Goal: Task Accomplishment & Management: Complete application form

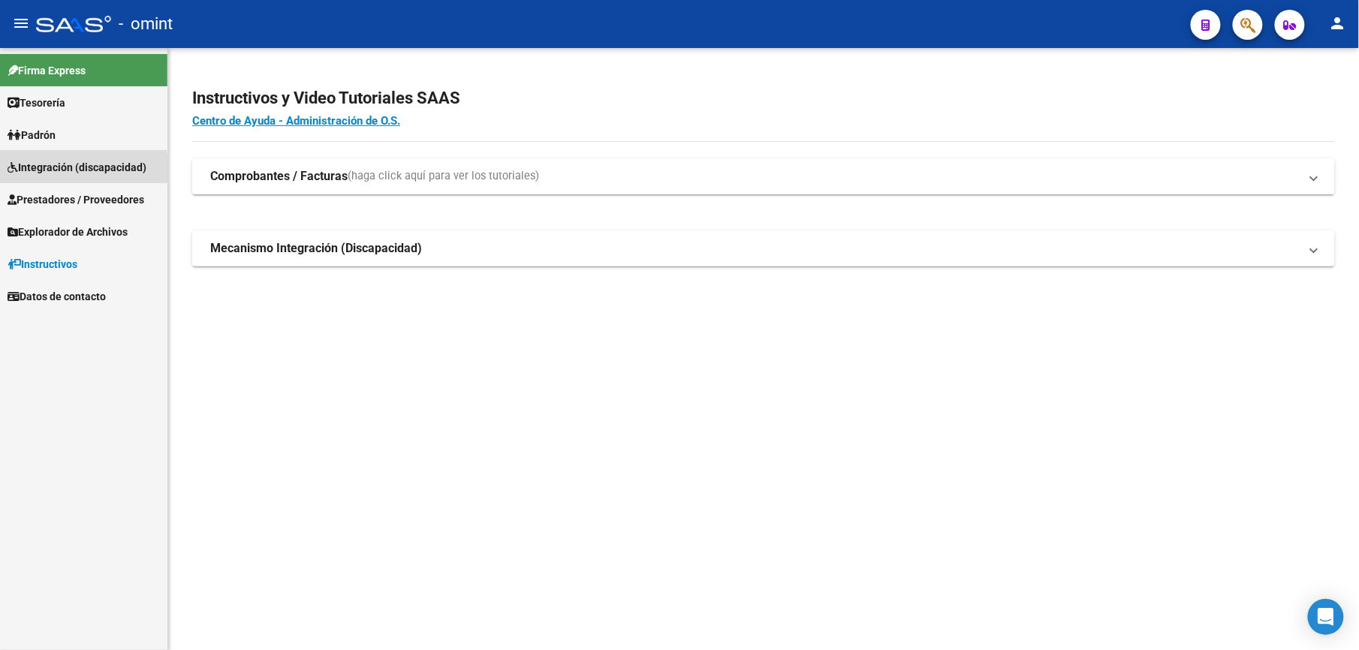
click at [47, 168] on span "Integración (discapacidad)" at bounding box center [77, 167] width 139 height 17
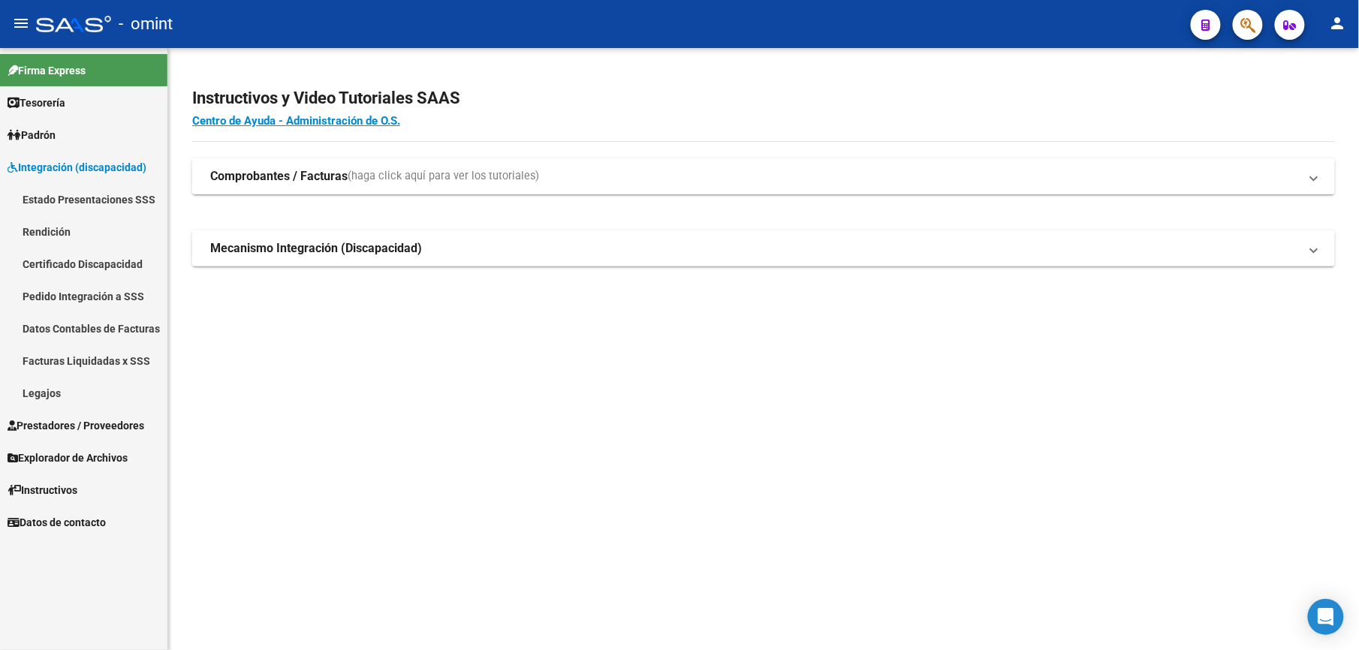
click at [41, 393] on link "Legajos" at bounding box center [83, 393] width 167 height 32
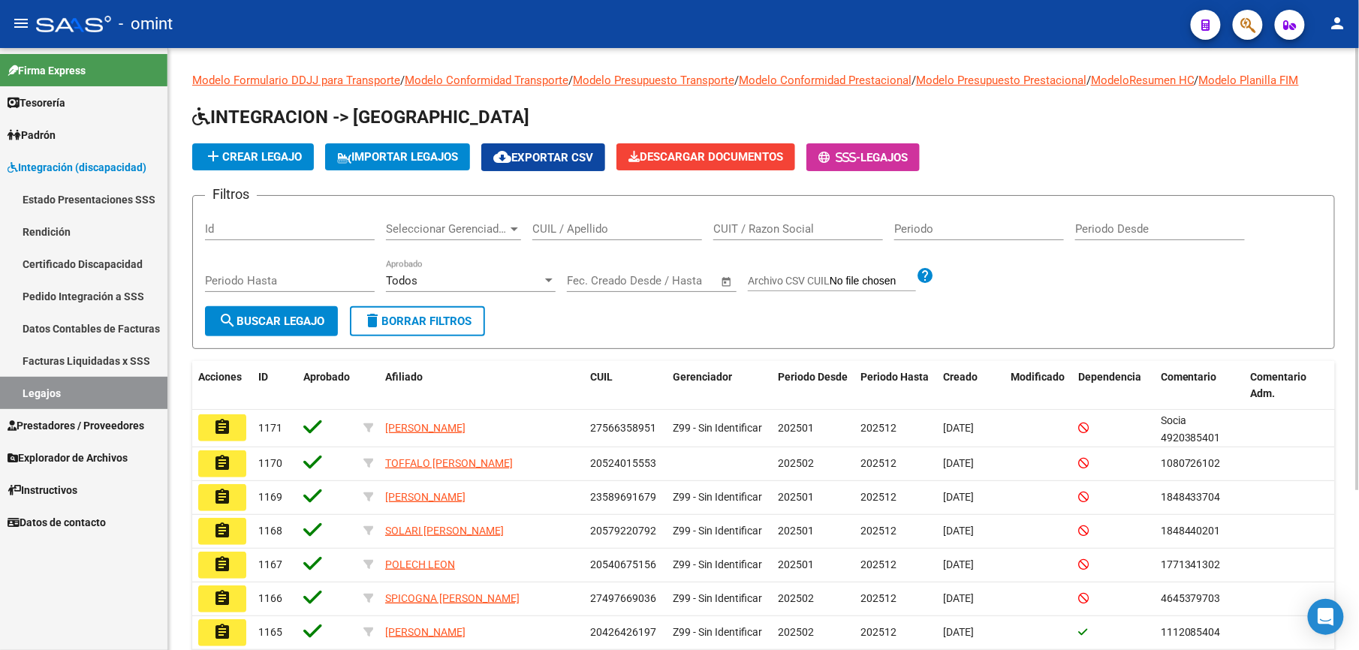
click at [571, 233] on input "CUIL / Apellido" at bounding box center [617, 229] width 170 height 14
paste input "20582391174"
type input "20582391174"
click at [257, 320] on span "search Buscar Legajo" at bounding box center [272, 322] width 106 height 14
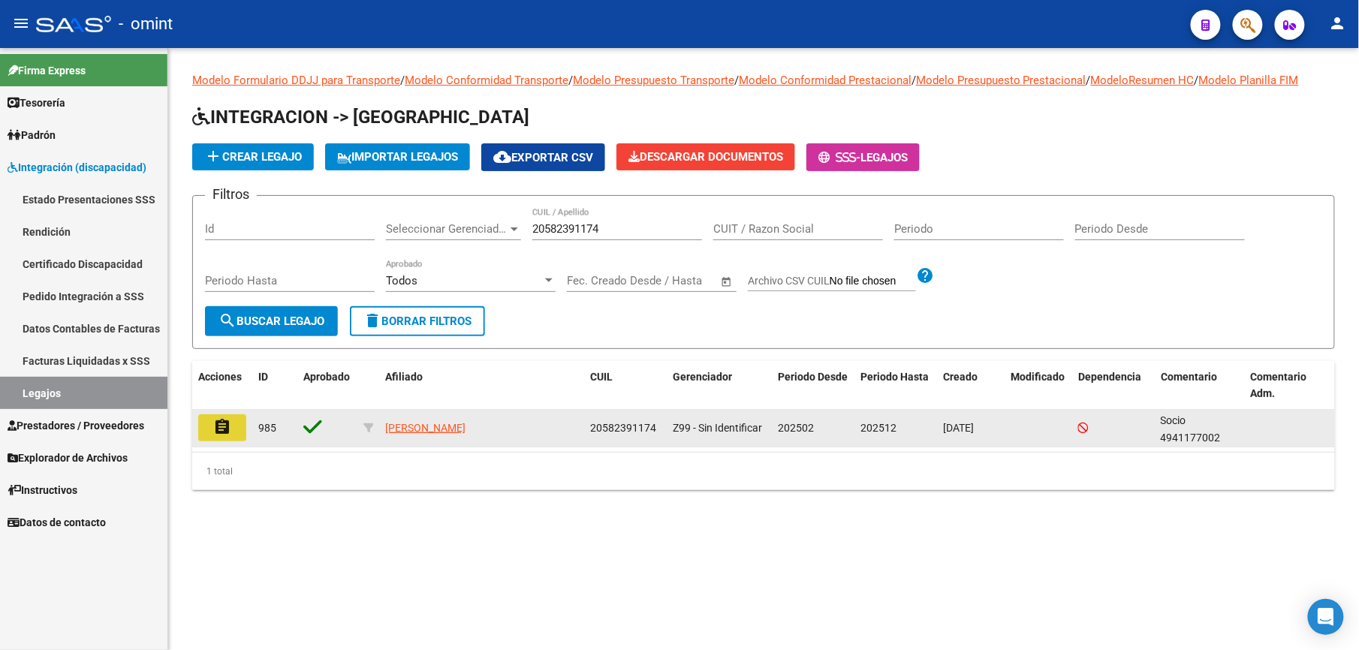
click at [226, 430] on mat-icon "assignment" at bounding box center [222, 427] width 18 height 18
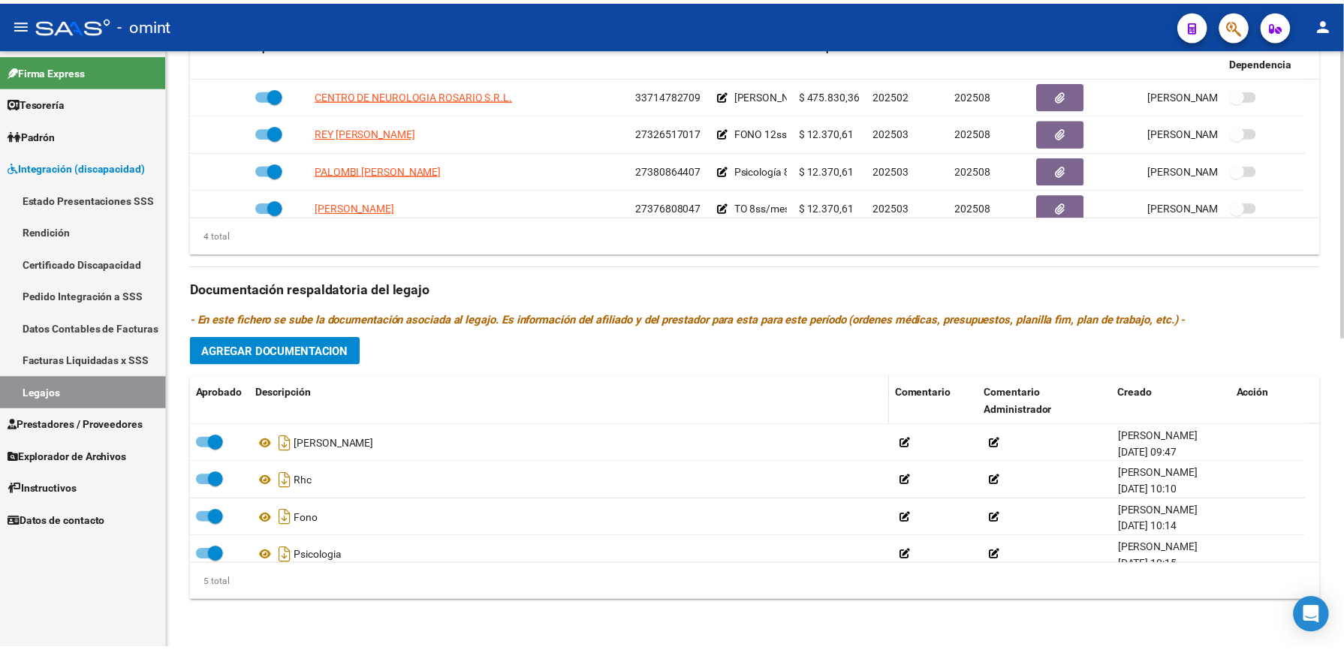
scroll to position [243, 0]
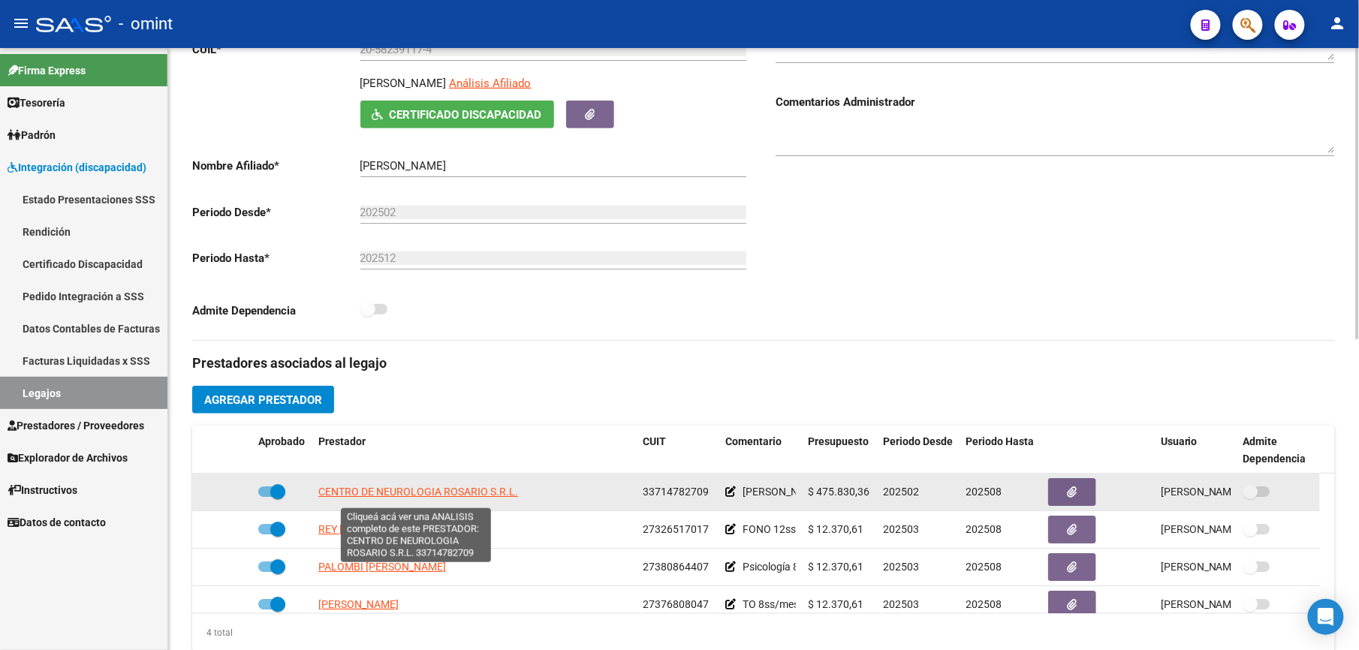
click at [418, 498] on span "CENTRO DE NEUROLOGIA ROSARIO S.R.L." at bounding box center [418, 492] width 200 height 12
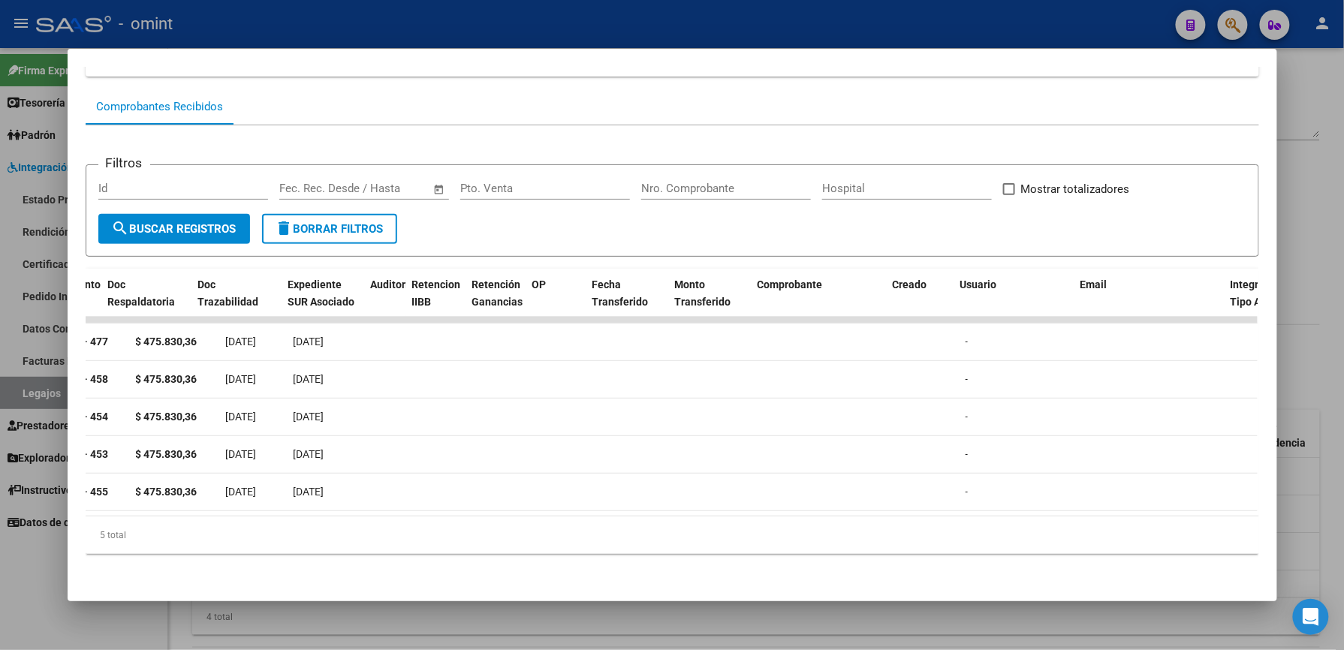
scroll to position [0, 0]
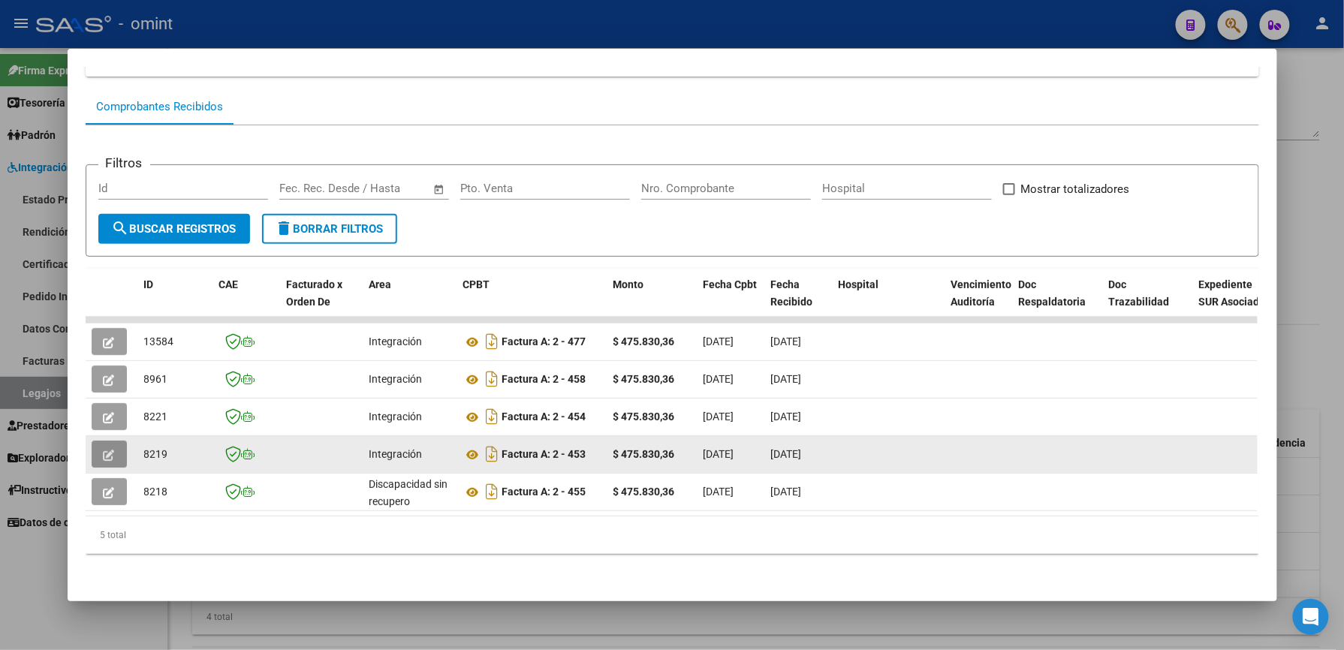
click at [109, 442] on button "button" at bounding box center [109, 454] width 35 height 27
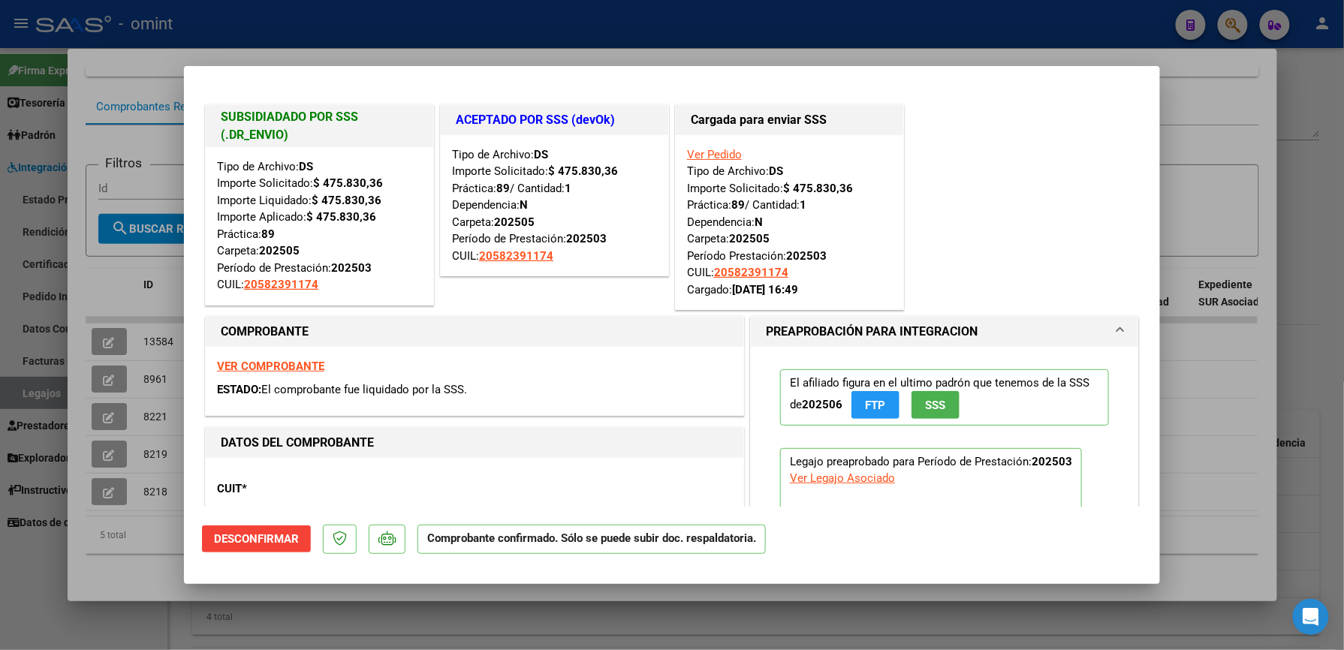
click at [1209, 151] on div at bounding box center [672, 325] width 1344 height 650
type input "$ 0,00"
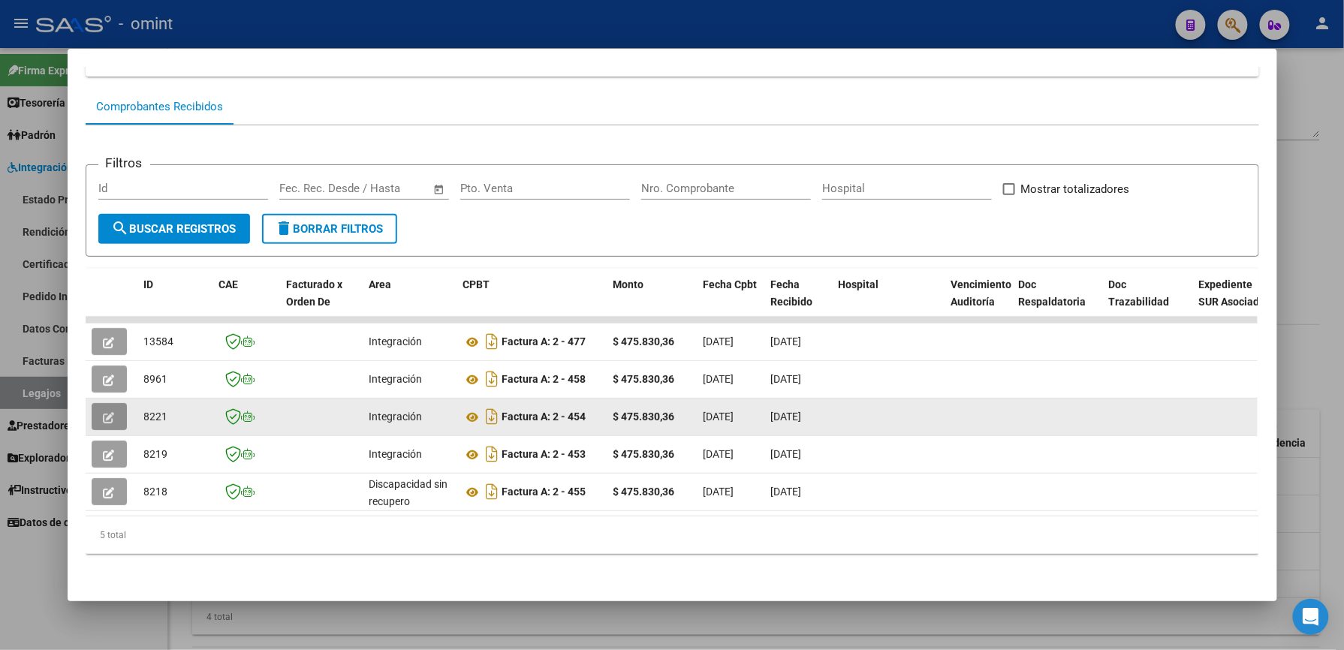
click at [104, 412] on icon "button" at bounding box center [109, 417] width 11 height 11
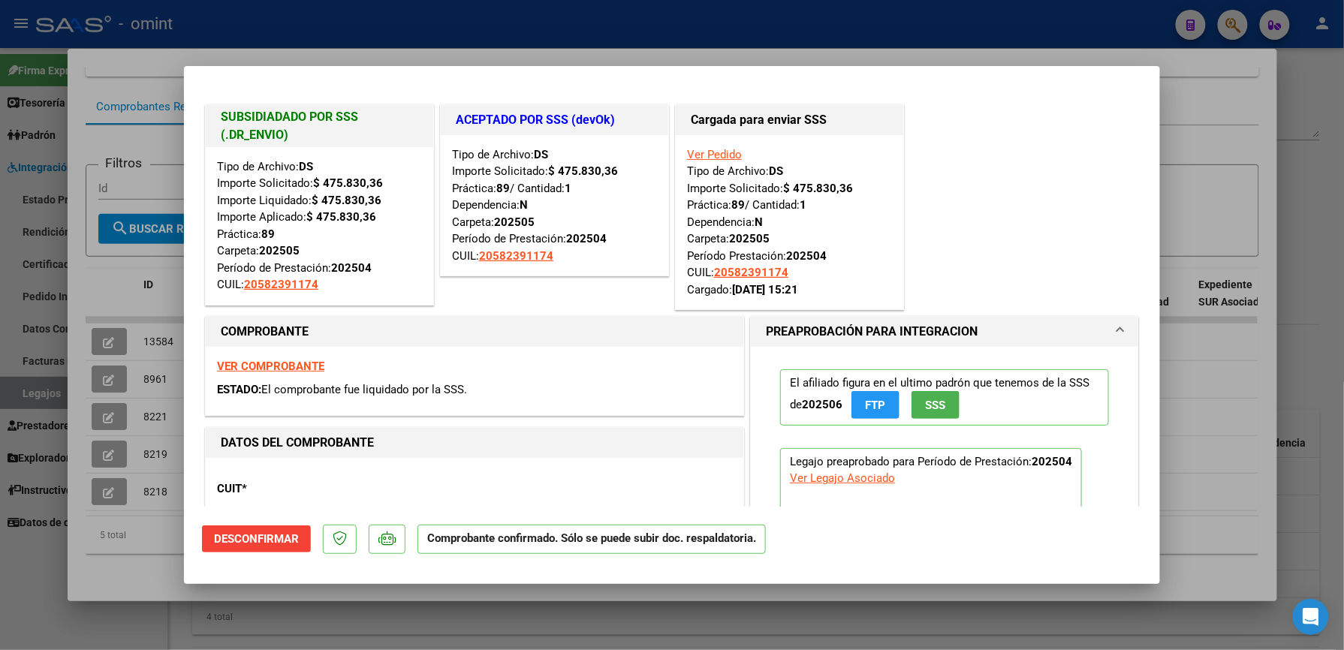
click at [1244, 168] on div at bounding box center [672, 325] width 1344 height 650
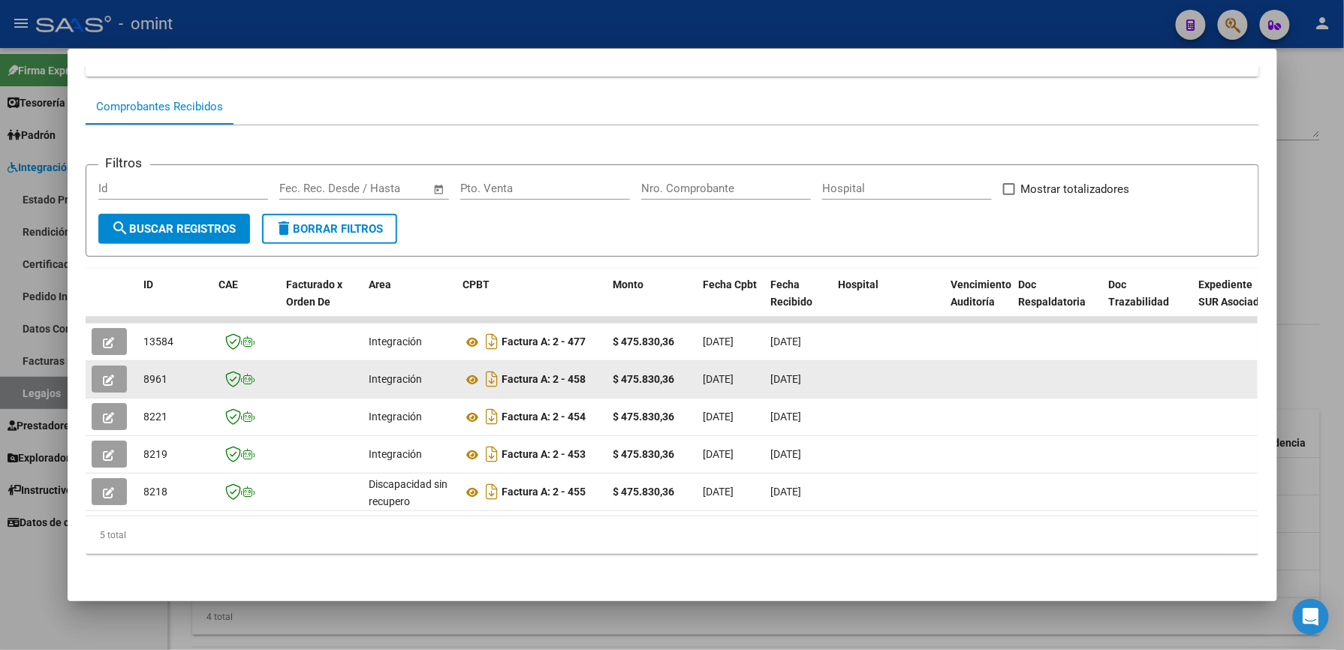
click at [112, 366] on button "button" at bounding box center [109, 379] width 35 height 27
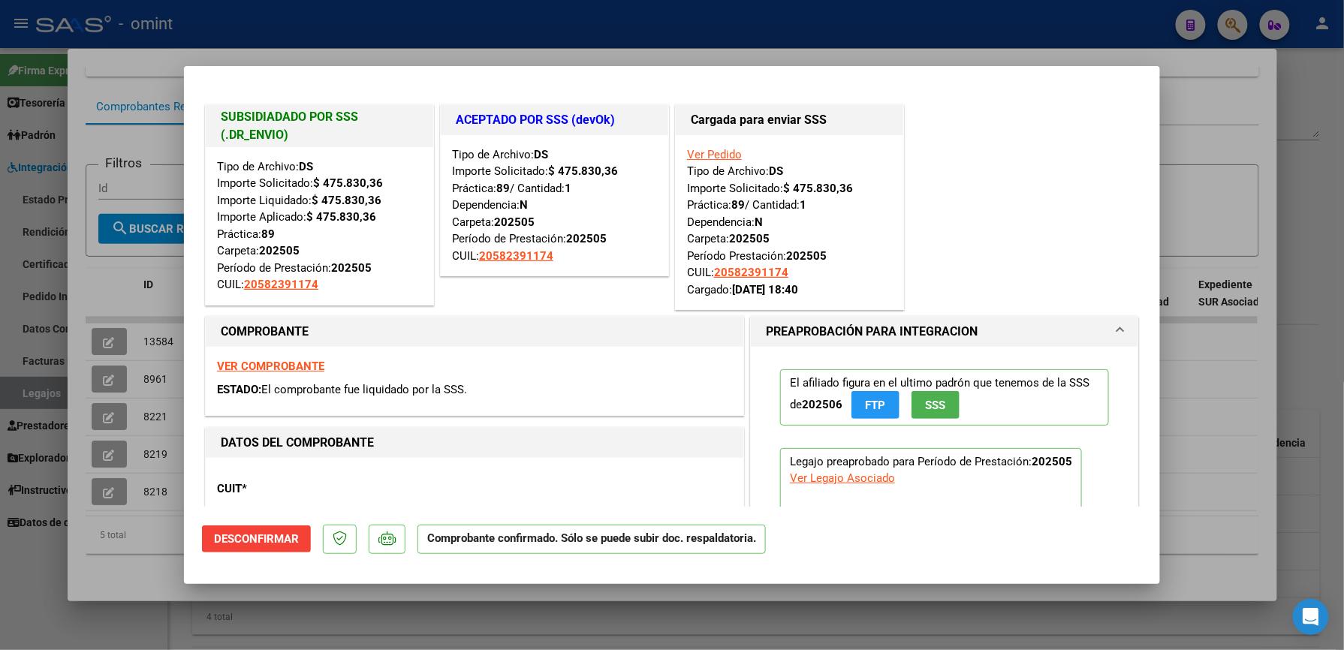
click at [1222, 180] on div at bounding box center [672, 325] width 1344 height 650
type input "$ 0,00"
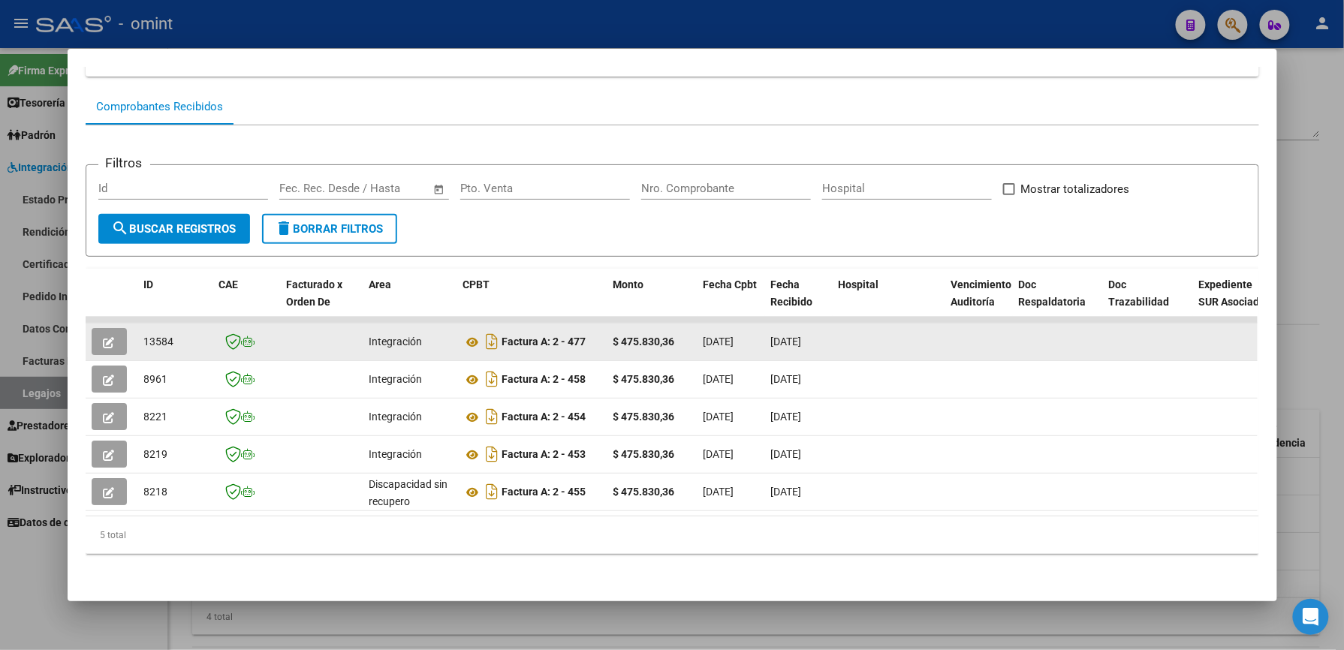
click at [104, 337] on icon "button" at bounding box center [109, 342] width 11 height 11
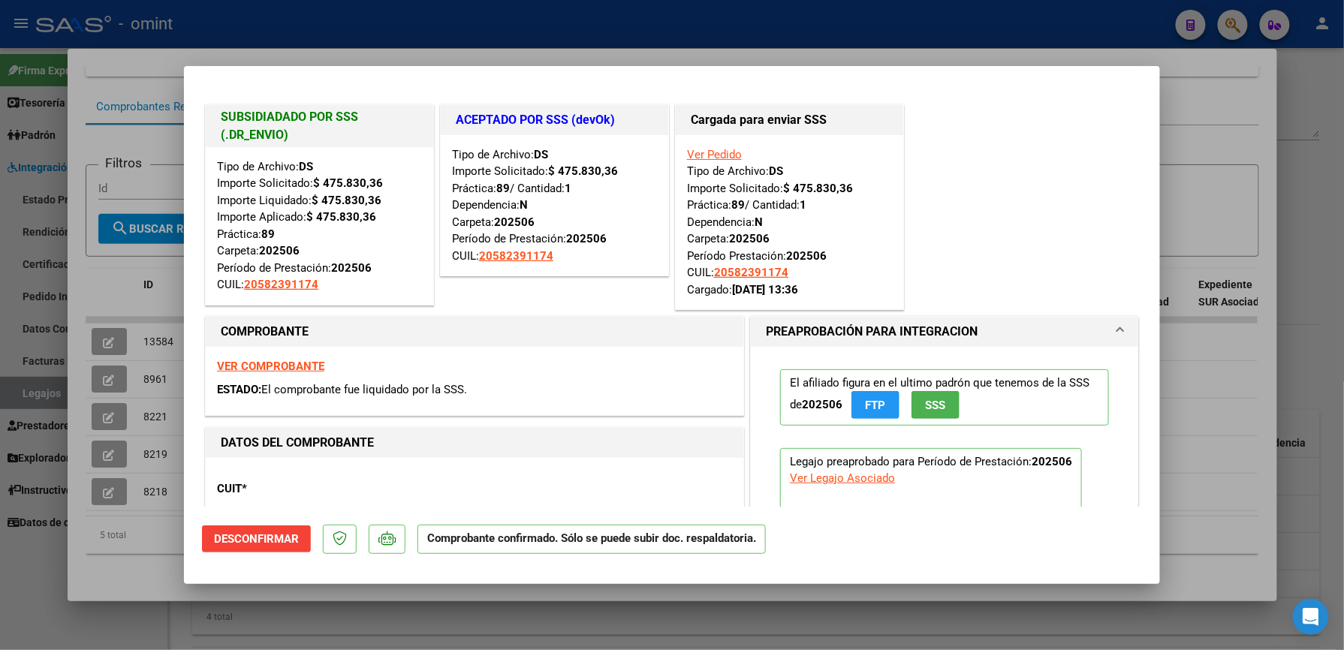
click at [1235, 162] on div at bounding box center [672, 325] width 1344 height 650
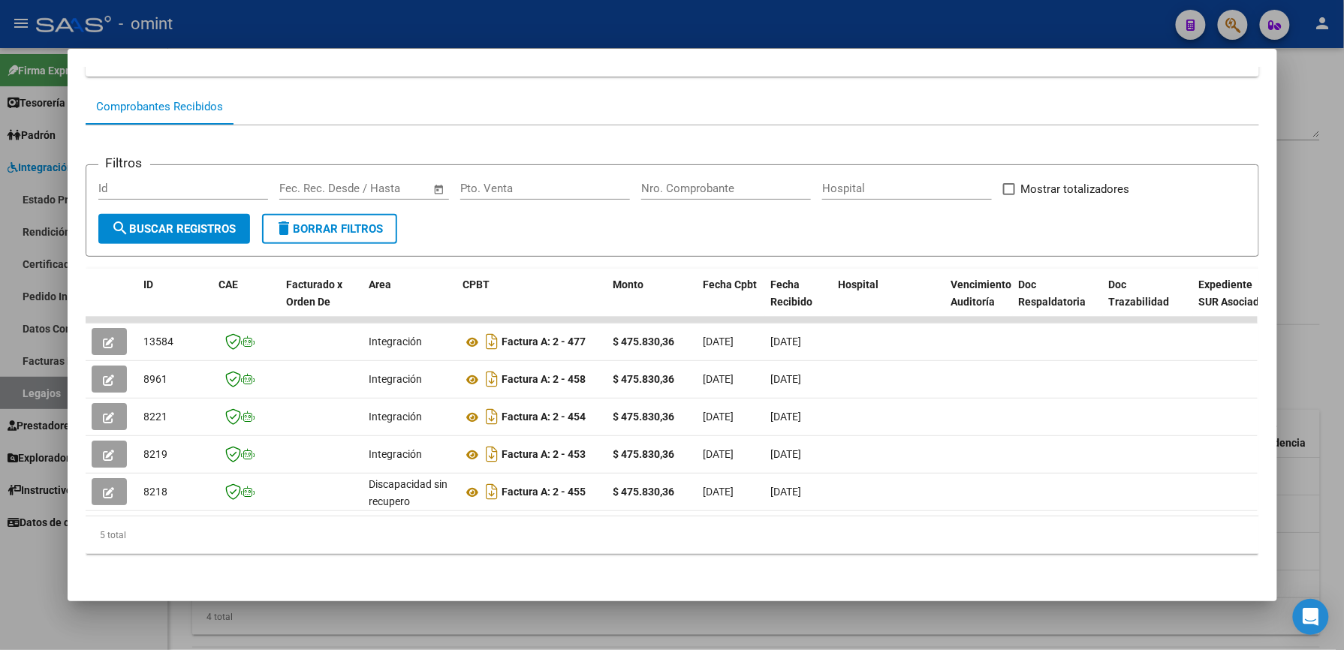
click at [1302, 357] on div at bounding box center [672, 325] width 1344 height 650
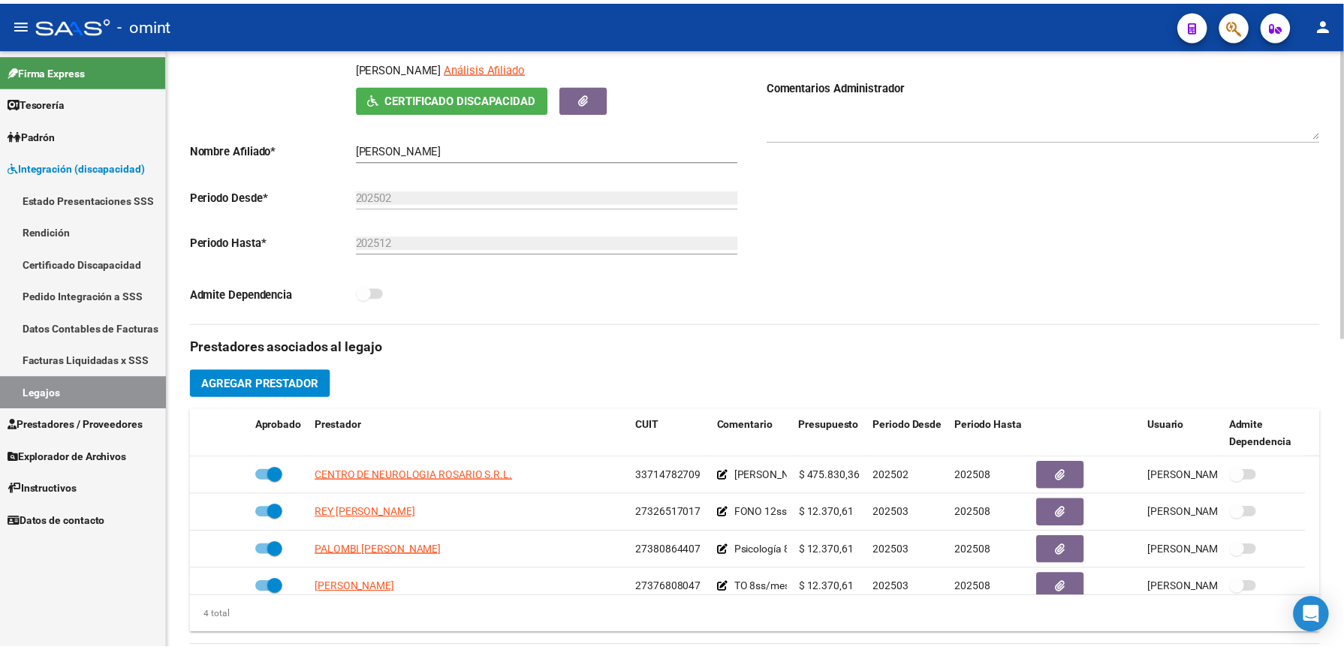
scroll to position [243, 0]
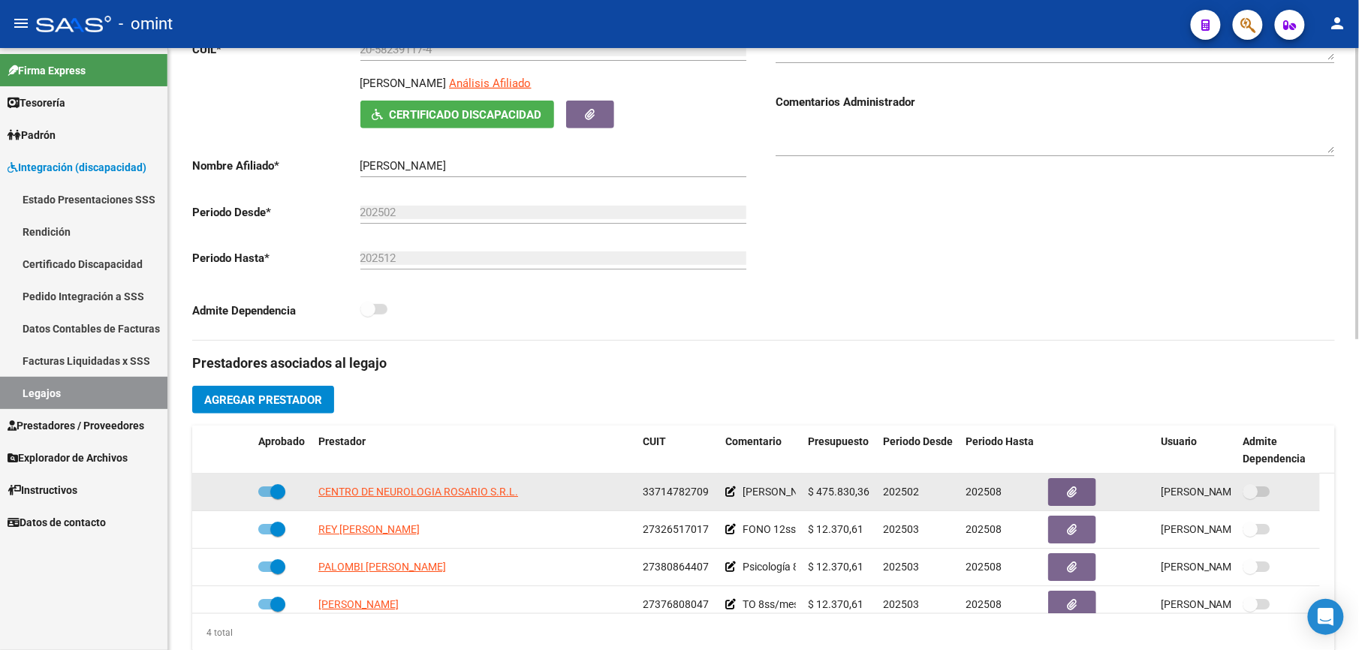
click at [377, 485] on datatable-body-cell "CENTRO DE NEUROLOGIA ROSARIO S.R.L." at bounding box center [474, 492] width 324 height 37
click at [380, 494] on span "CENTRO DE NEUROLOGIA ROSARIO S.R.L." at bounding box center [418, 492] width 200 height 12
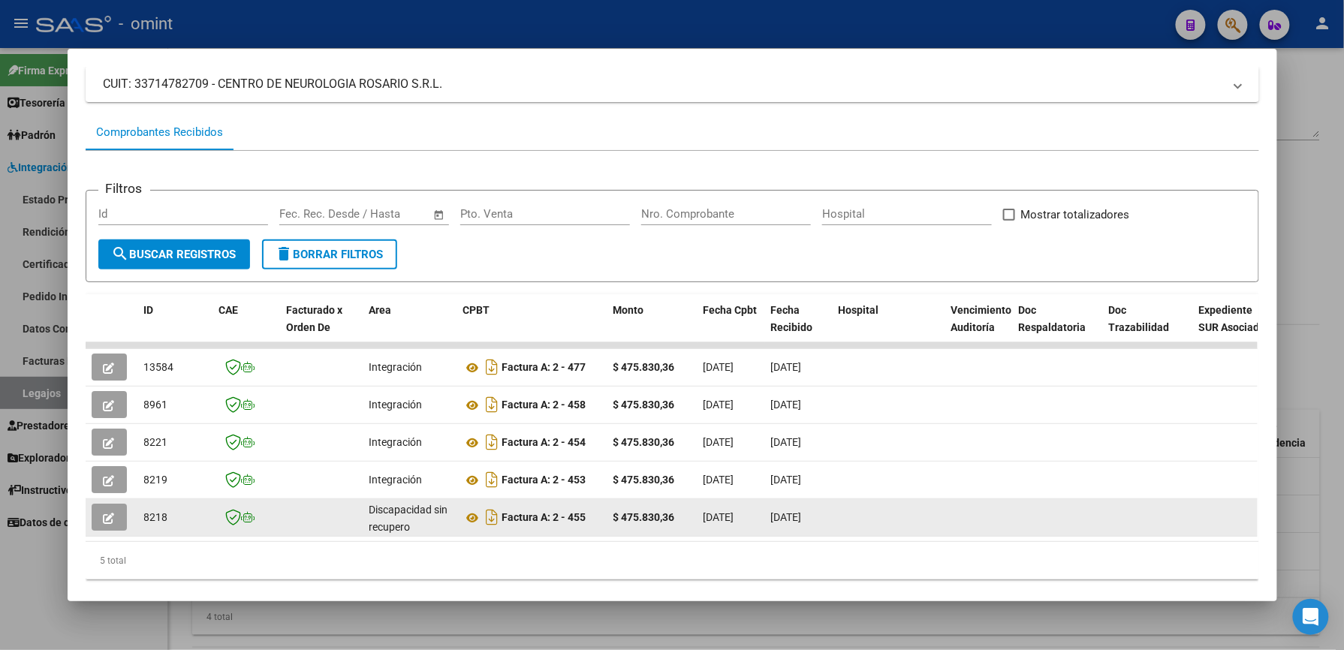
scroll to position [140, 0]
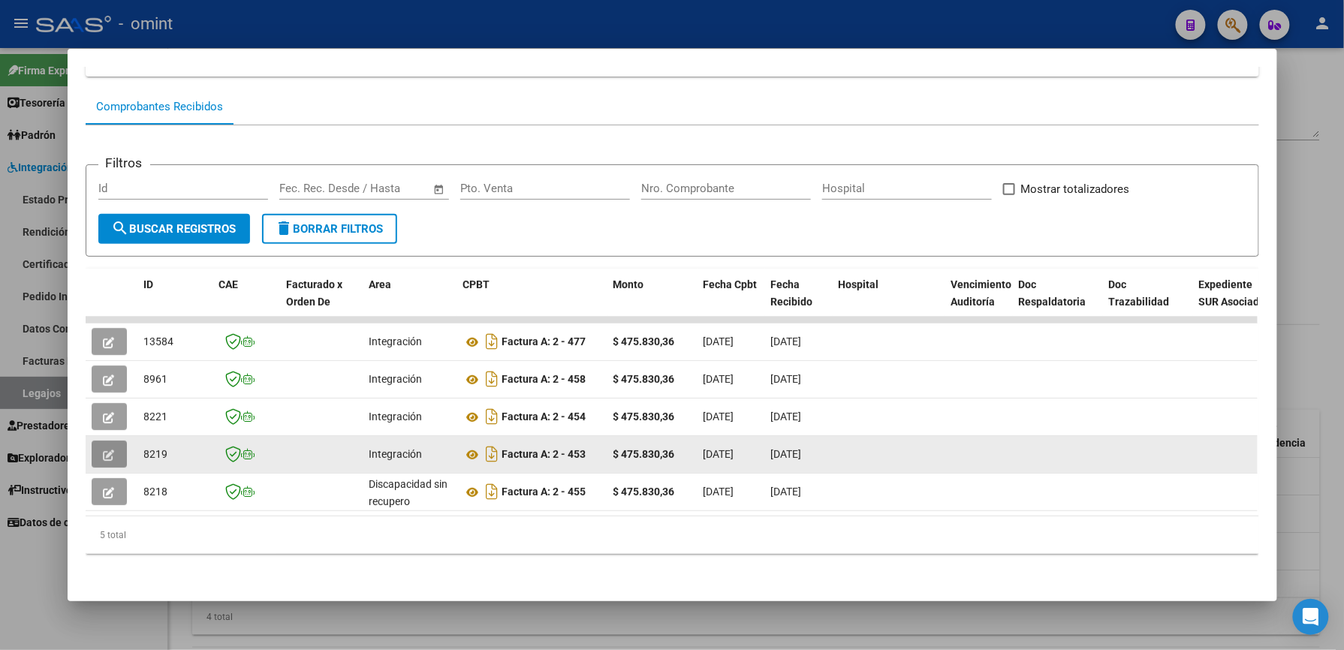
click at [104, 450] on icon "button" at bounding box center [109, 455] width 11 height 11
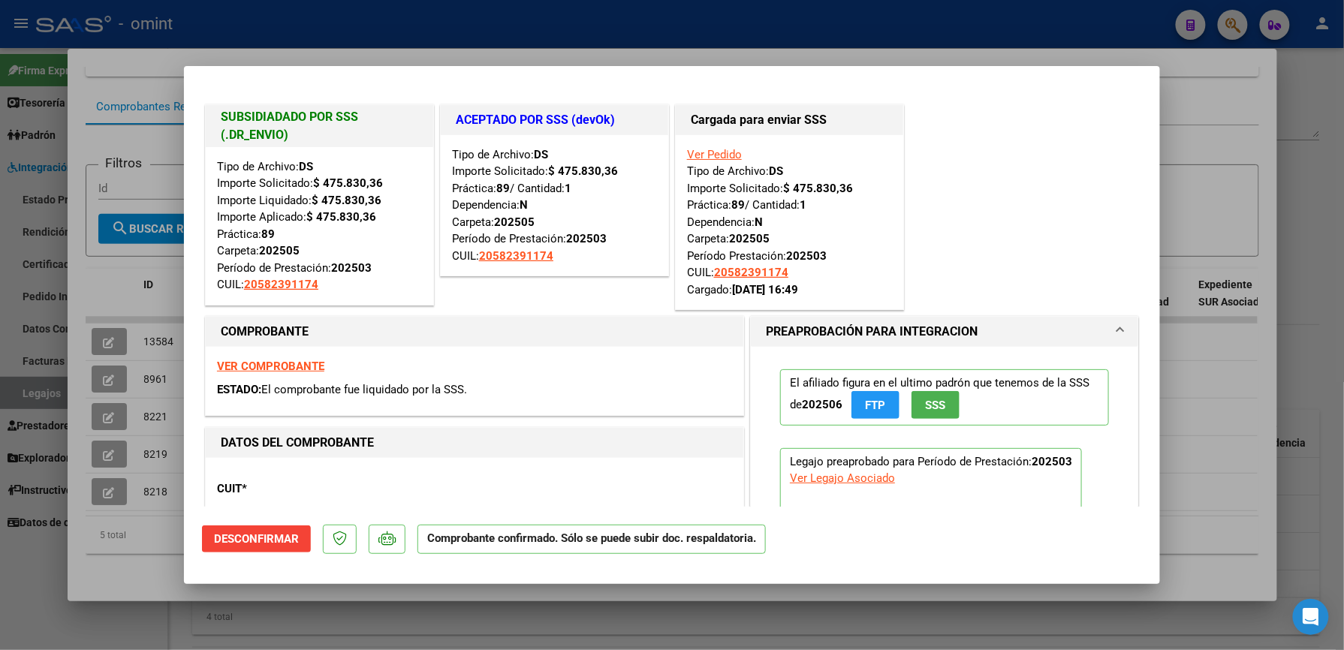
click at [1232, 107] on div at bounding box center [672, 325] width 1344 height 650
type input "$ 0,00"
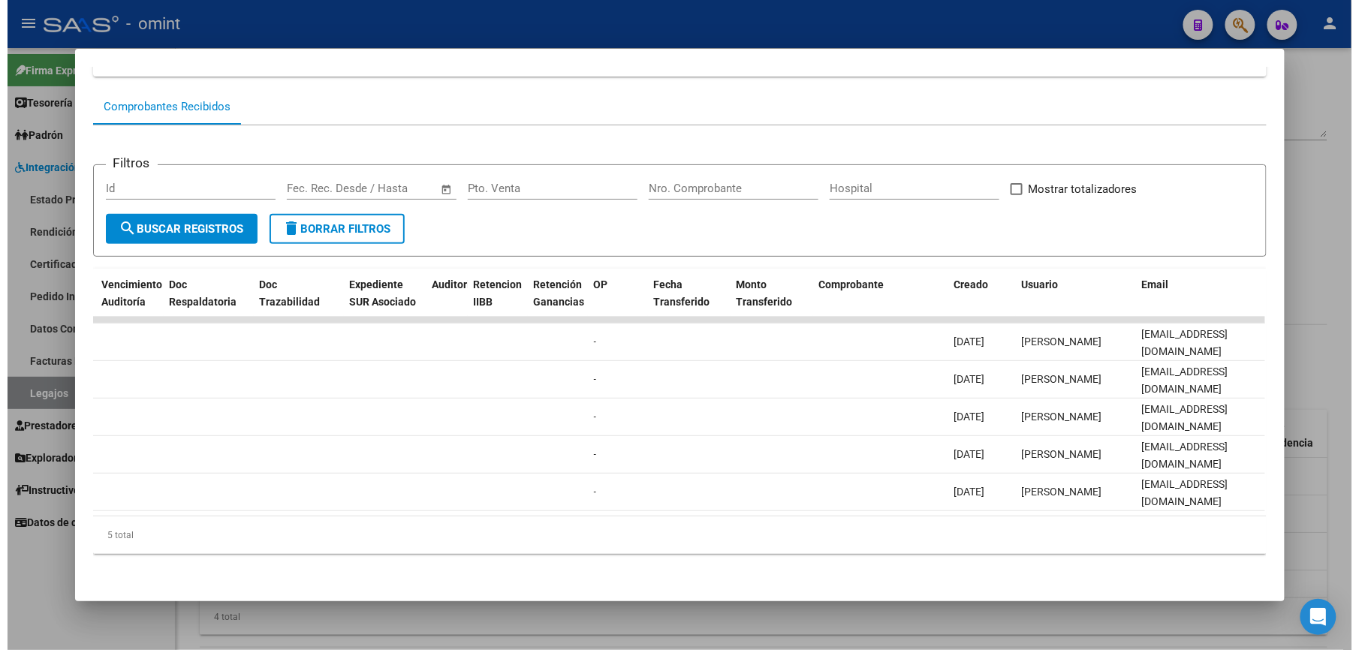
scroll to position [0, 830]
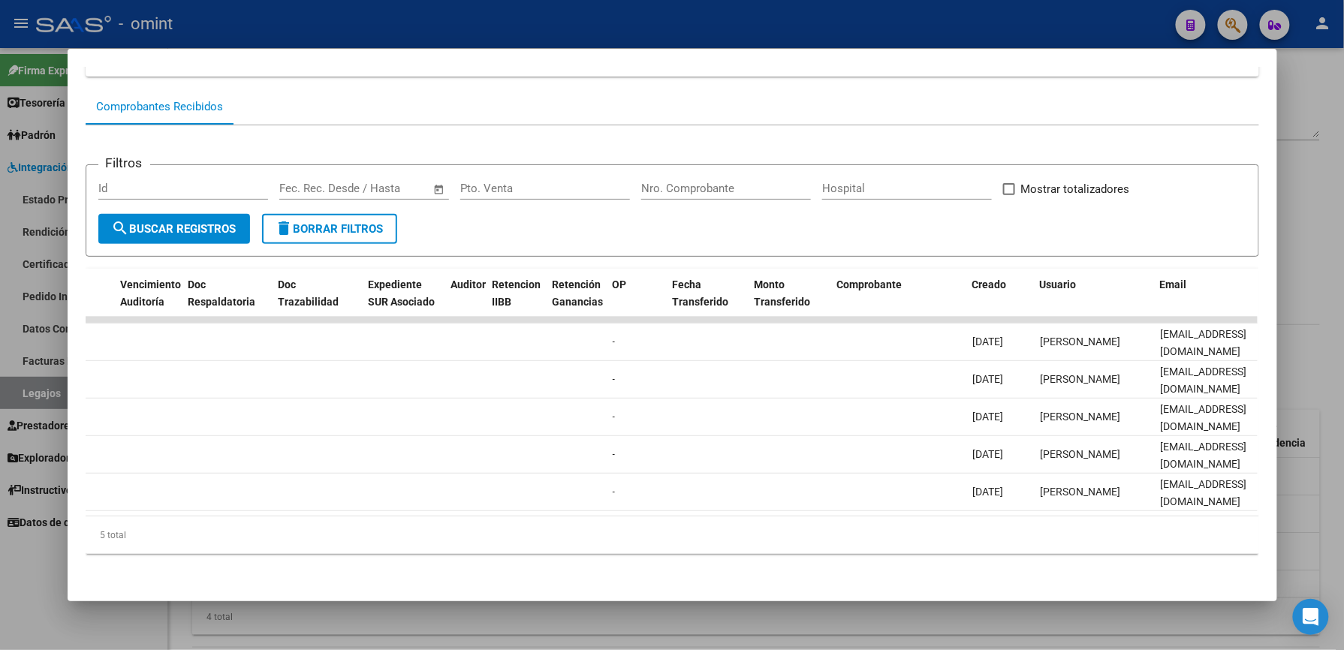
click at [1320, 118] on div at bounding box center [672, 325] width 1344 height 650
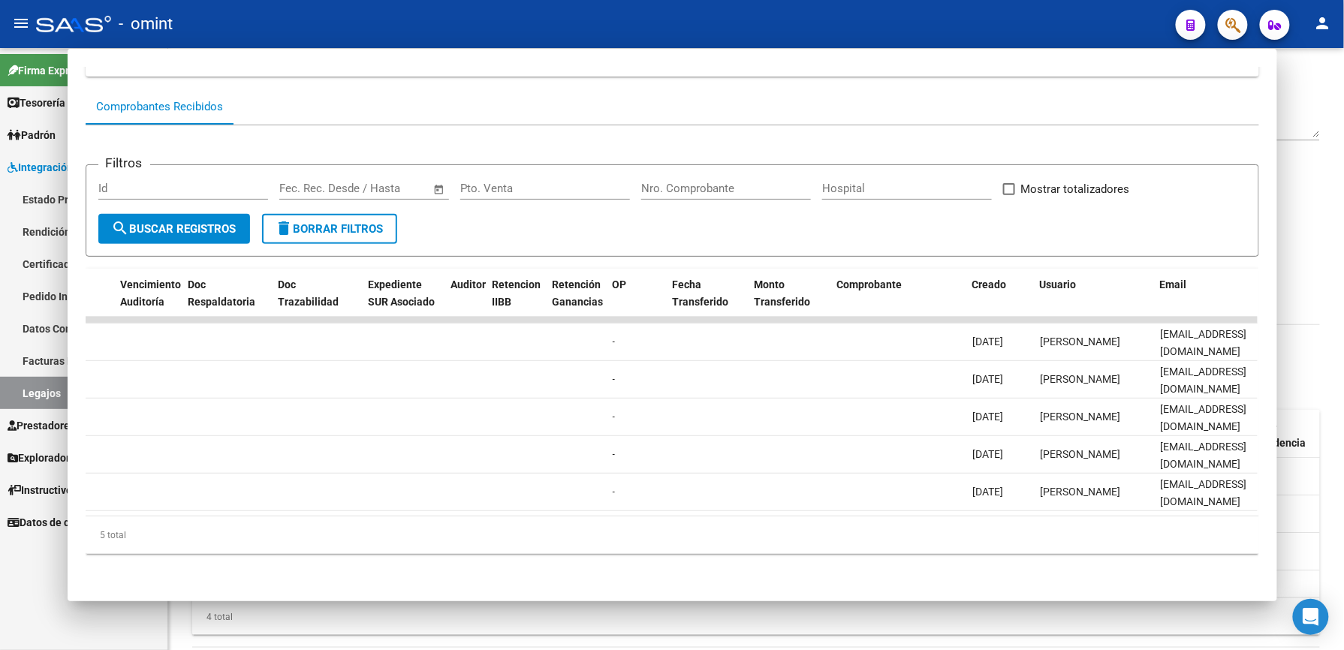
scroll to position [243, 0]
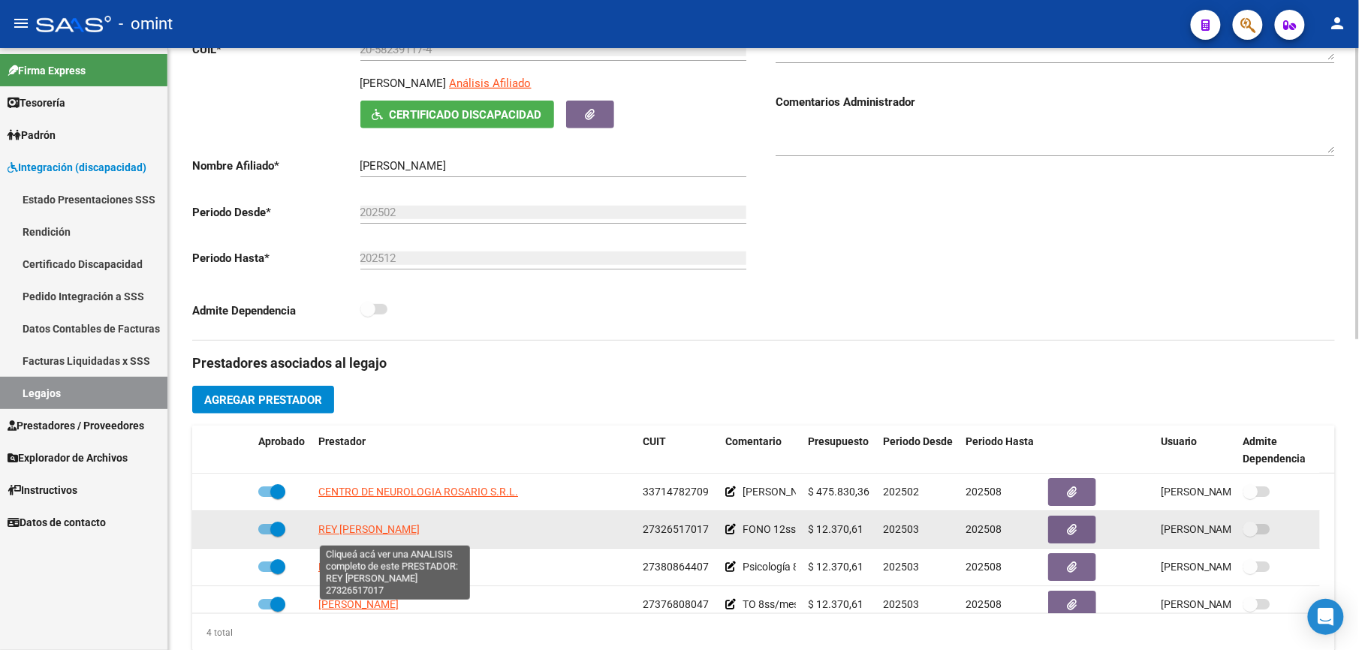
click at [350, 535] on span "REY [PERSON_NAME]" at bounding box center [368, 529] width 101 height 12
type textarea "27326517017"
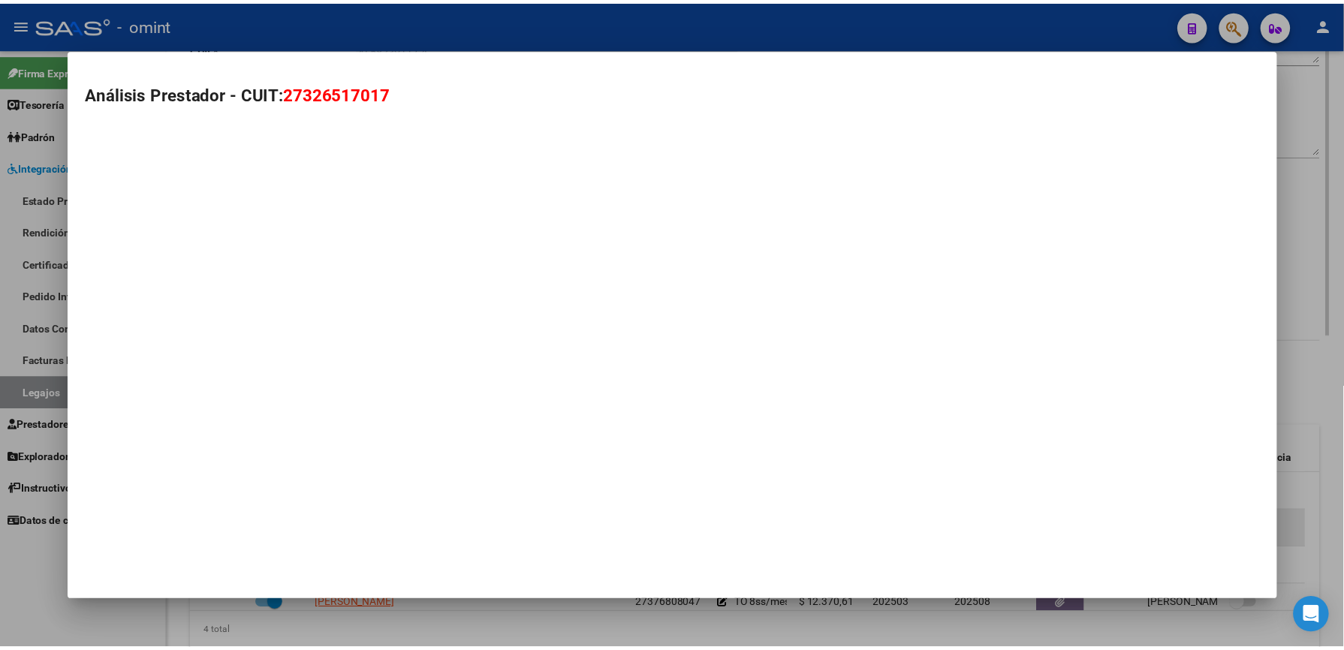
scroll to position [259, 0]
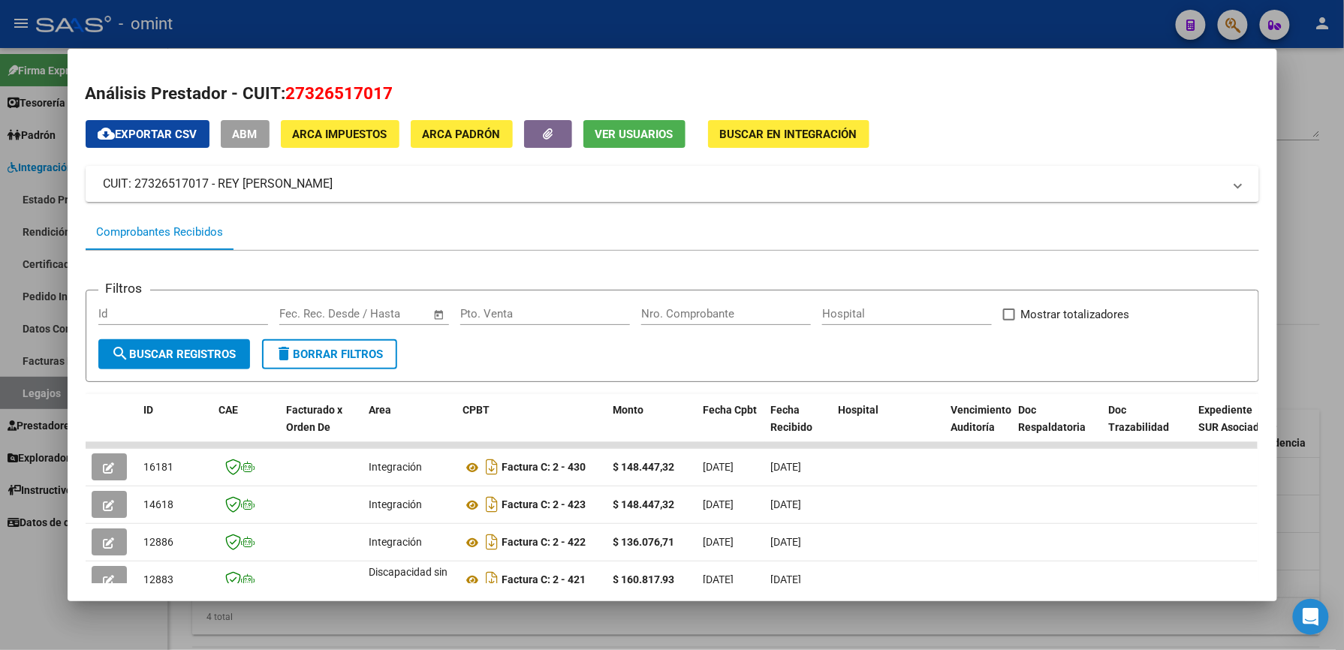
drag, startPoint x: 1023, startPoint y: 85, endPoint x: 1068, endPoint y: -59, distance: 150.3
click at [1068, 0] on html "menu - omint person Firma Express Tesorería Extractos Procesados (csv) Extracto…" at bounding box center [672, 325] width 1344 height 650
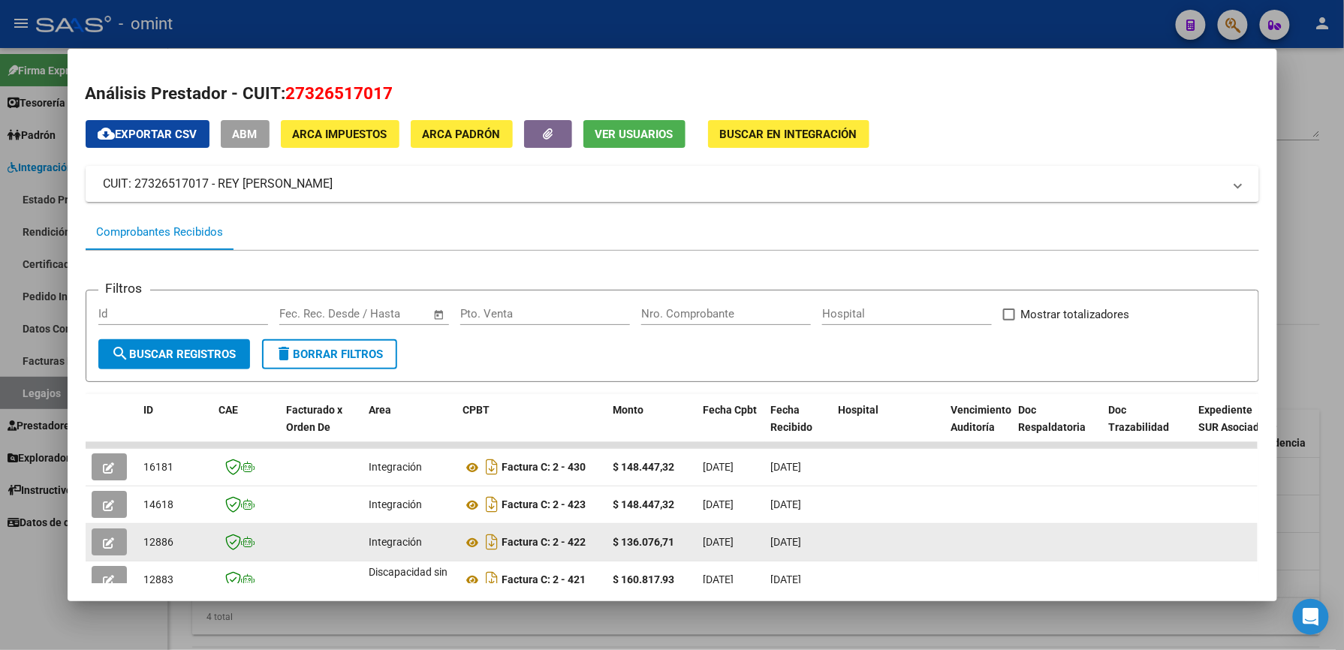
scroll to position [178, 0]
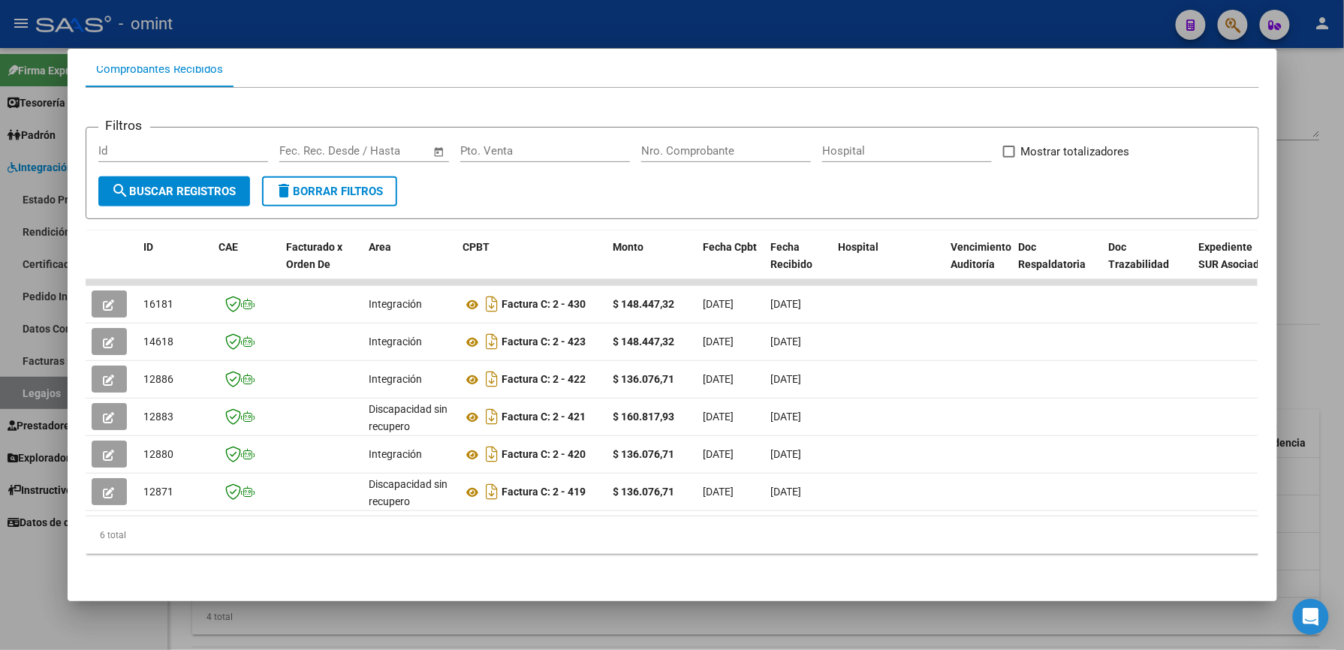
drag, startPoint x: 451, startPoint y: 517, endPoint x: 737, endPoint y: 514, distance: 286.9
click at [737, 514] on datatable-body "16181 Integración Factura C: 2 - 430 $ 148.447,32 05/08/2025 05/08/2025 - 05/08…" at bounding box center [672, 397] width 1172 height 237
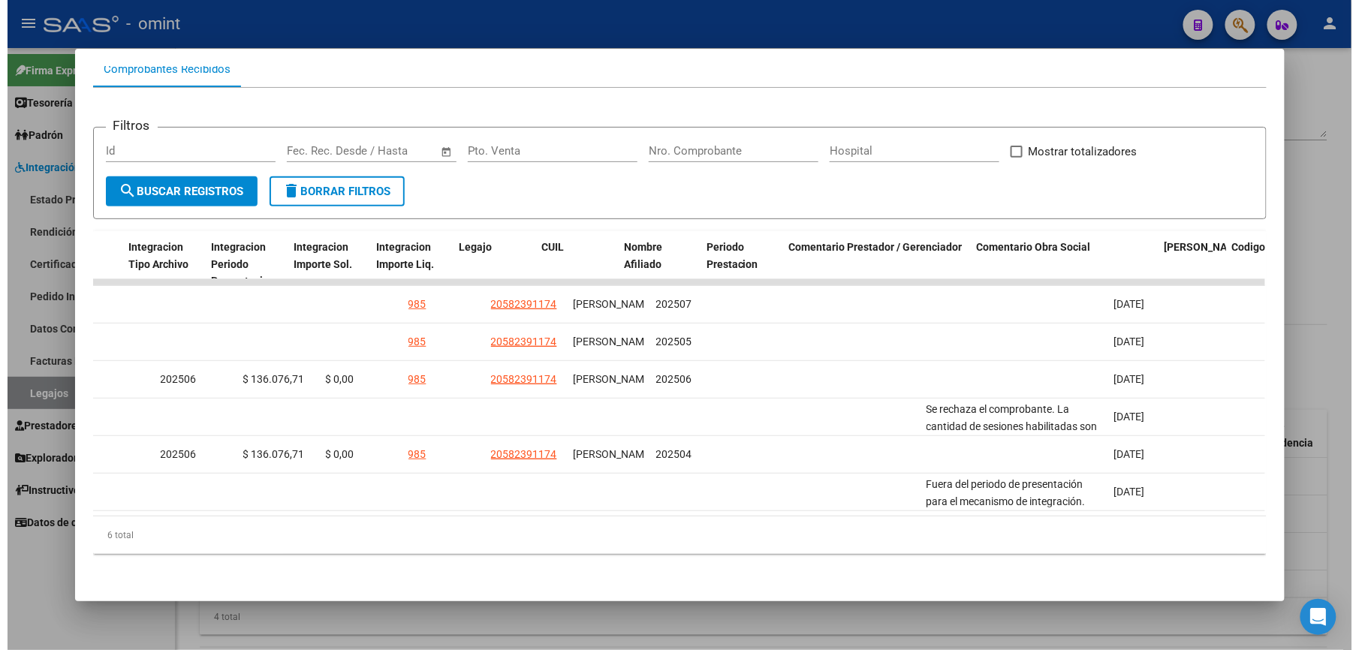
scroll to position [0, 0]
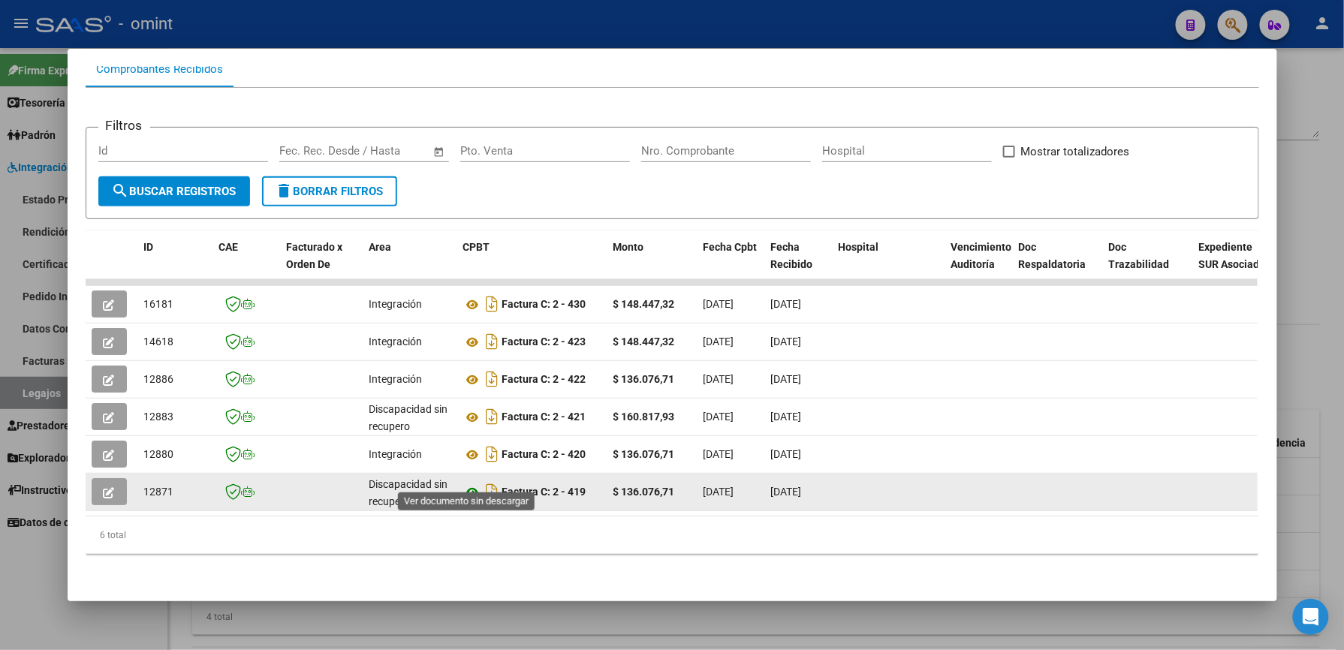
click at [472, 484] on icon at bounding box center [473, 493] width 20 height 18
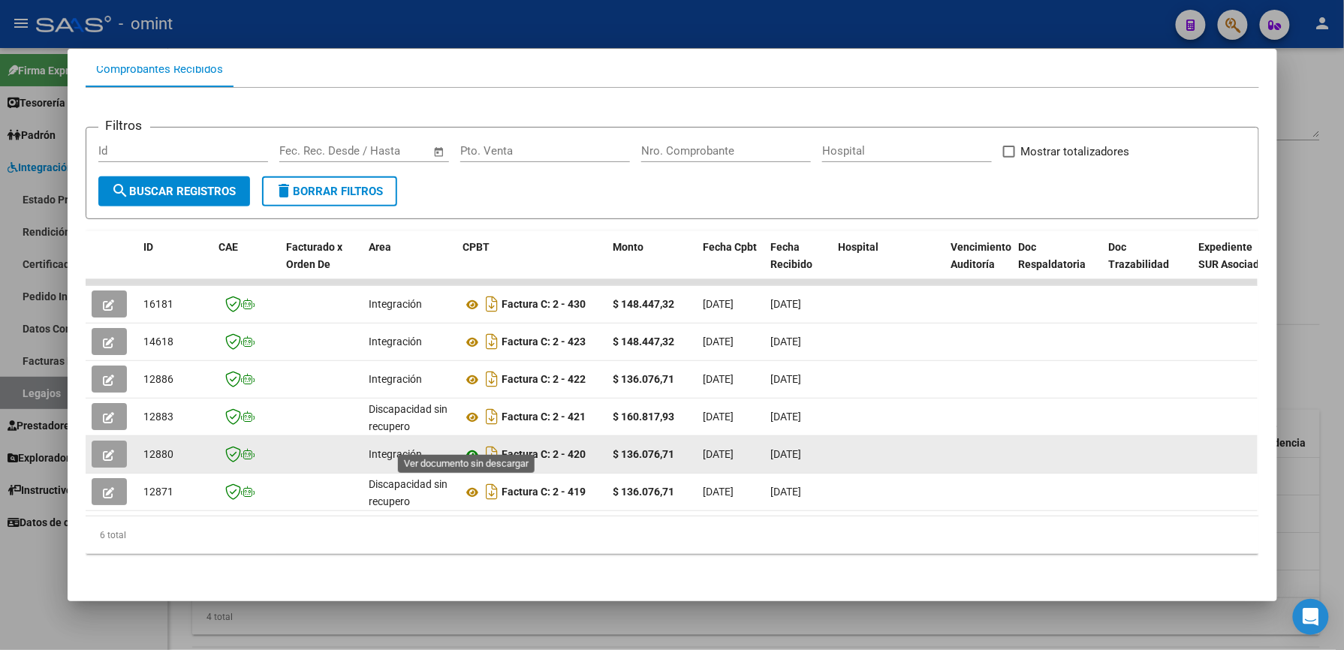
click at [464, 446] on icon at bounding box center [473, 455] width 20 height 18
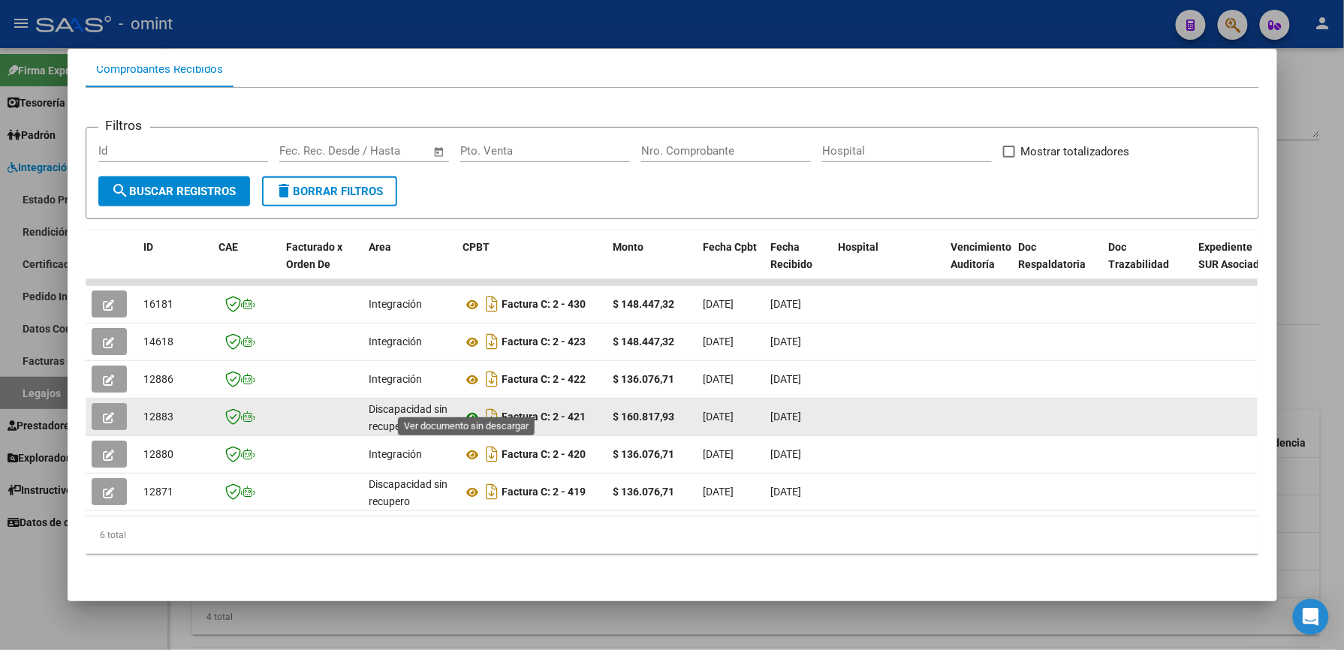
click at [463, 408] on icon at bounding box center [473, 417] width 20 height 18
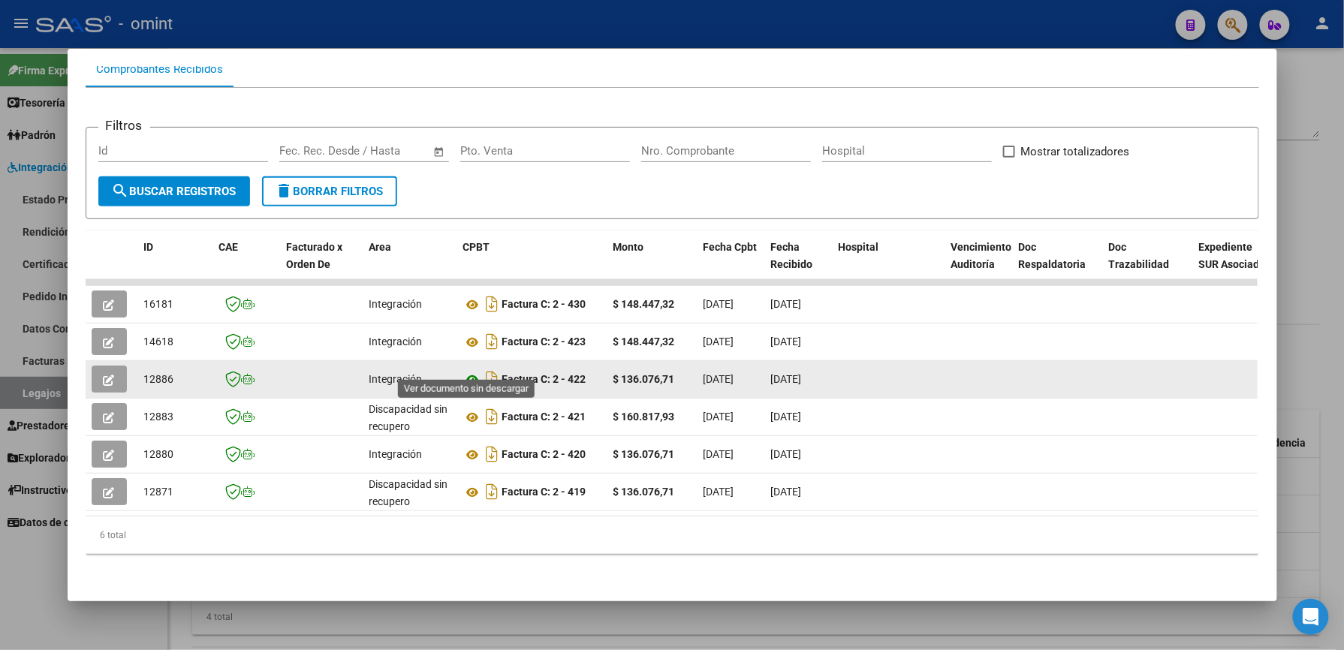
click at [463, 371] on icon at bounding box center [473, 380] width 20 height 18
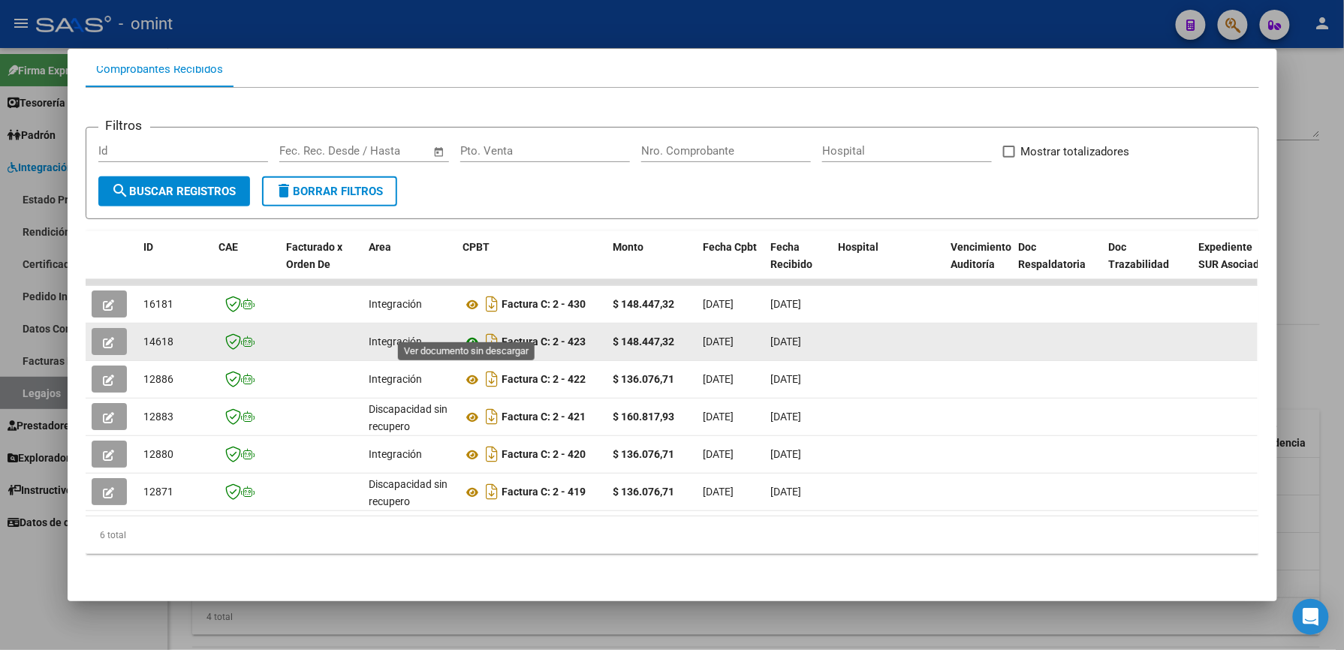
click at [467, 333] on icon at bounding box center [473, 342] width 20 height 18
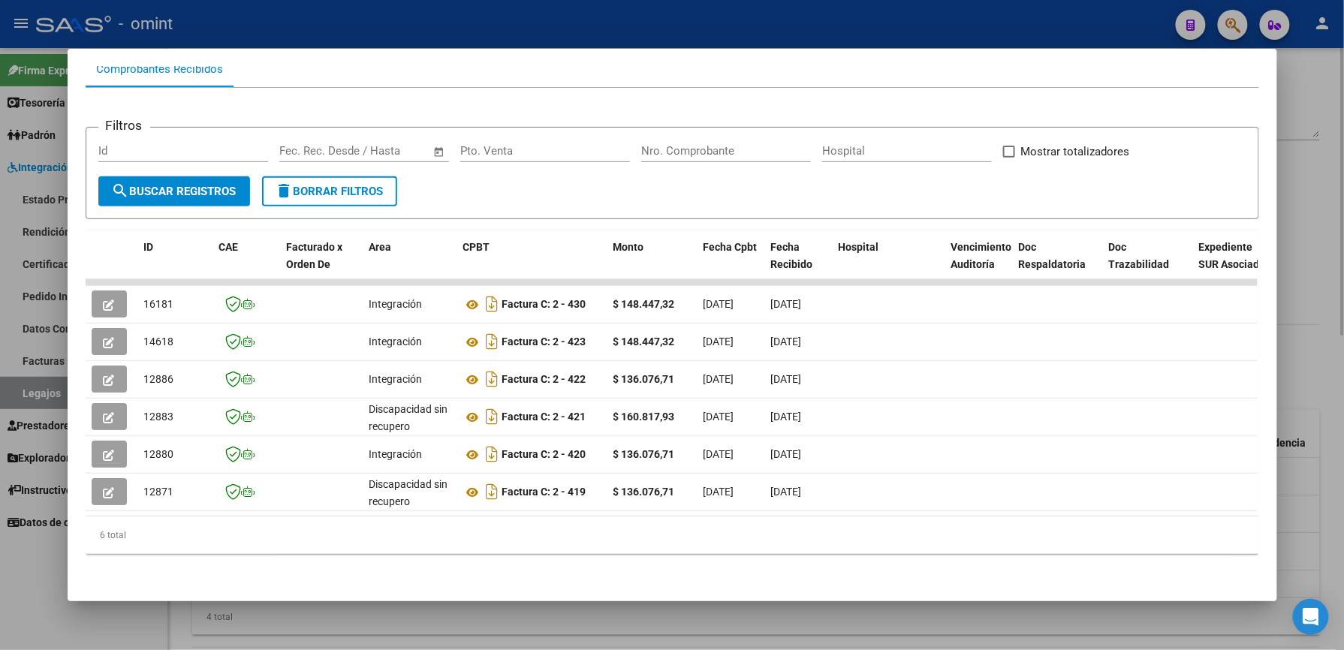
click at [1328, 115] on div at bounding box center [672, 325] width 1344 height 650
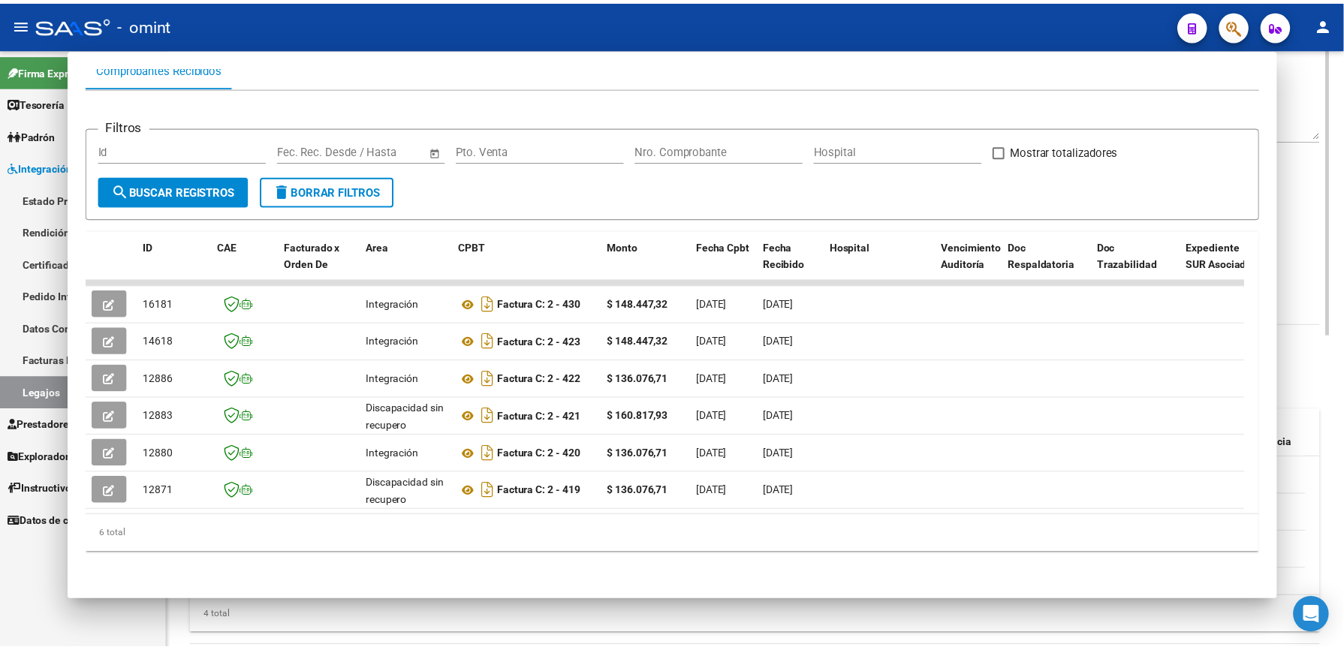
scroll to position [243, 0]
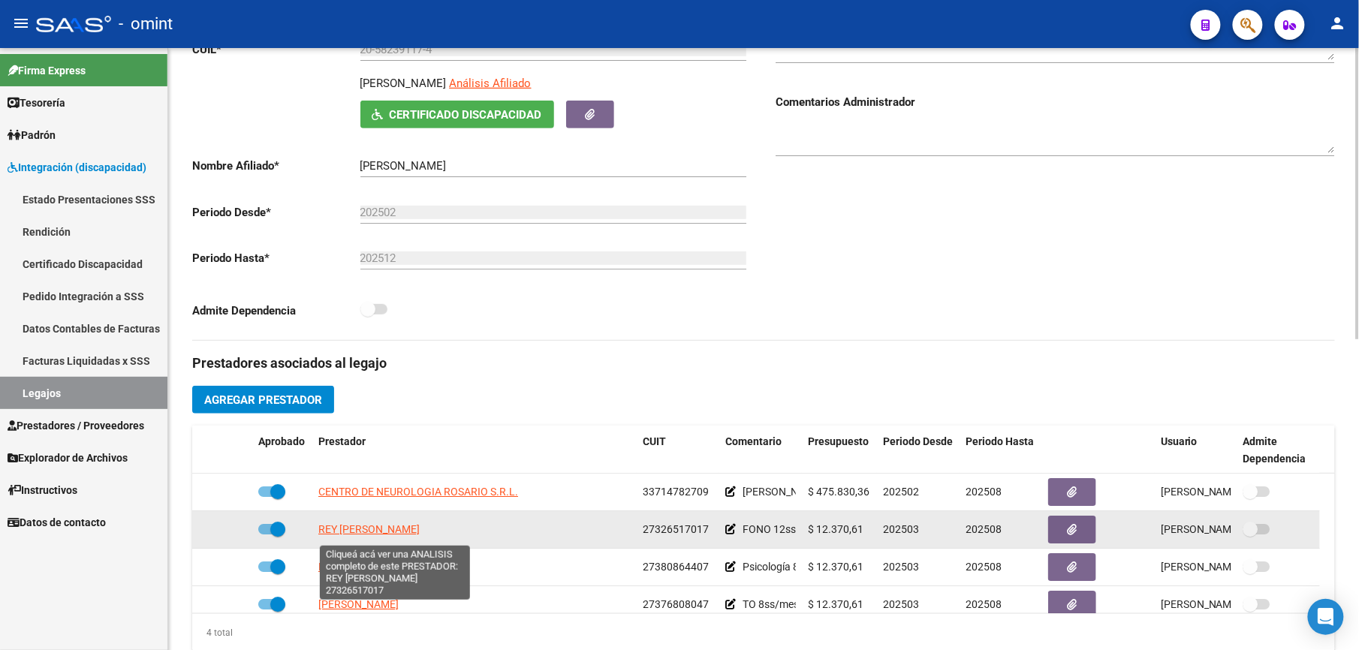
click at [366, 535] on span "REY [PERSON_NAME]" at bounding box center [368, 529] width 101 height 12
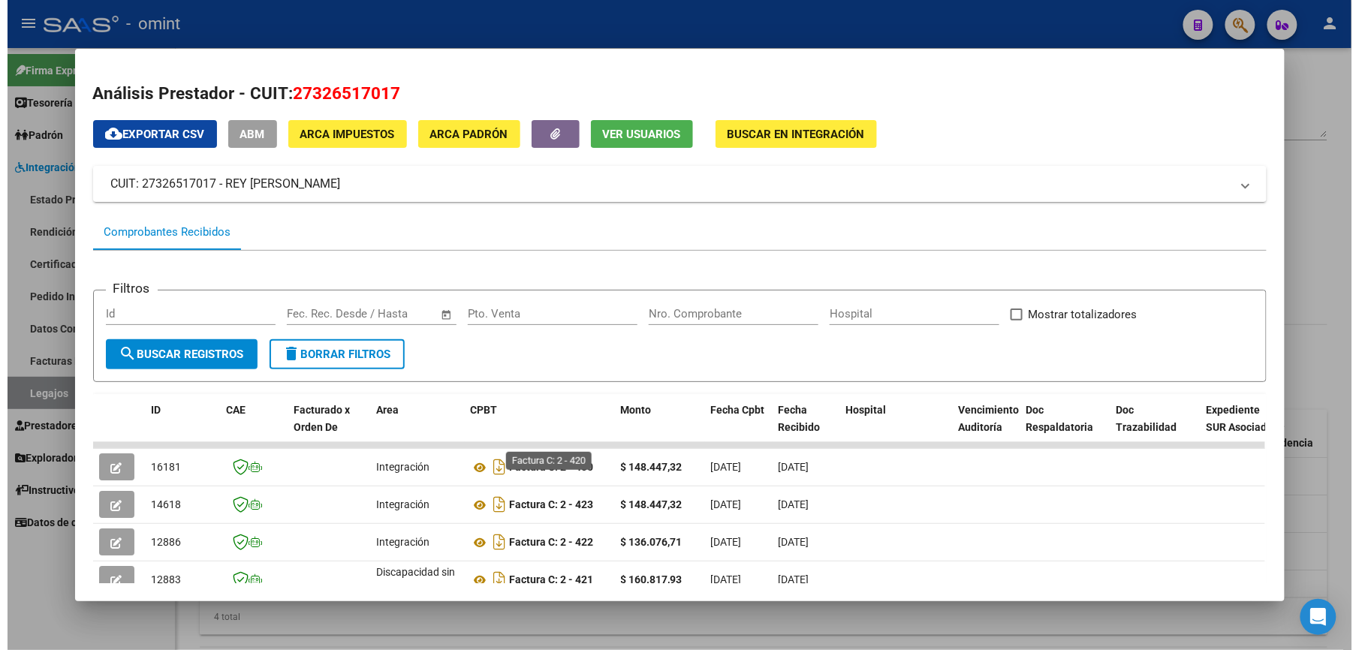
scroll to position [178, 0]
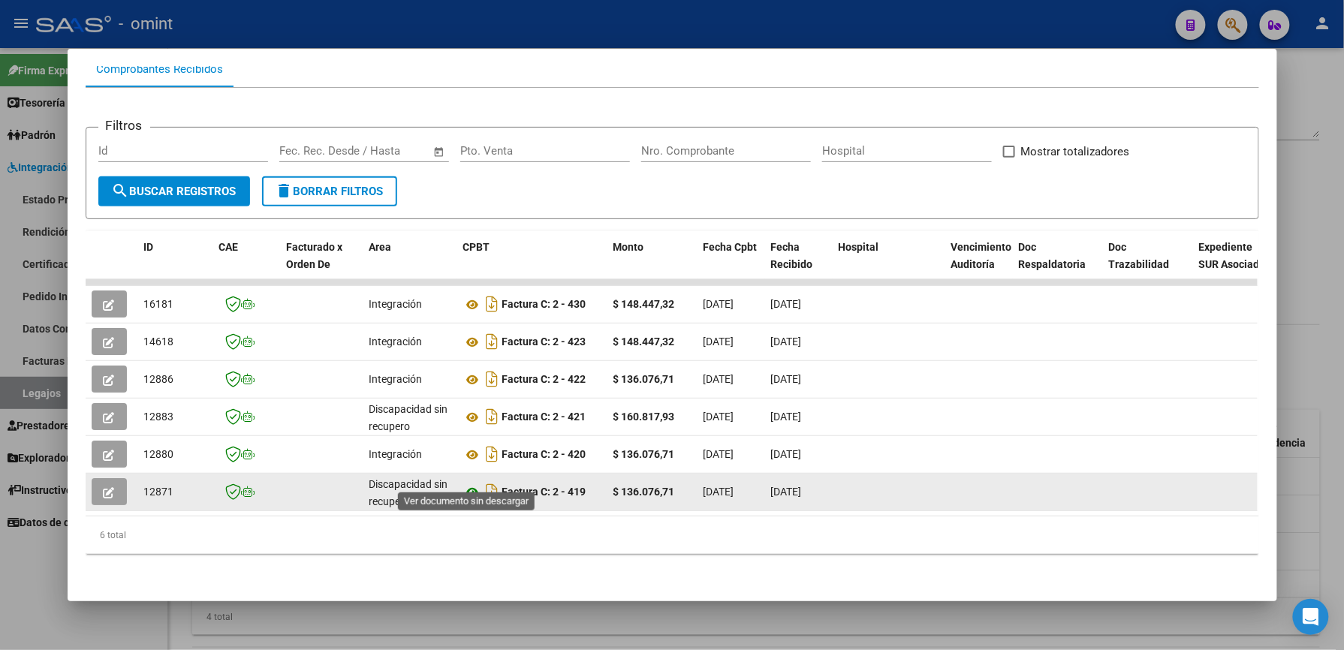
click at [466, 484] on icon at bounding box center [473, 493] width 20 height 18
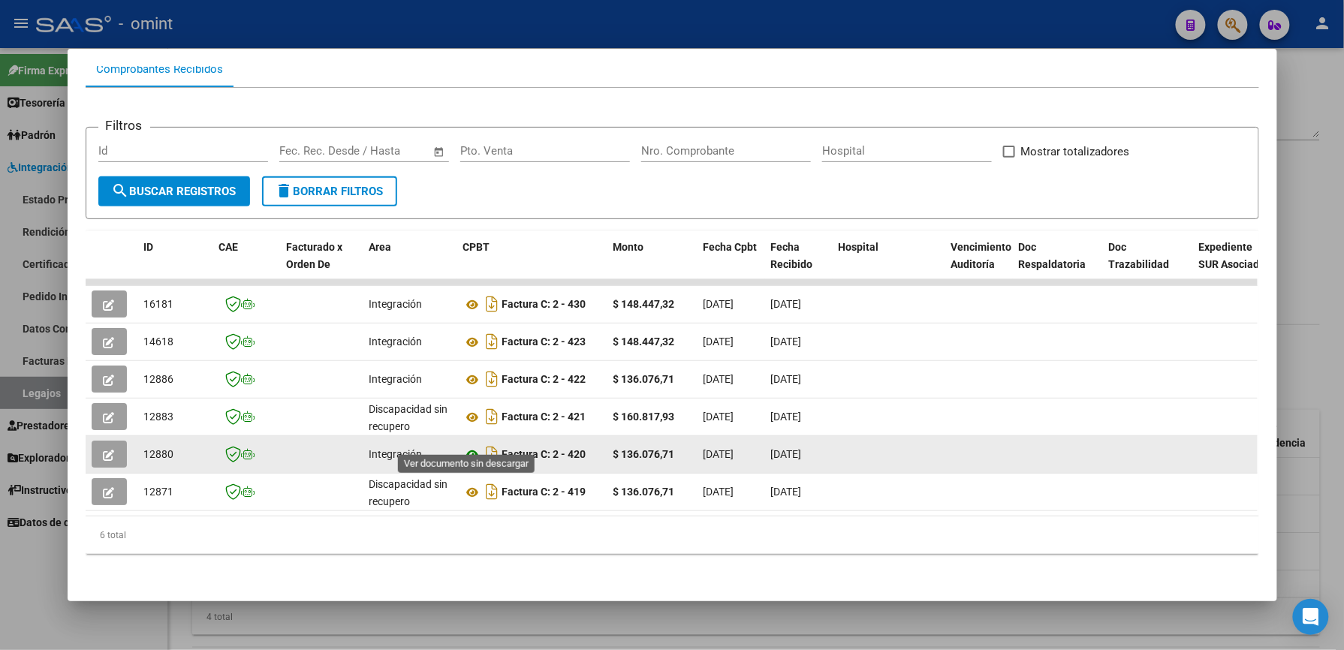
click at [467, 446] on icon at bounding box center [473, 455] width 20 height 18
click at [108, 441] on button "button" at bounding box center [109, 454] width 35 height 27
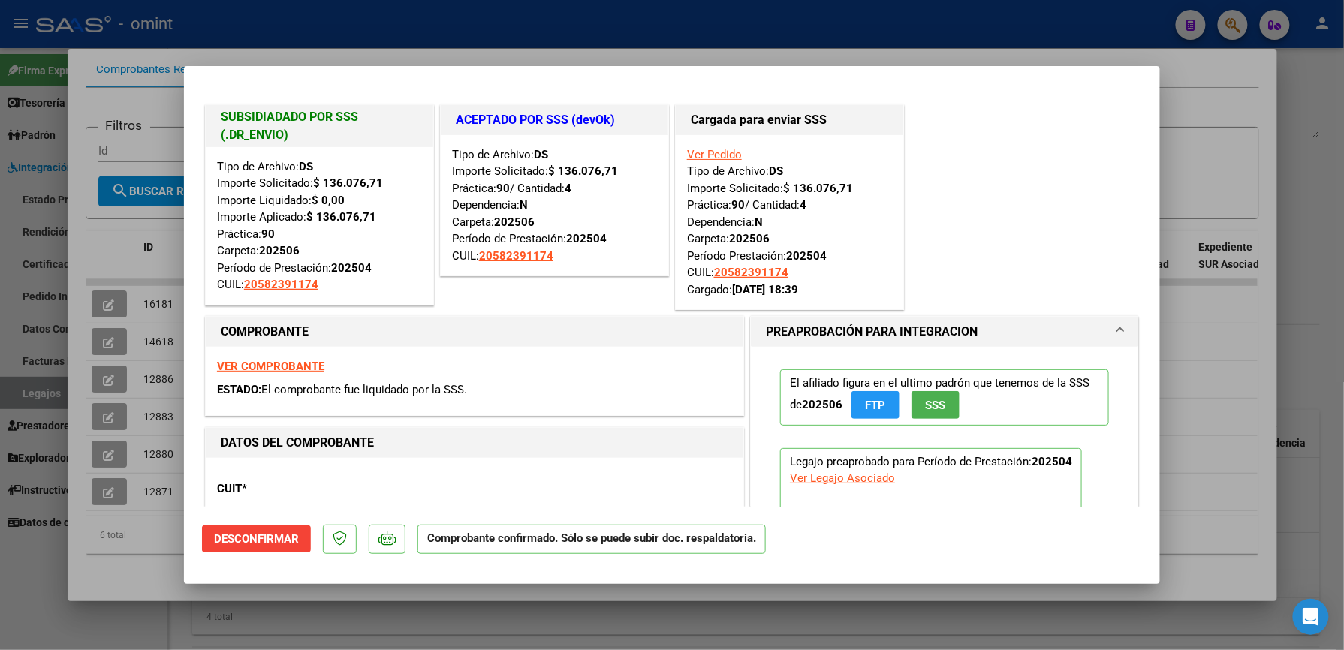
click at [1197, 343] on div at bounding box center [672, 325] width 1344 height 650
type input "$ 0,00"
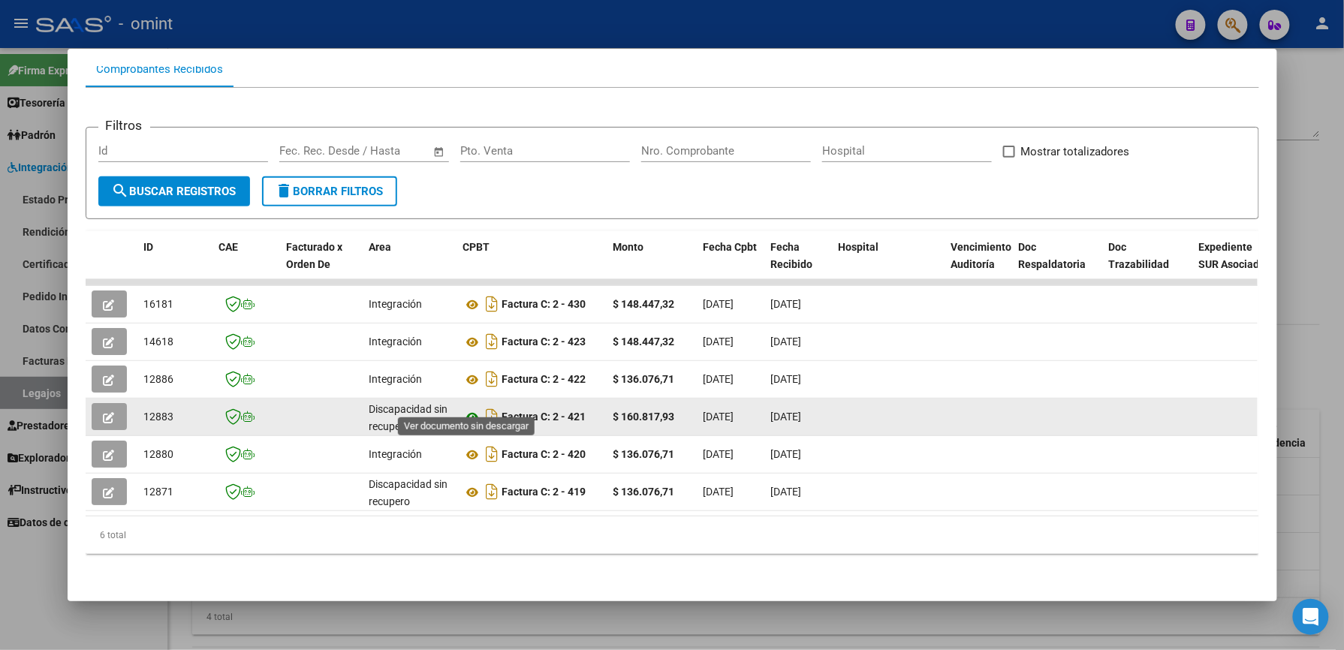
click at [466, 408] on icon at bounding box center [473, 417] width 20 height 18
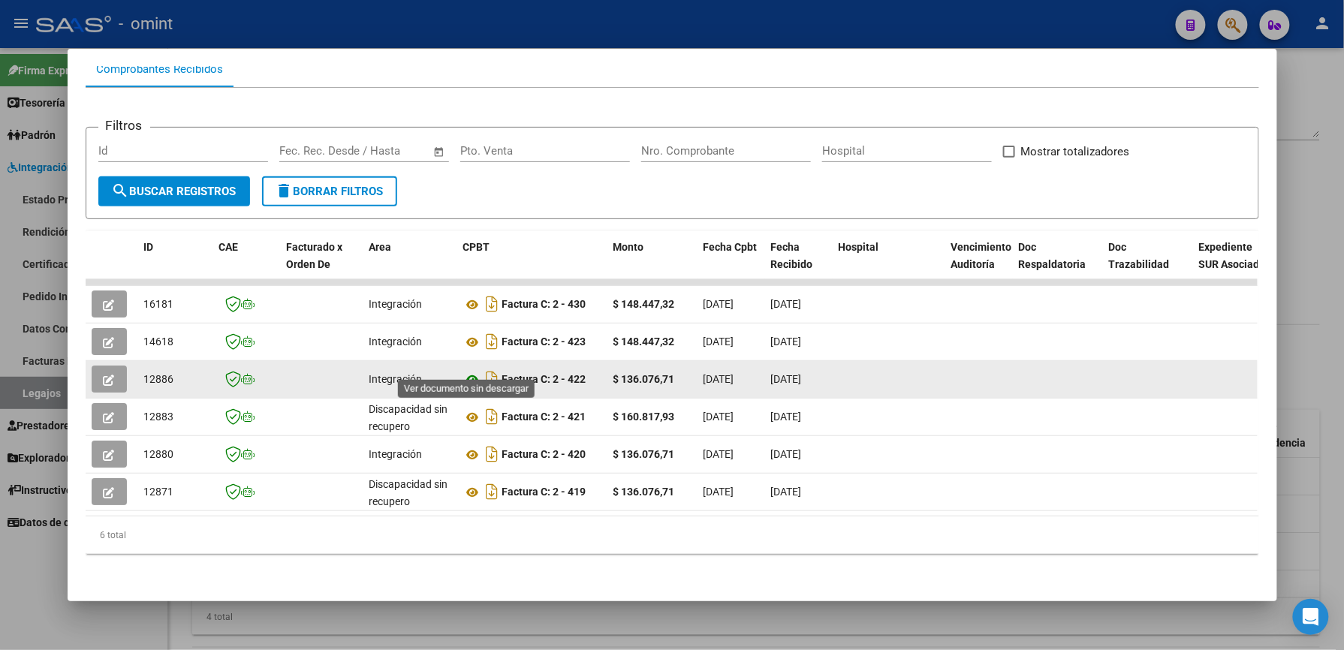
click at [466, 371] on icon at bounding box center [473, 380] width 20 height 18
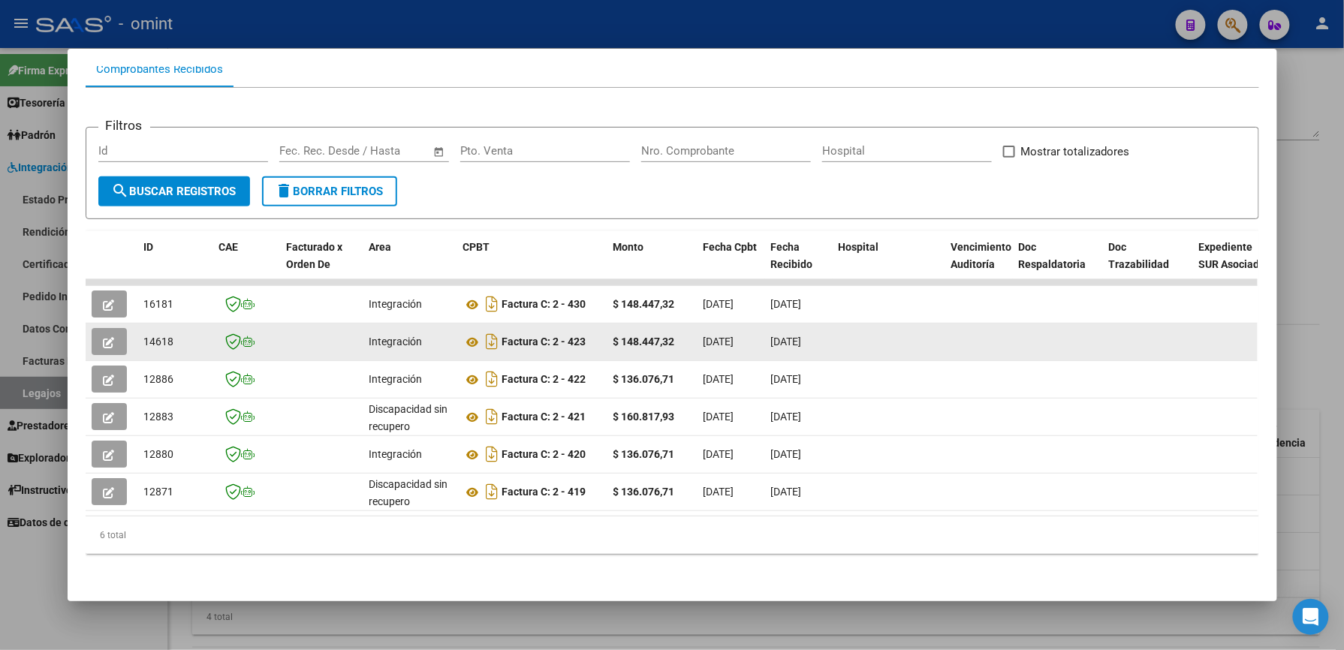
click at [104, 337] on icon "button" at bounding box center [109, 342] width 11 height 11
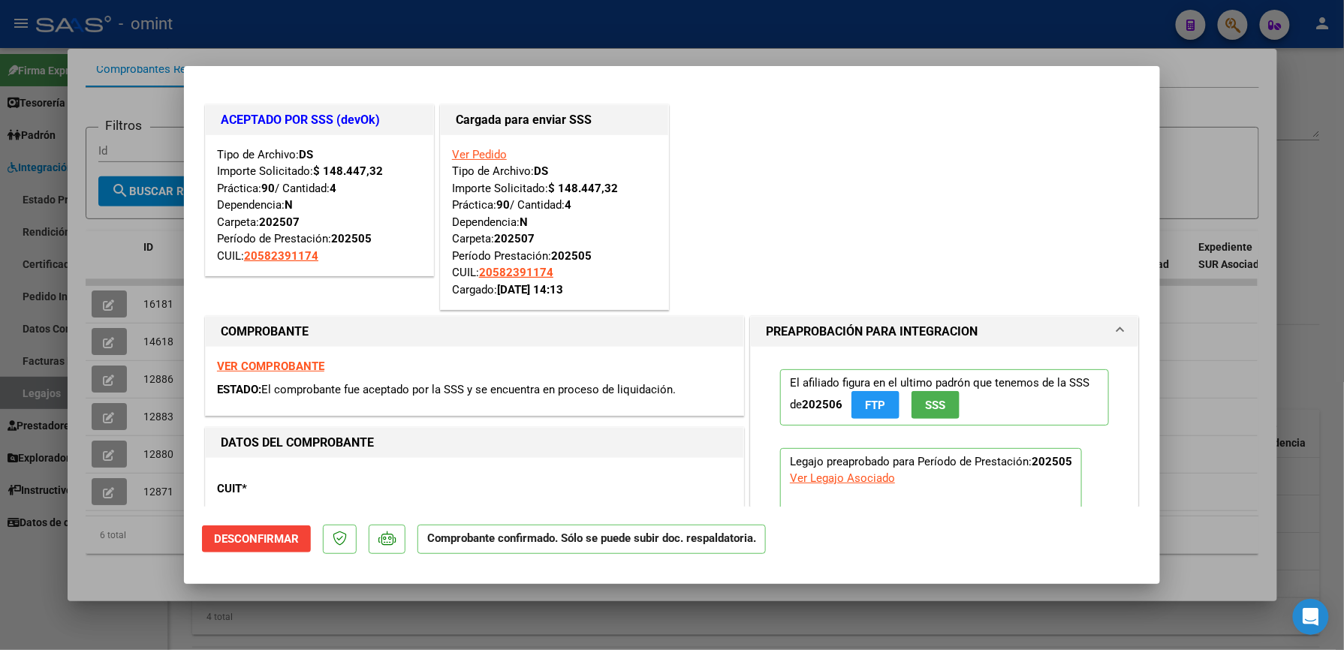
click at [1198, 122] on div at bounding box center [672, 325] width 1344 height 650
type input "$ 0,00"
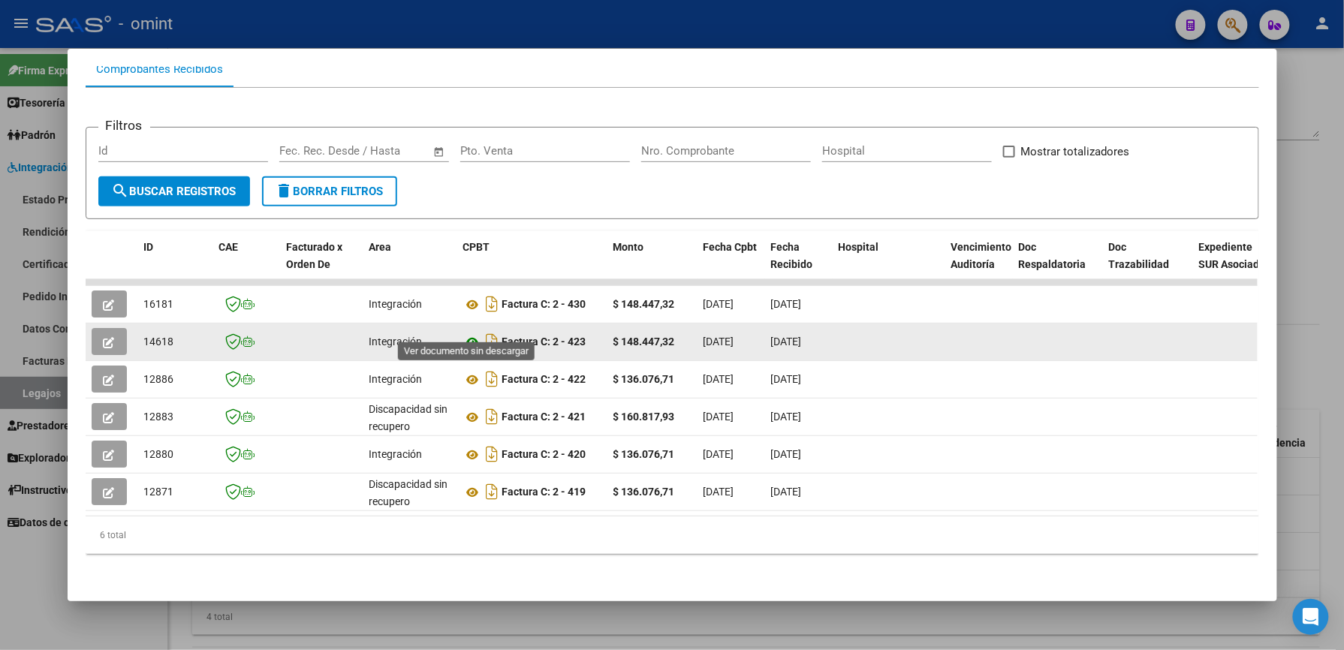
click at [463, 333] on icon at bounding box center [473, 342] width 20 height 18
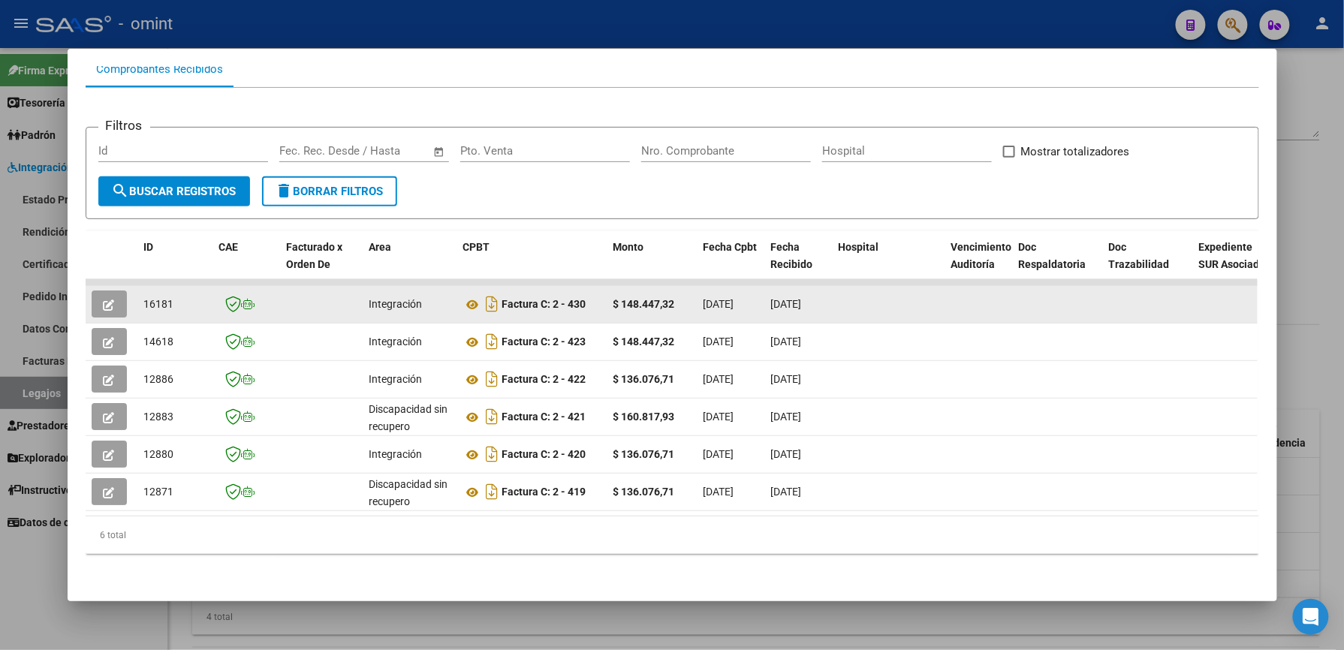
click at [110, 292] on button "button" at bounding box center [109, 304] width 35 height 27
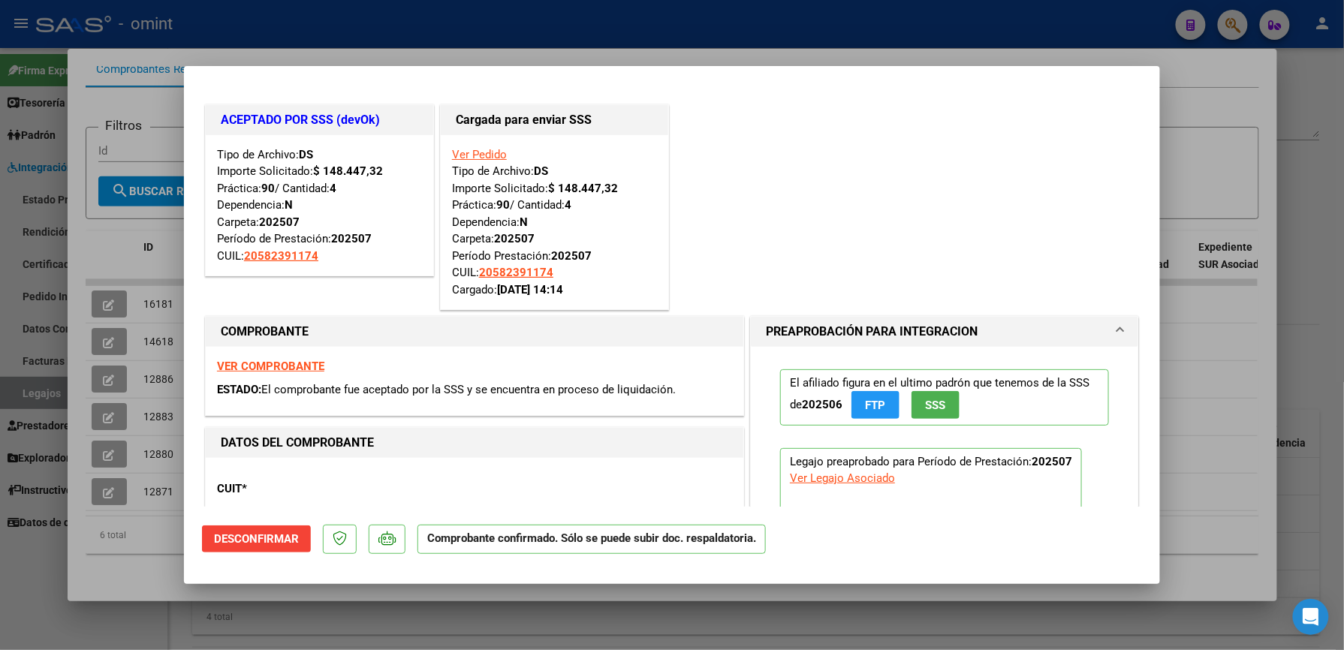
click at [1185, 387] on div at bounding box center [672, 325] width 1344 height 650
type input "$ 0,00"
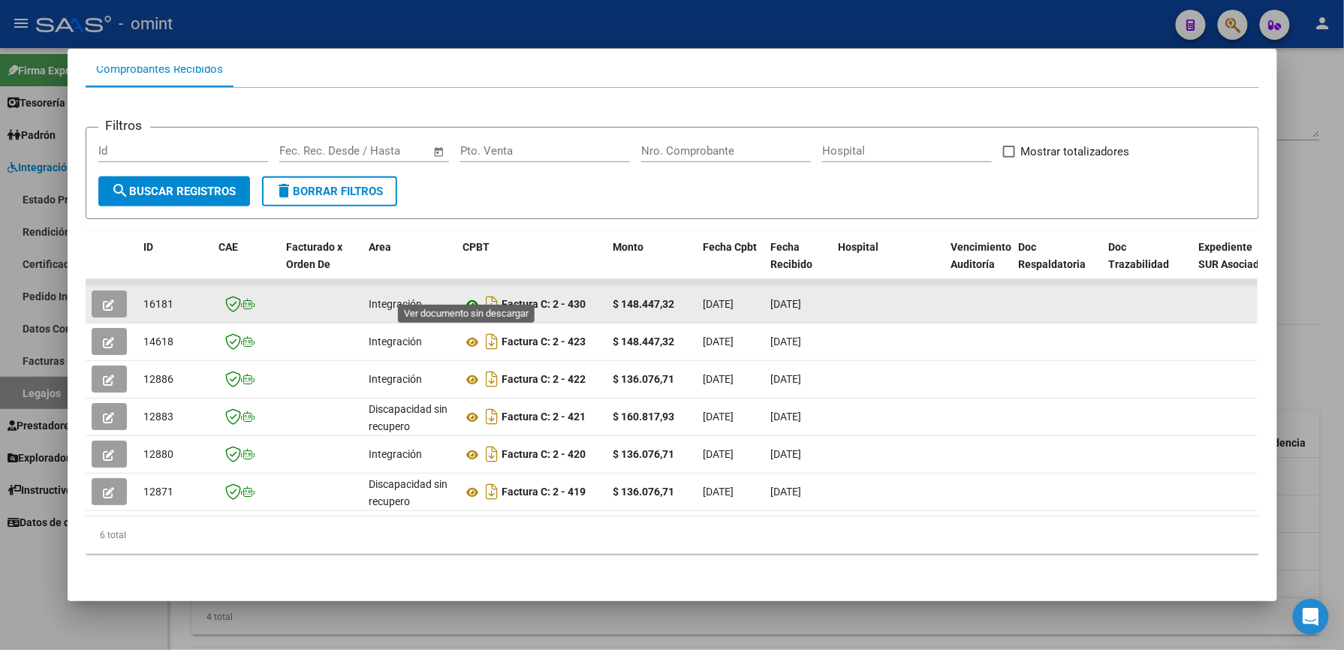
click at [469, 296] on icon at bounding box center [473, 305] width 20 height 18
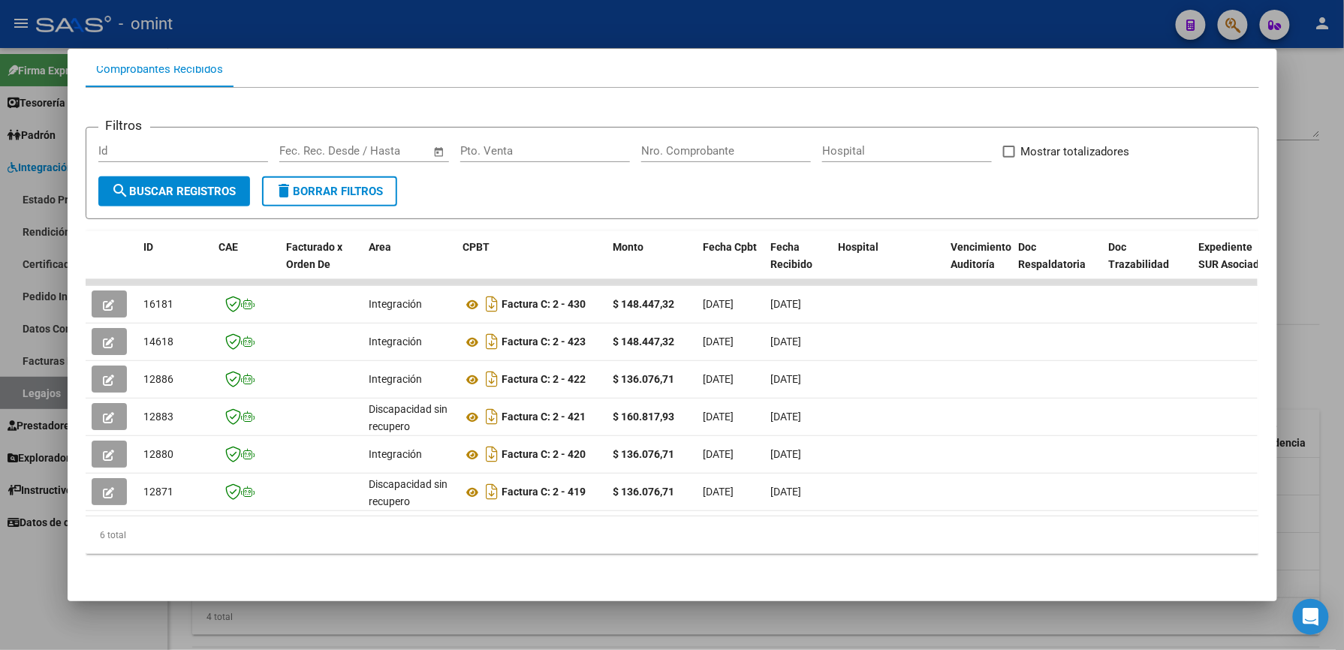
click at [1286, 274] on div at bounding box center [672, 325] width 1344 height 650
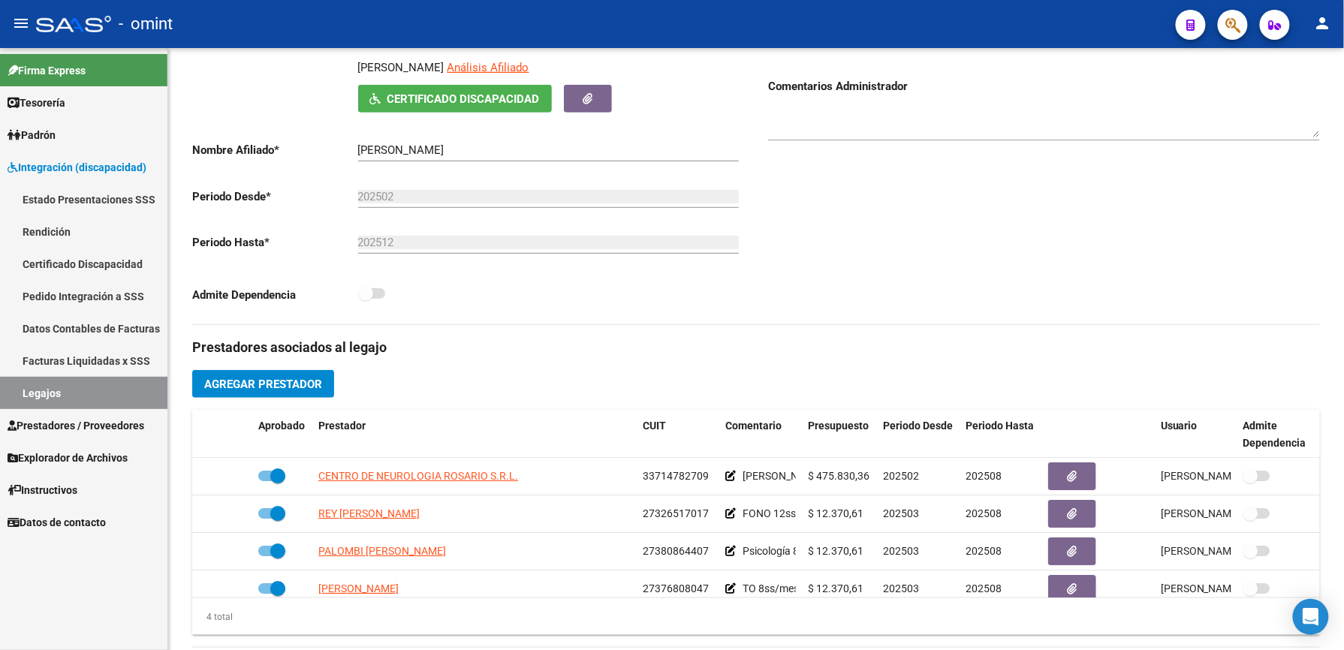
scroll to position [243, 0]
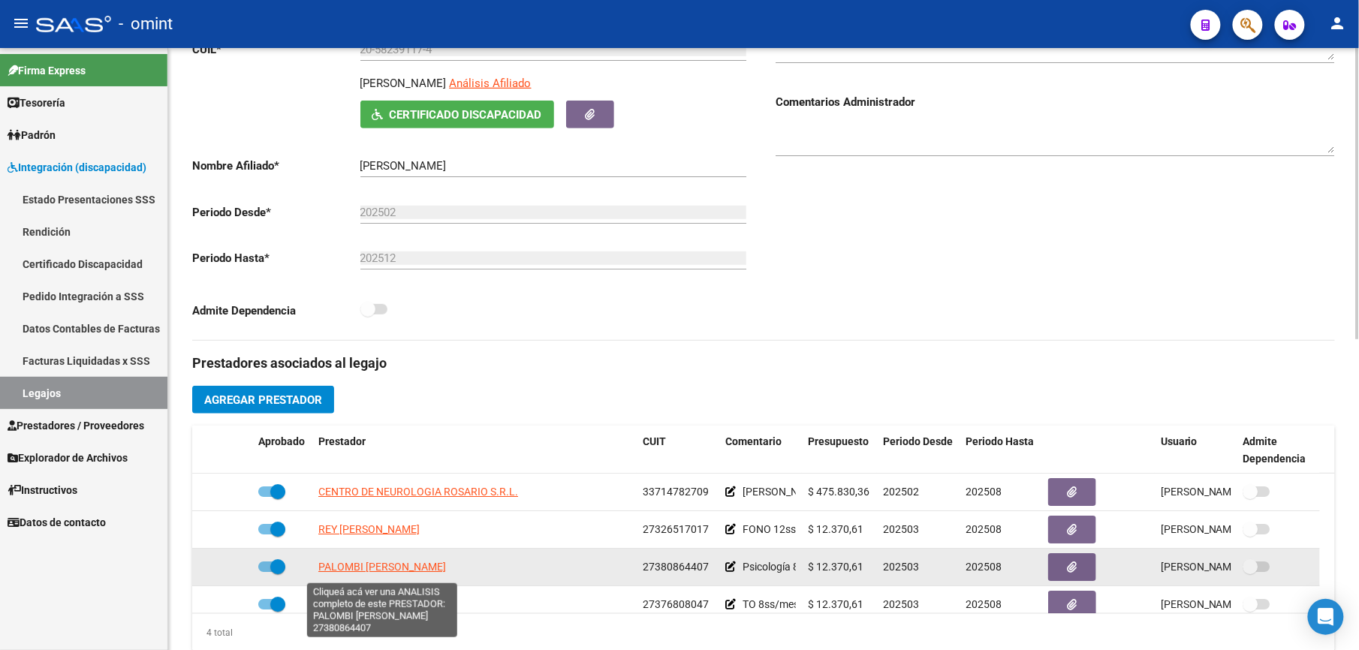
click at [369, 572] on span "[PERSON_NAME] SOLEDAD" at bounding box center [382, 567] width 128 height 12
type textarea "27380864407"
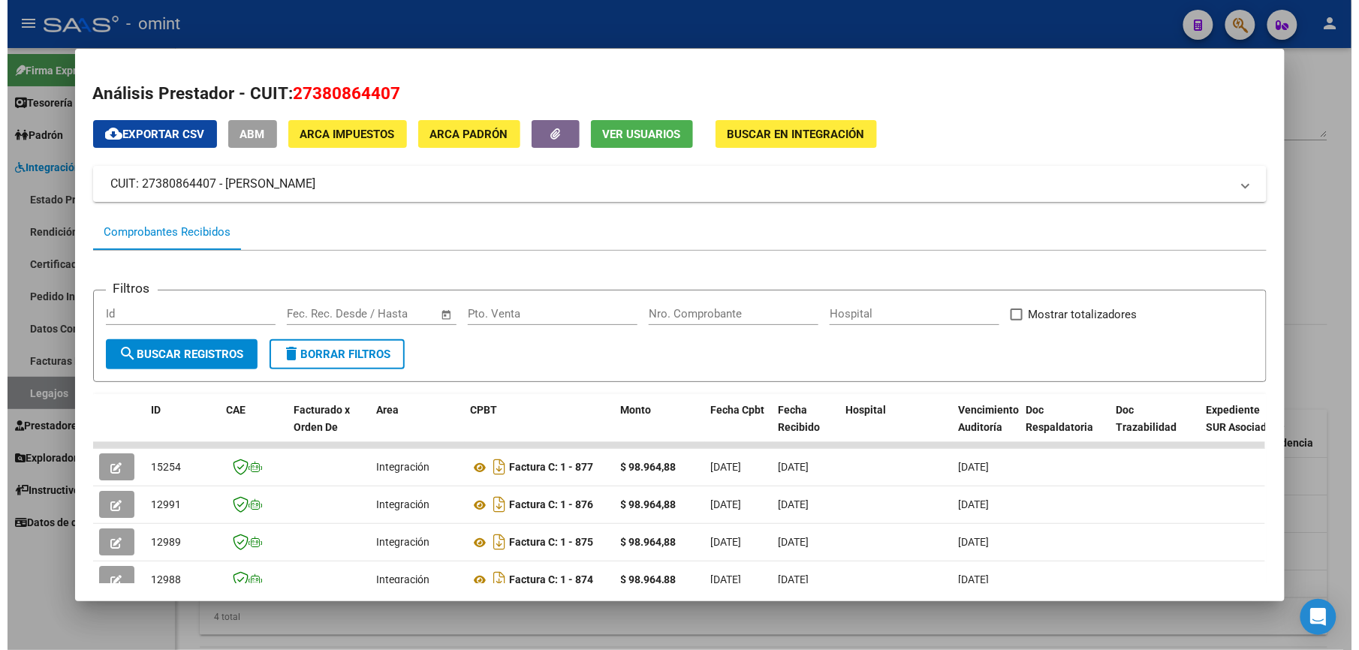
scroll to position [140, 0]
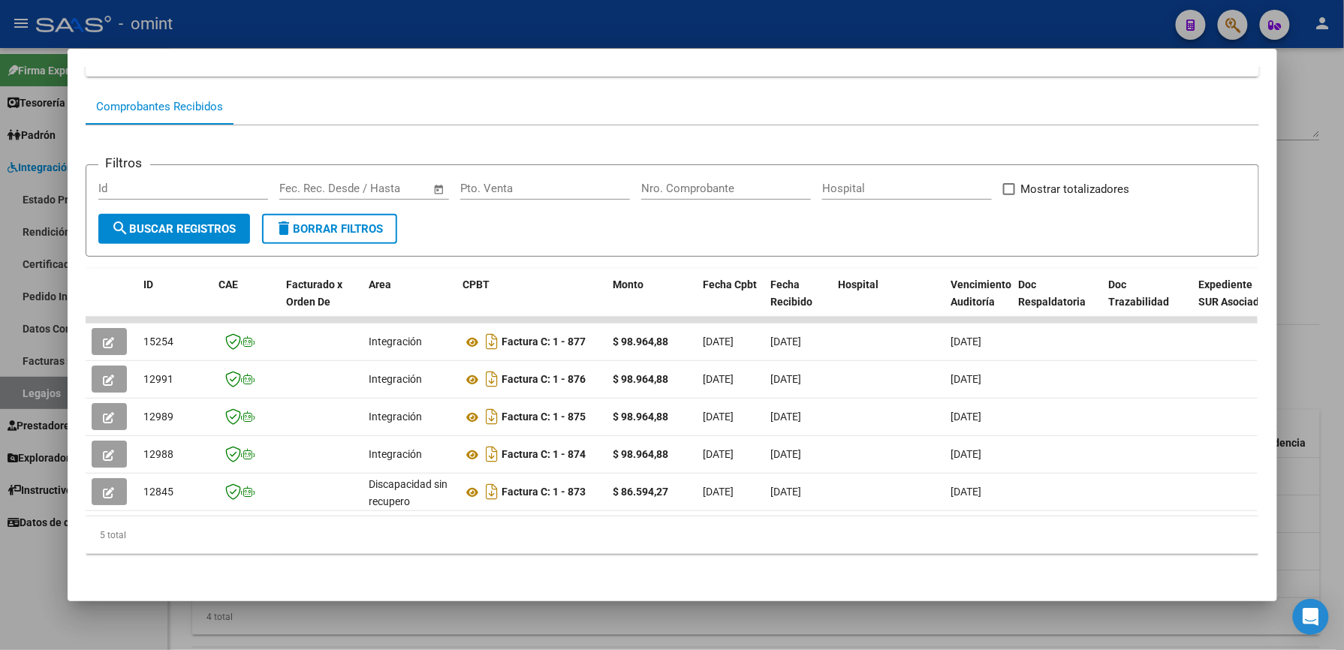
click at [1323, 395] on div at bounding box center [672, 325] width 1344 height 650
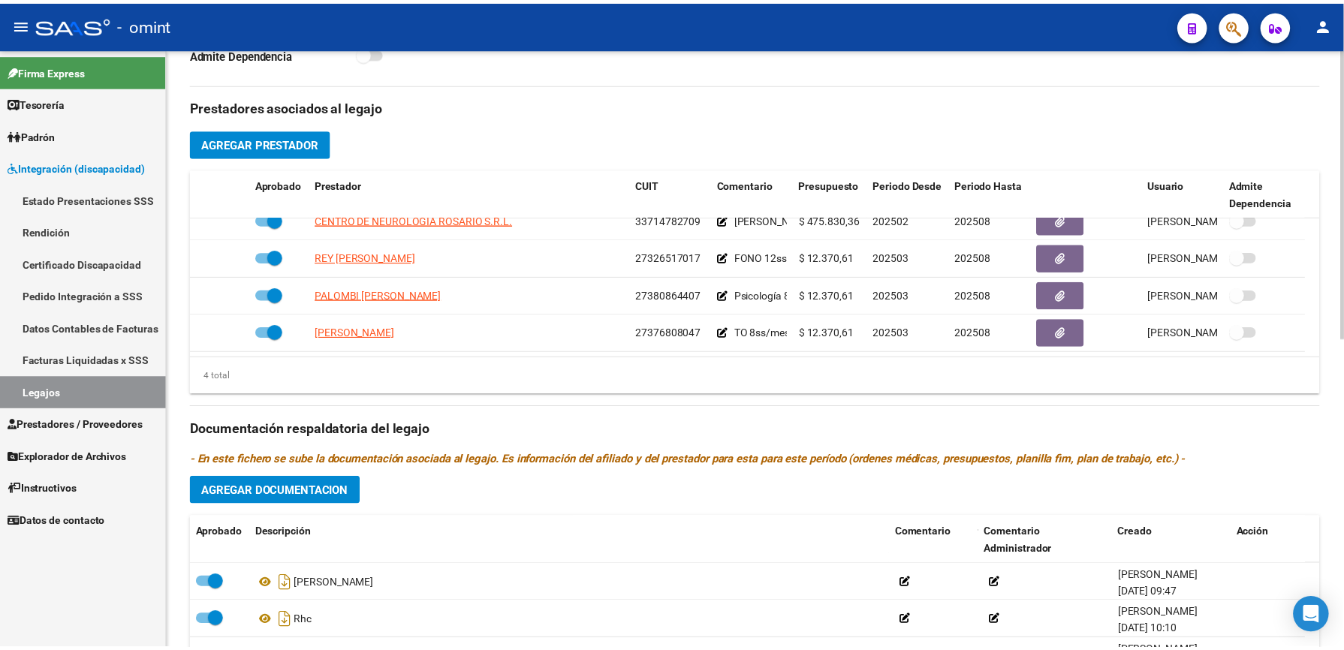
scroll to position [0, 0]
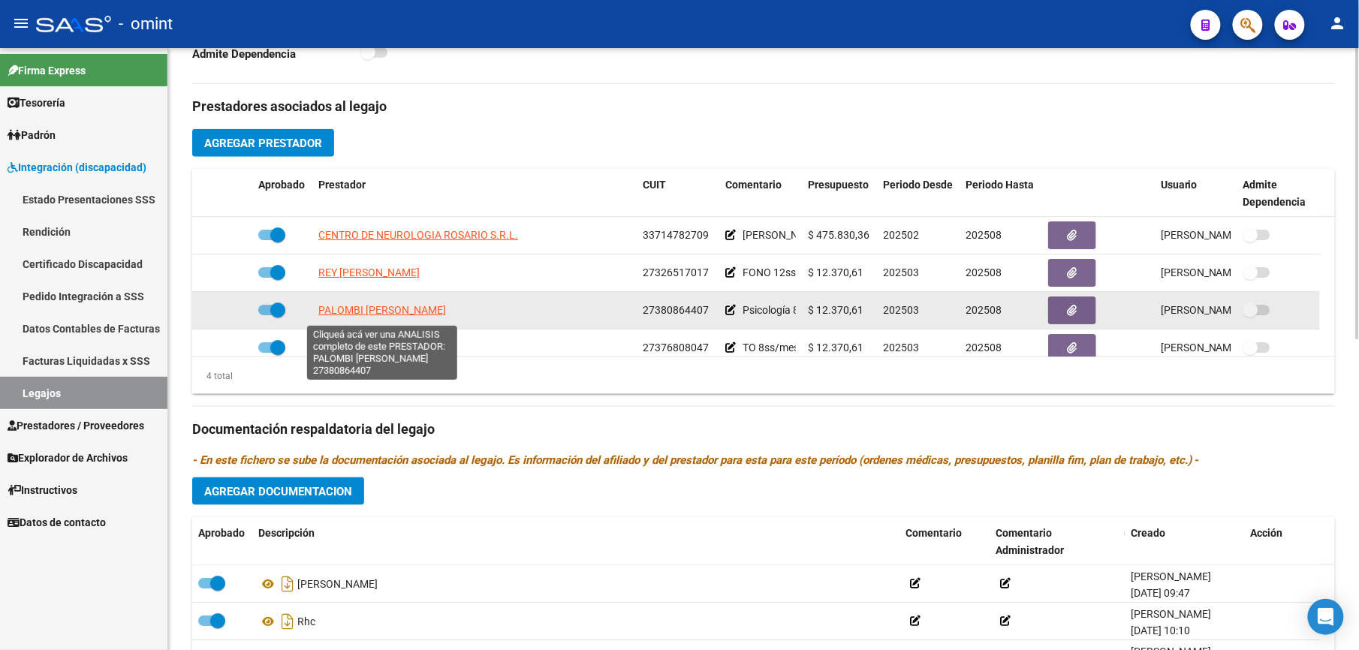
click at [382, 307] on span "[PERSON_NAME] SOLEDAD" at bounding box center [382, 310] width 128 height 12
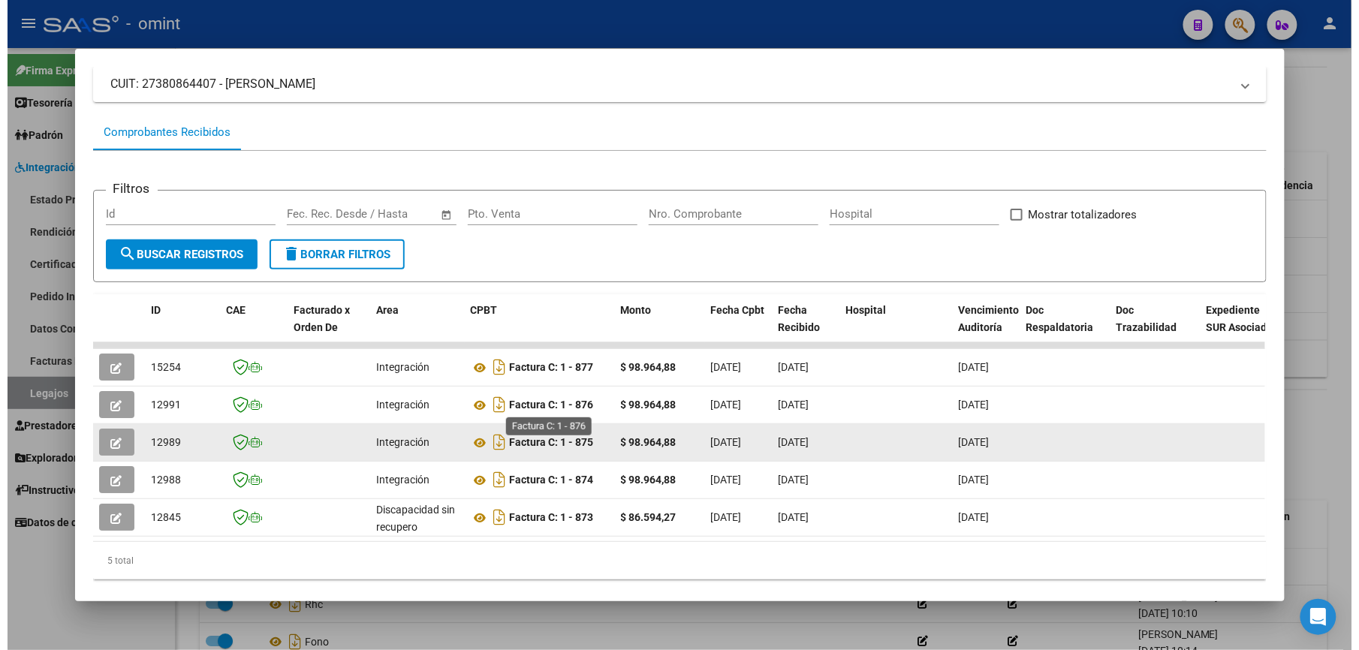
scroll to position [140, 0]
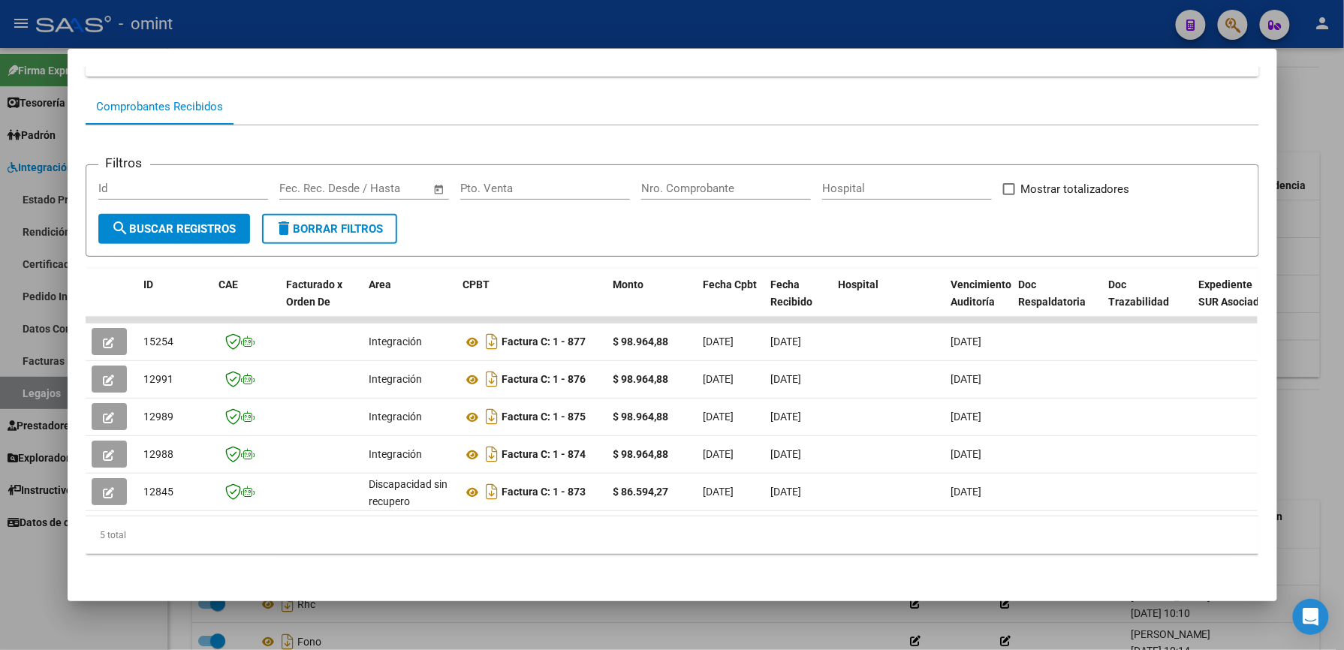
click at [1296, 359] on div at bounding box center [672, 325] width 1344 height 650
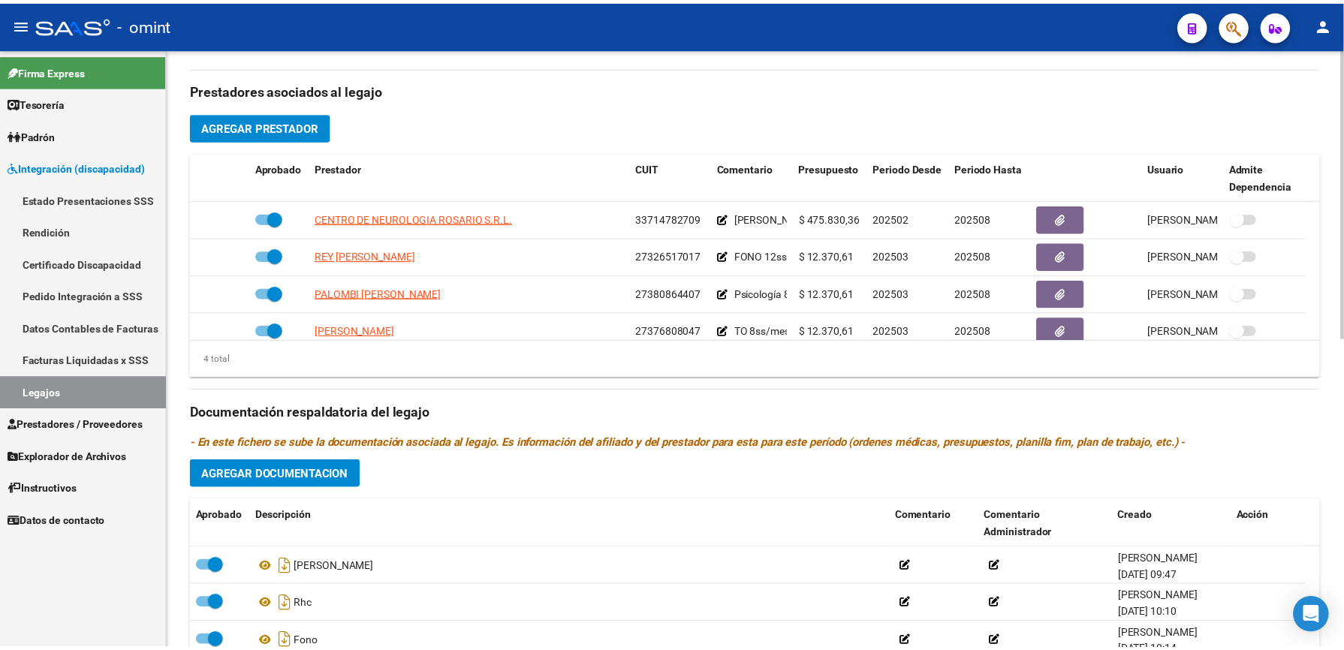
scroll to position [500, 0]
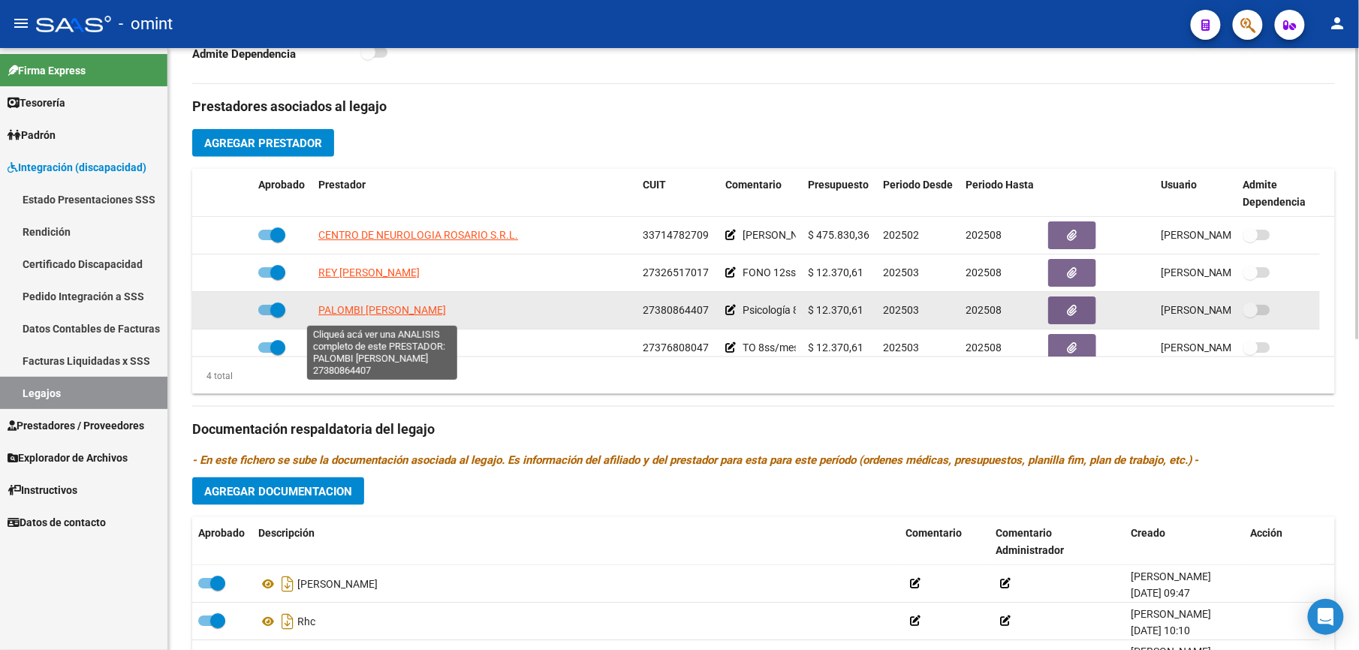
click at [375, 314] on span "[PERSON_NAME] SOLEDAD" at bounding box center [382, 310] width 128 height 12
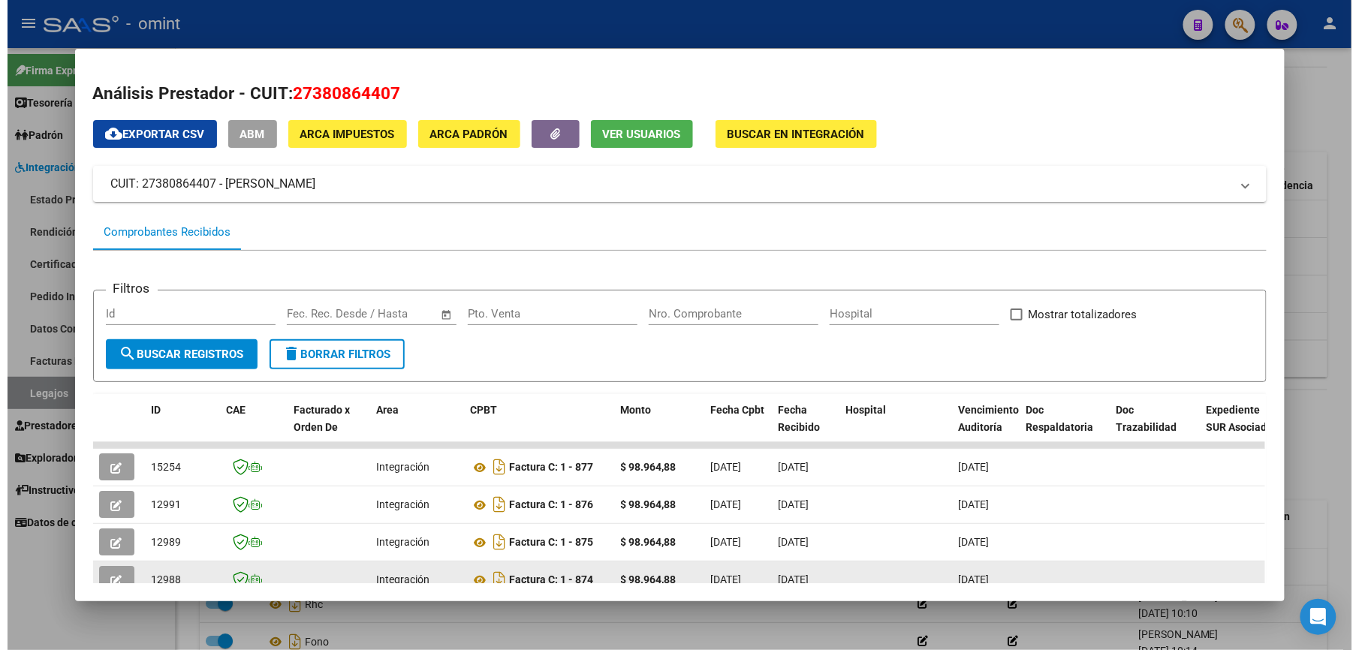
scroll to position [140, 0]
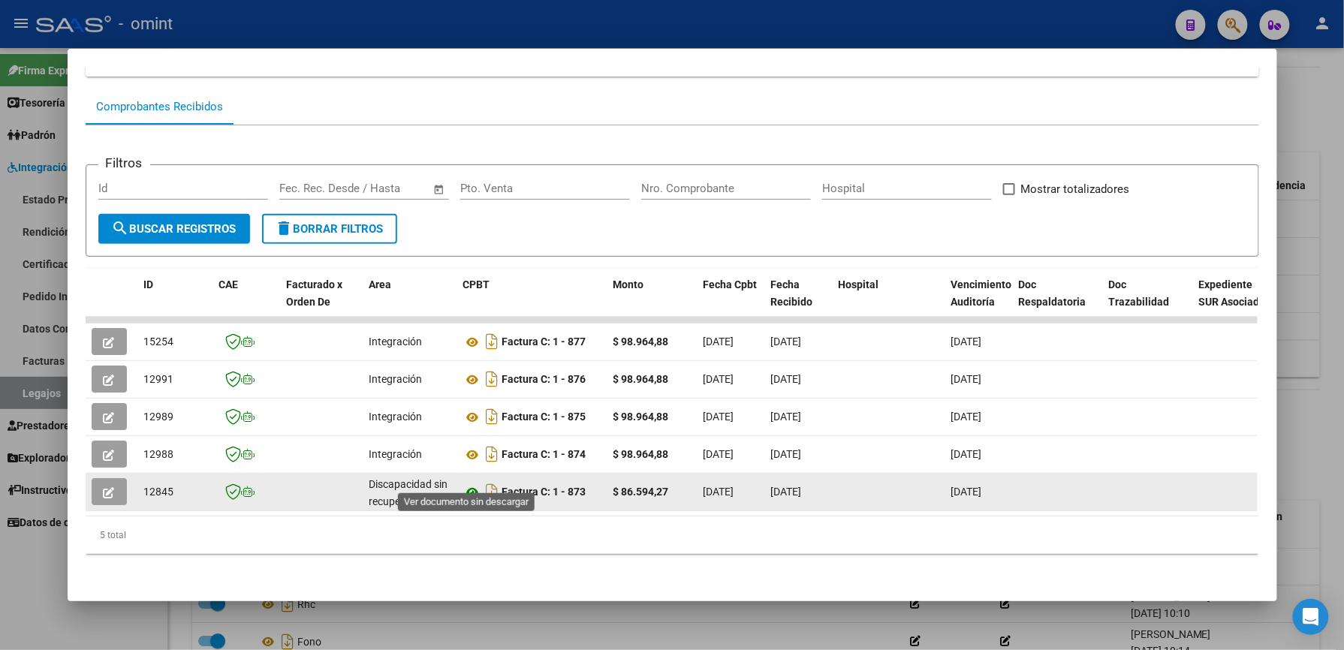
click at [469, 484] on icon at bounding box center [473, 493] width 20 height 18
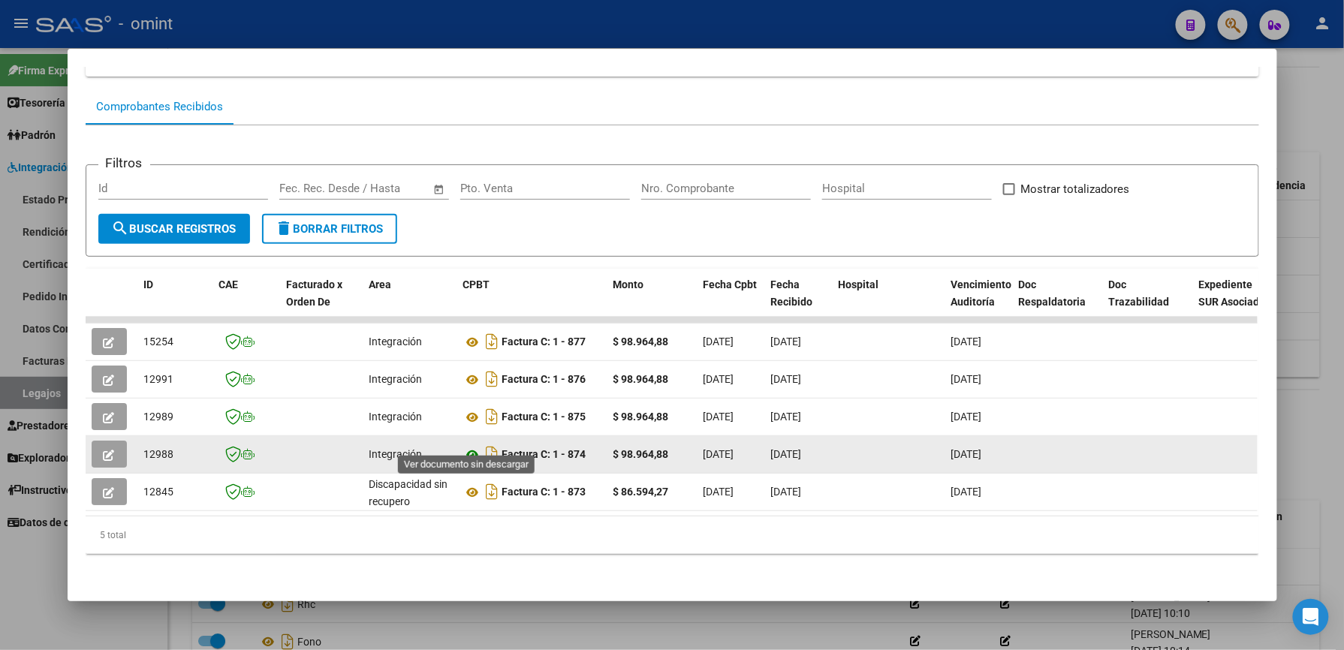
click at [463, 446] on icon at bounding box center [473, 455] width 20 height 18
click at [106, 450] on icon "button" at bounding box center [109, 455] width 11 height 11
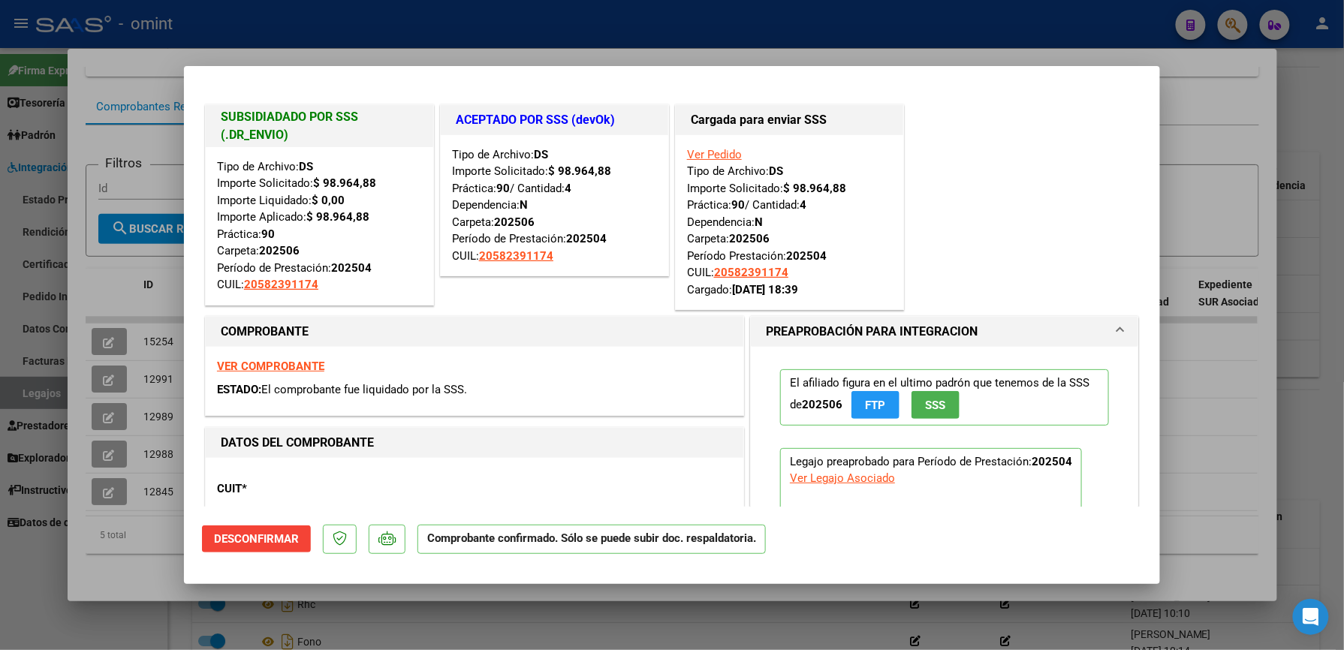
click at [1221, 158] on div at bounding box center [672, 325] width 1344 height 650
type input "$ 0,00"
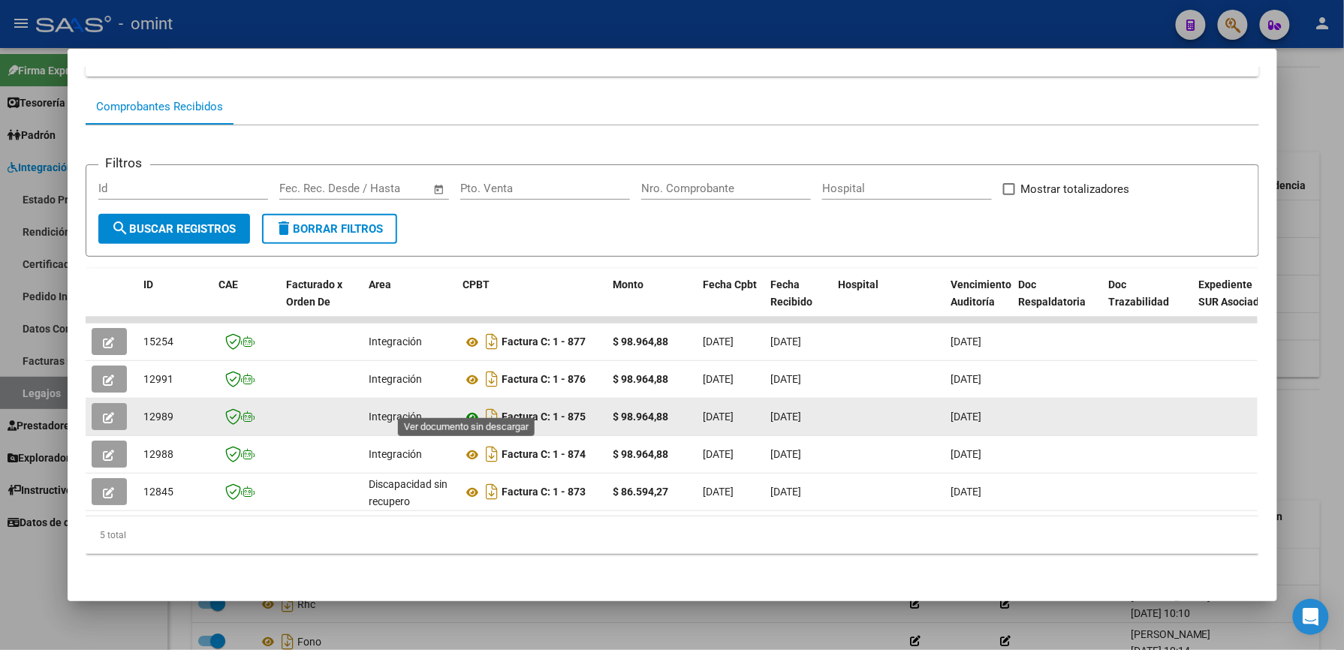
click at [463, 408] on icon at bounding box center [473, 417] width 20 height 18
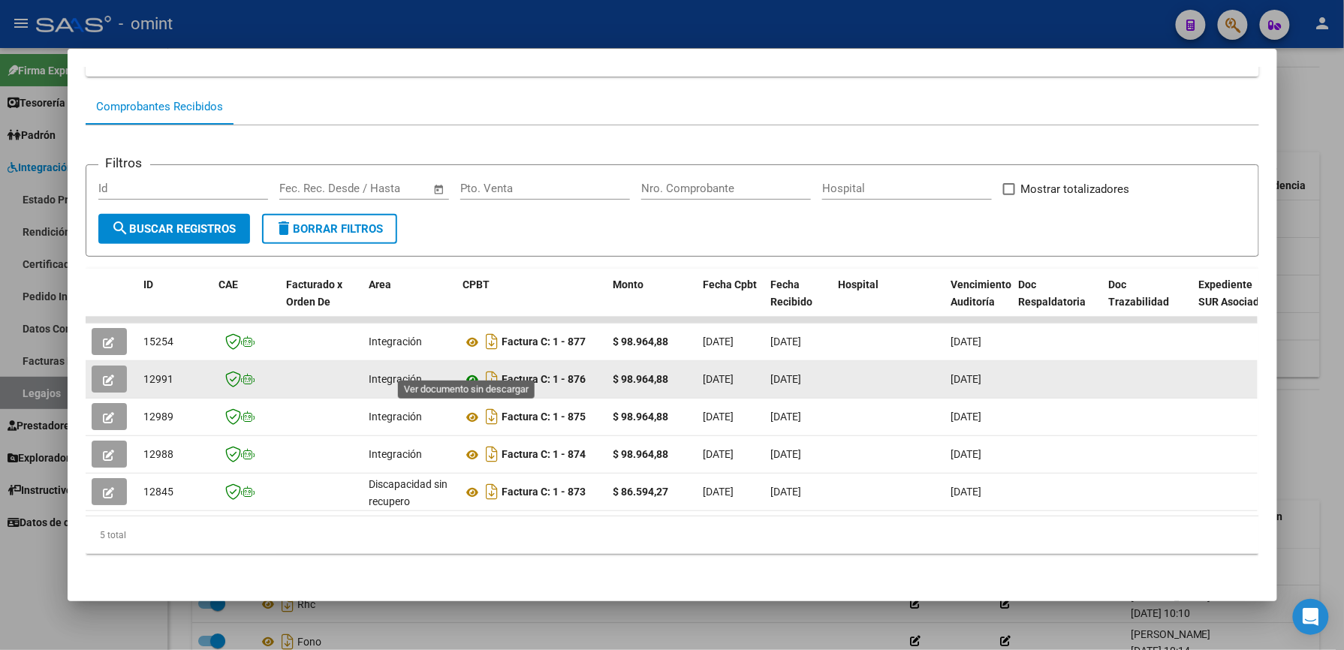
click at [467, 371] on icon at bounding box center [473, 380] width 20 height 18
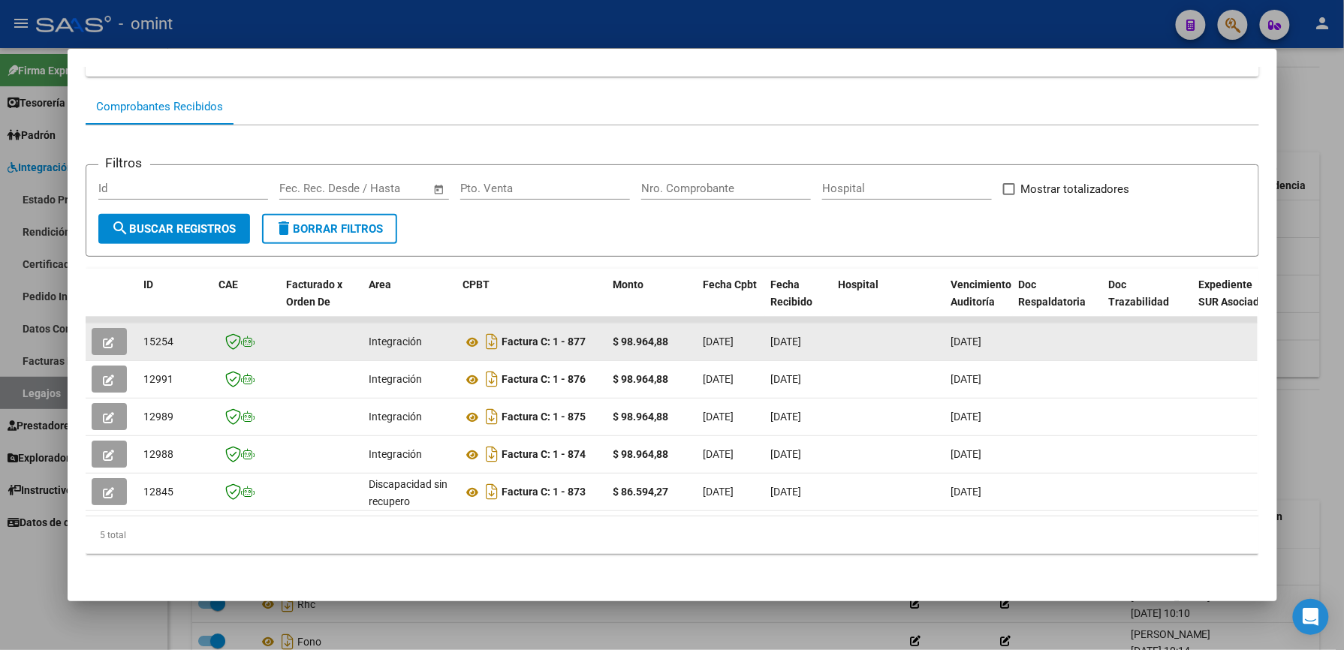
click at [104, 337] on icon "button" at bounding box center [109, 342] width 11 height 11
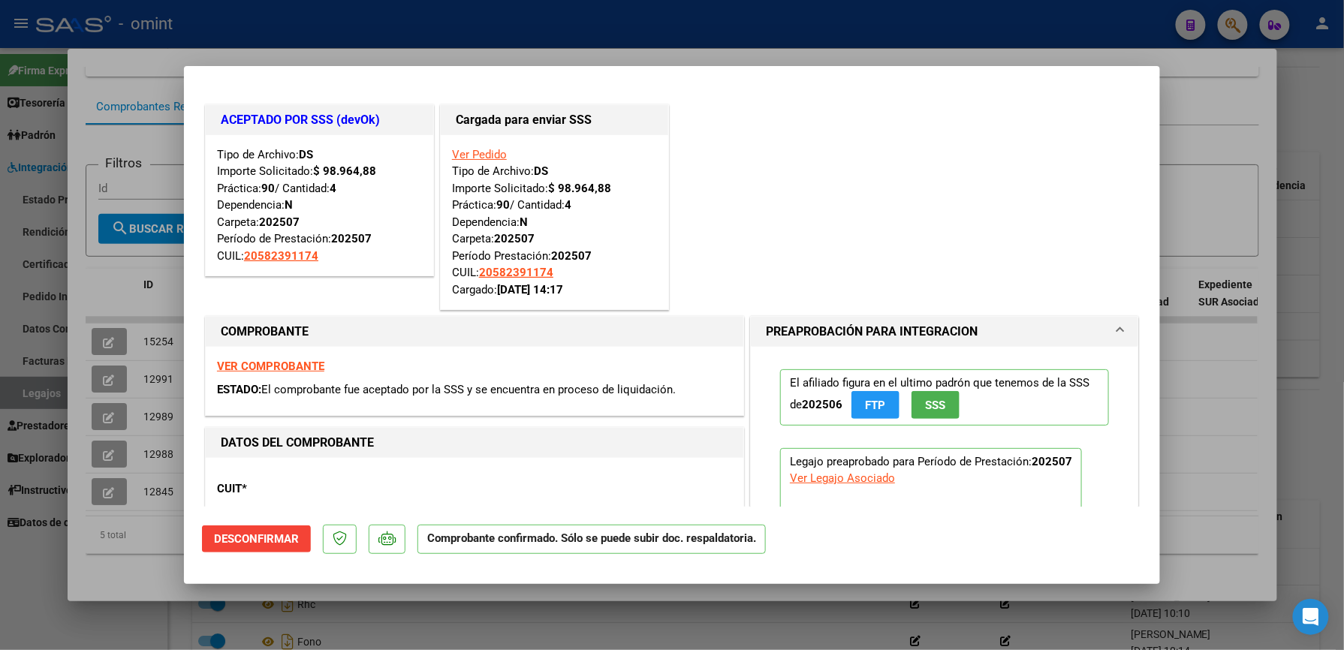
click at [1219, 180] on div at bounding box center [672, 325] width 1344 height 650
type input "$ 0,00"
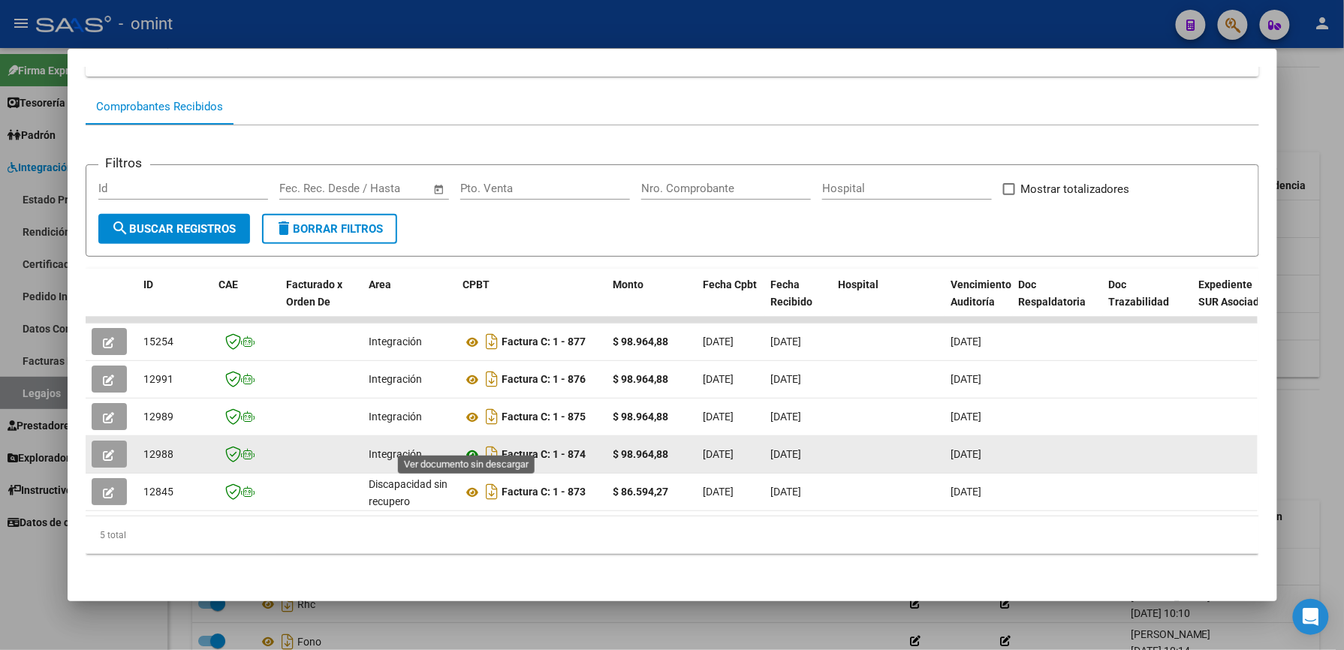
click at [463, 446] on icon at bounding box center [473, 455] width 20 height 18
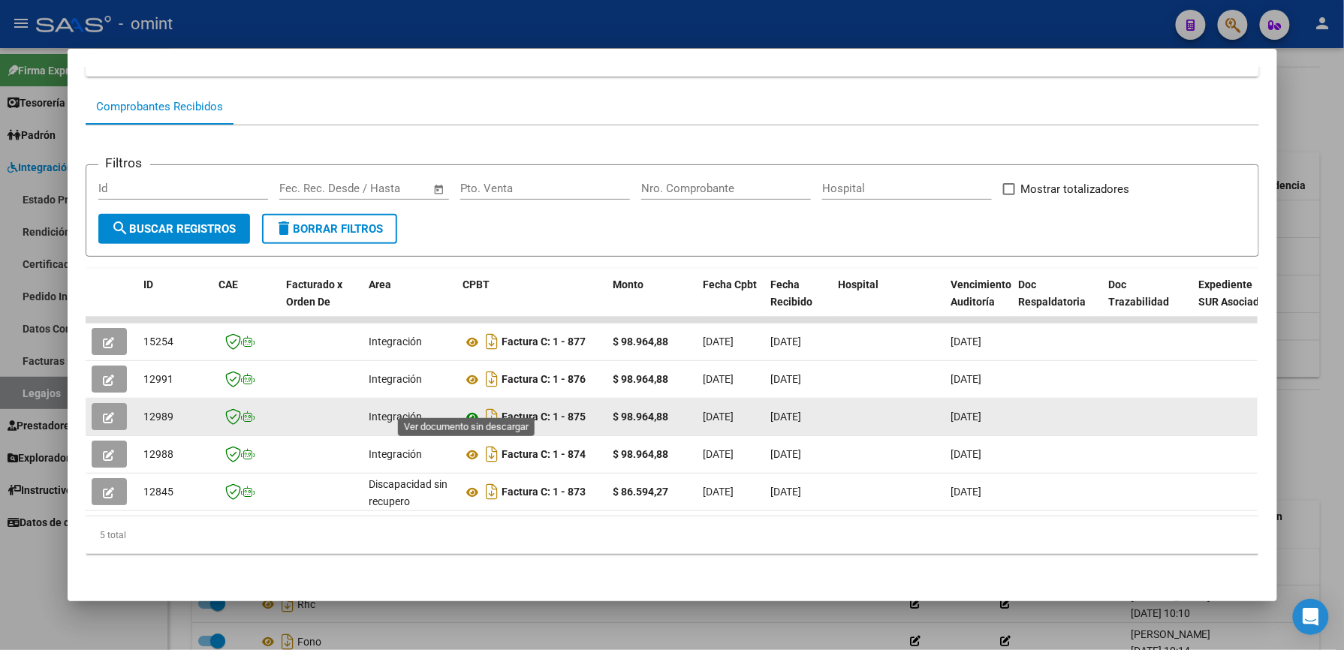
click at [469, 408] on icon at bounding box center [473, 417] width 20 height 18
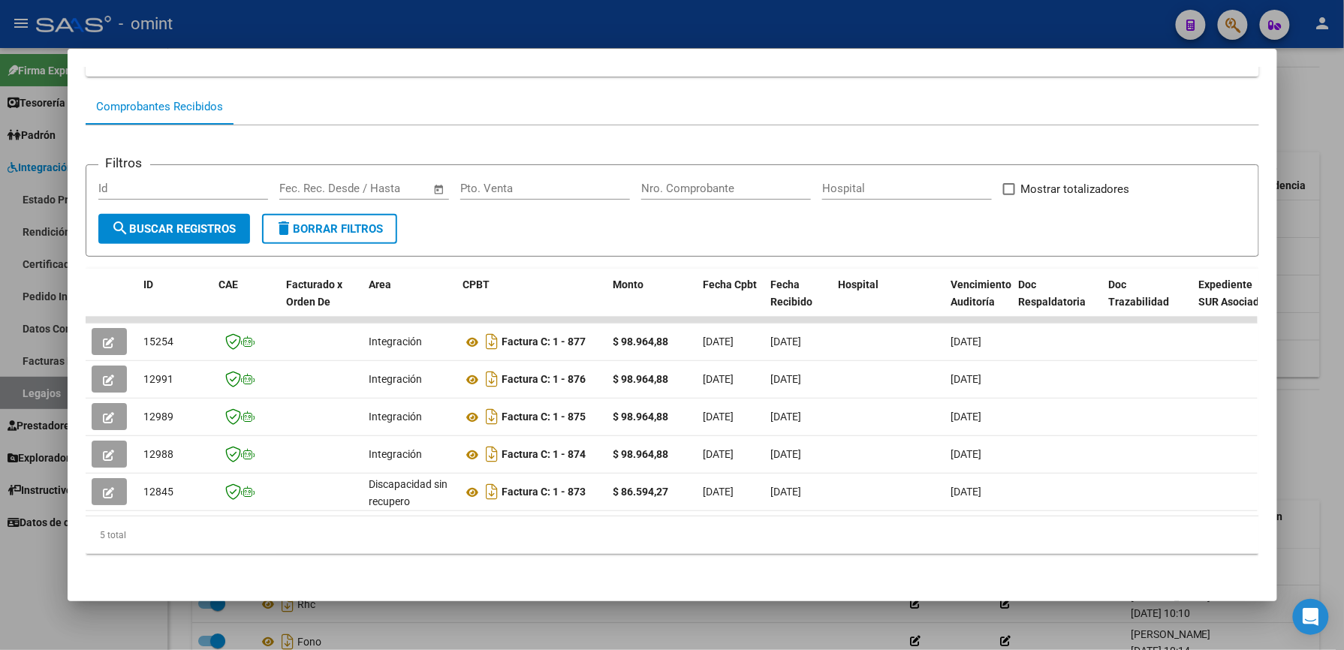
click at [1313, 122] on div at bounding box center [672, 325] width 1344 height 650
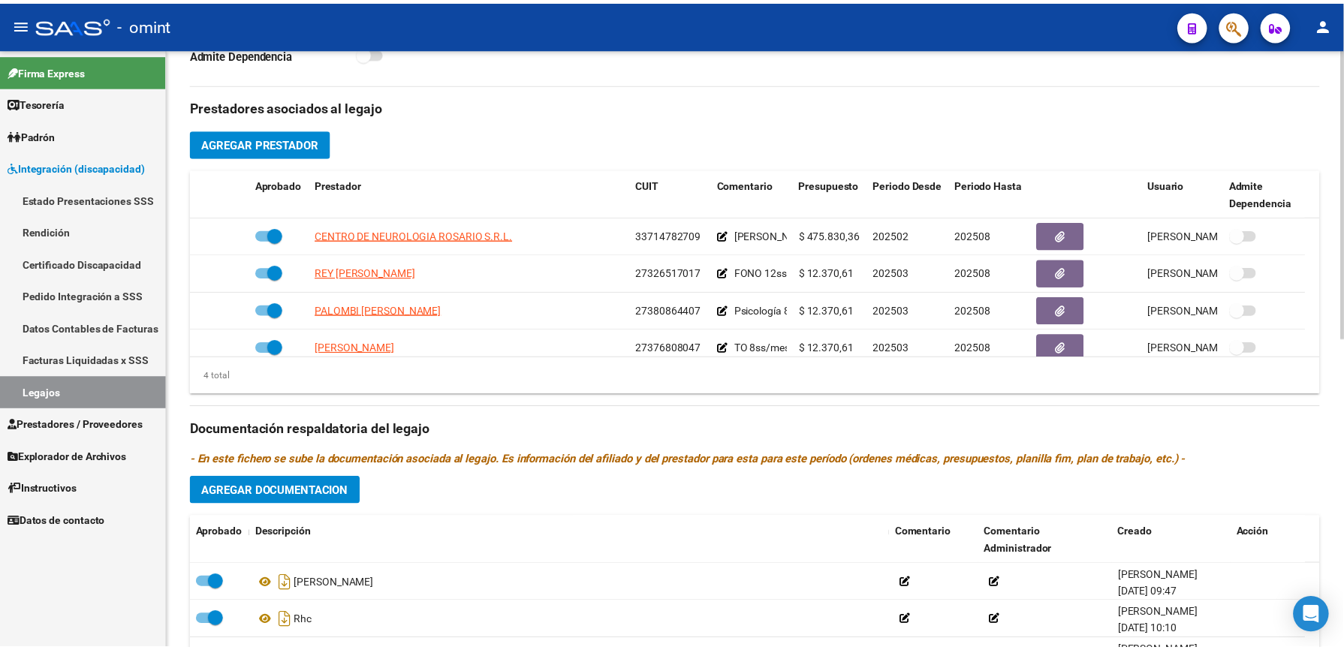
scroll to position [16, 0]
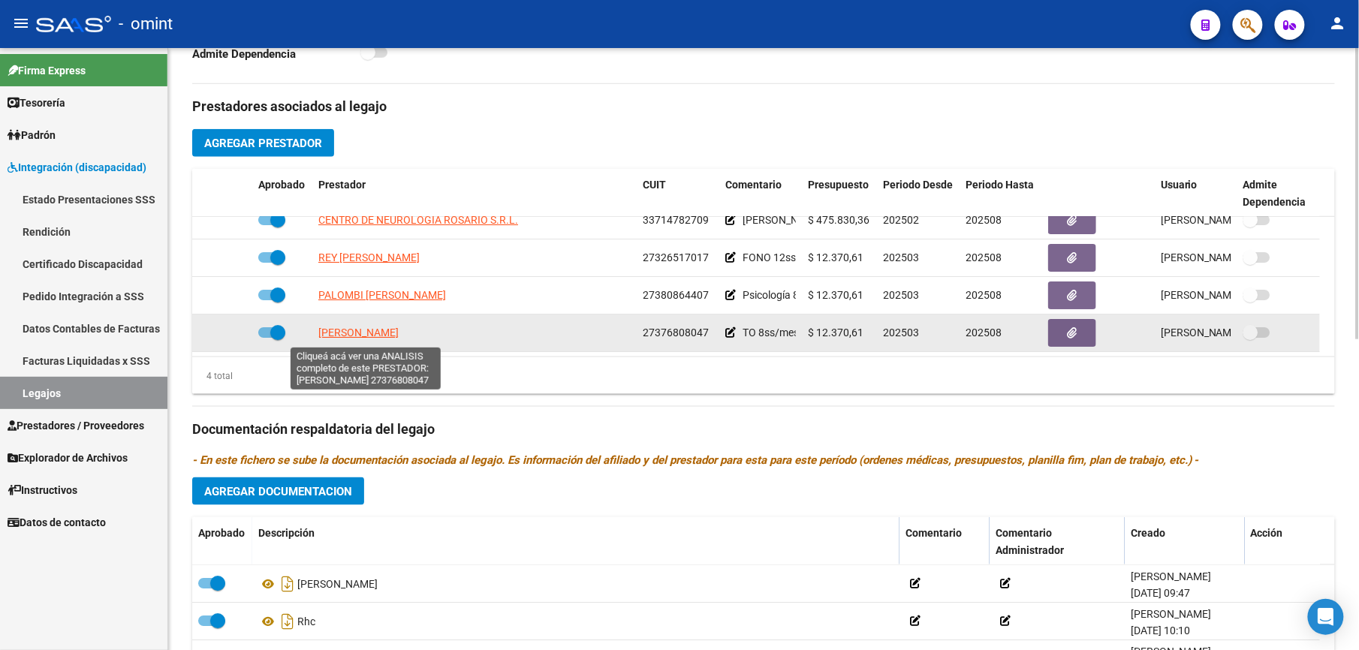
click at [359, 332] on span "[PERSON_NAME] [PERSON_NAME]" at bounding box center [358, 333] width 80 height 12
type textarea "27376808047"
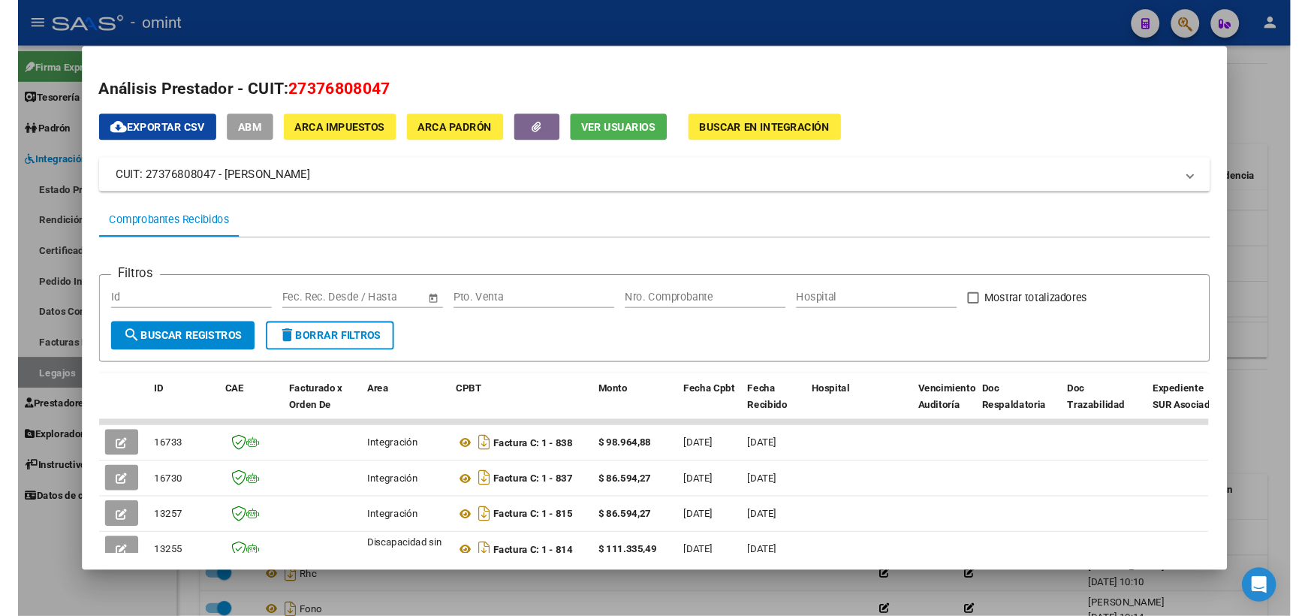
scroll to position [178, 0]
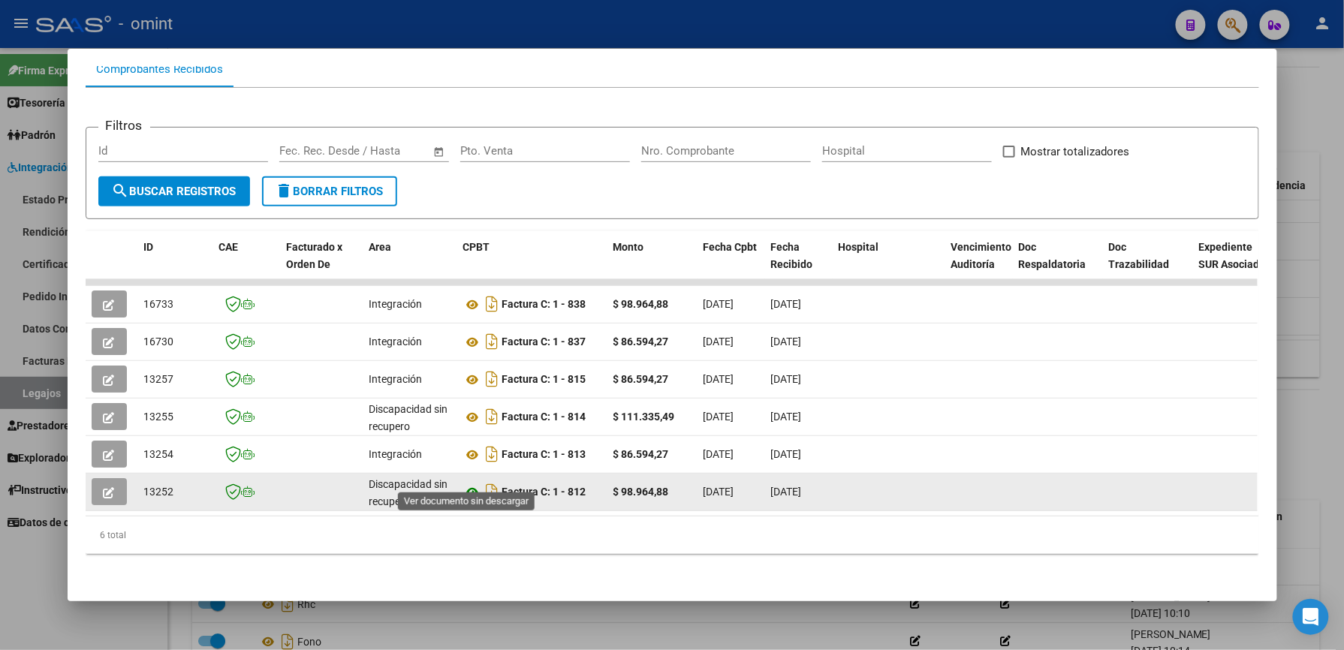
click at [470, 484] on icon at bounding box center [473, 493] width 20 height 18
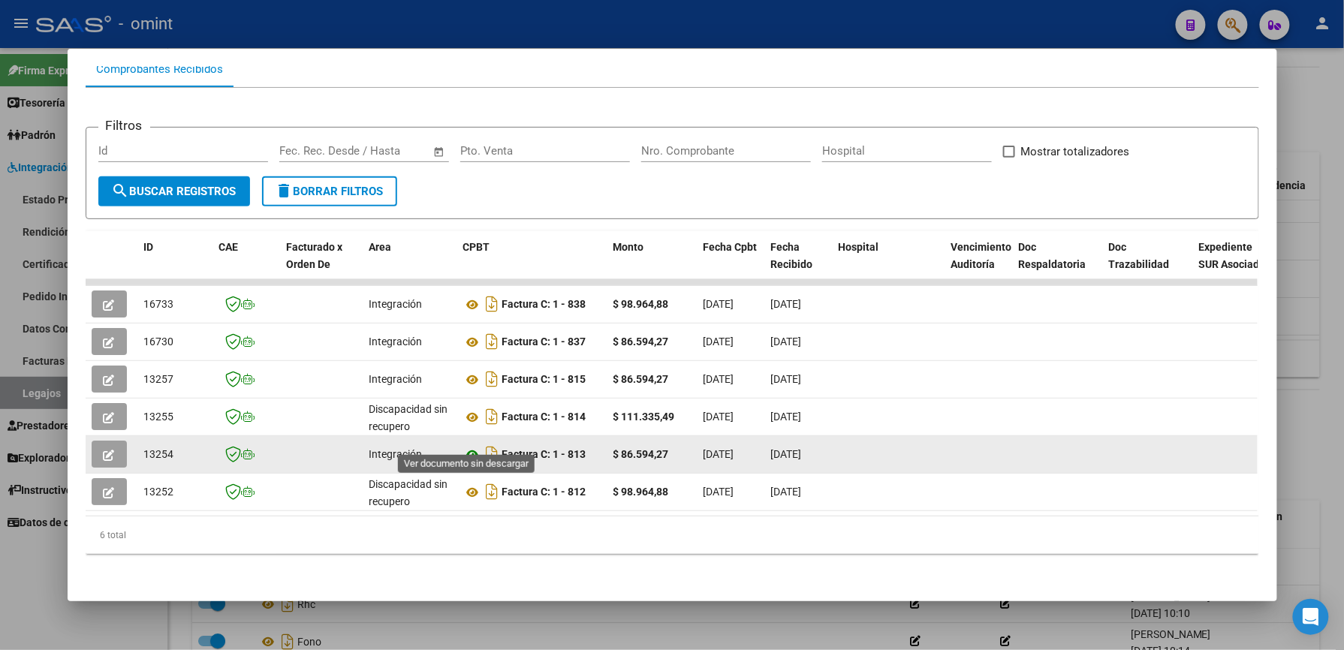
click at [470, 446] on icon at bounding box center [473, 455] width 20 height 18
click at [104, 450] on icon "button" at bounding box center [109, 455] width 11 height 11
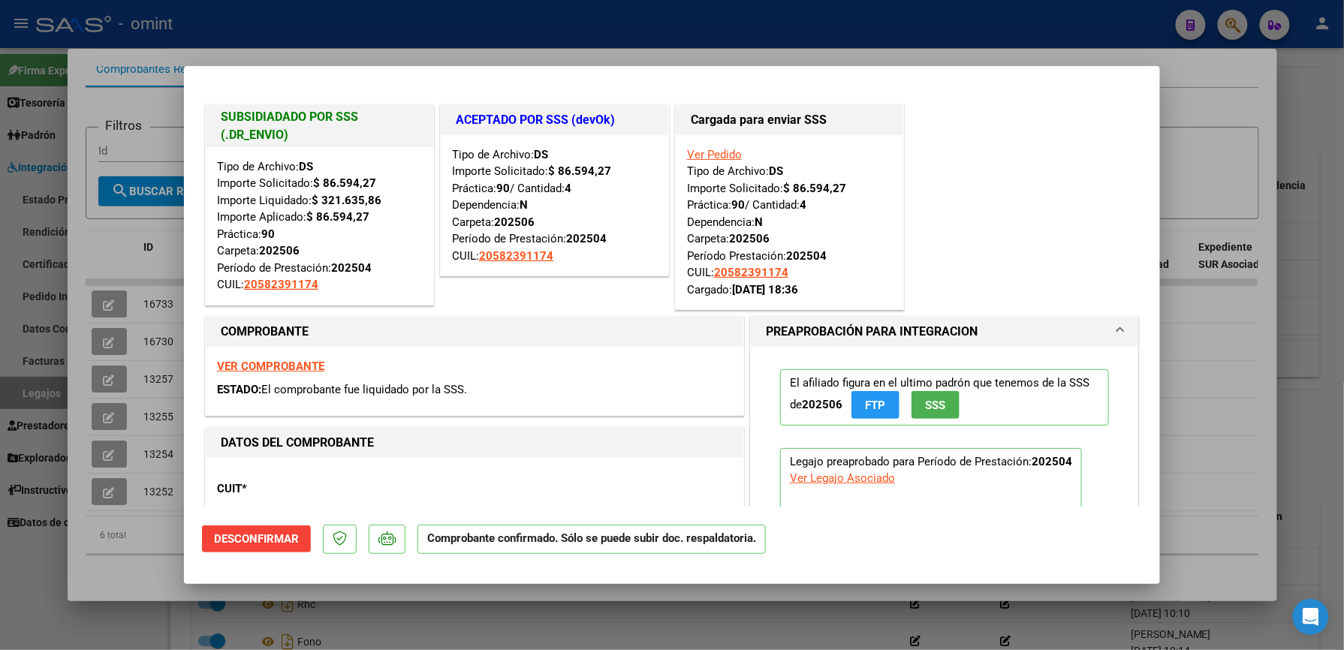
click at [1207, 155] on div at bounding box center [672, 325] width 1344 height 650
type input "$ 0,00"
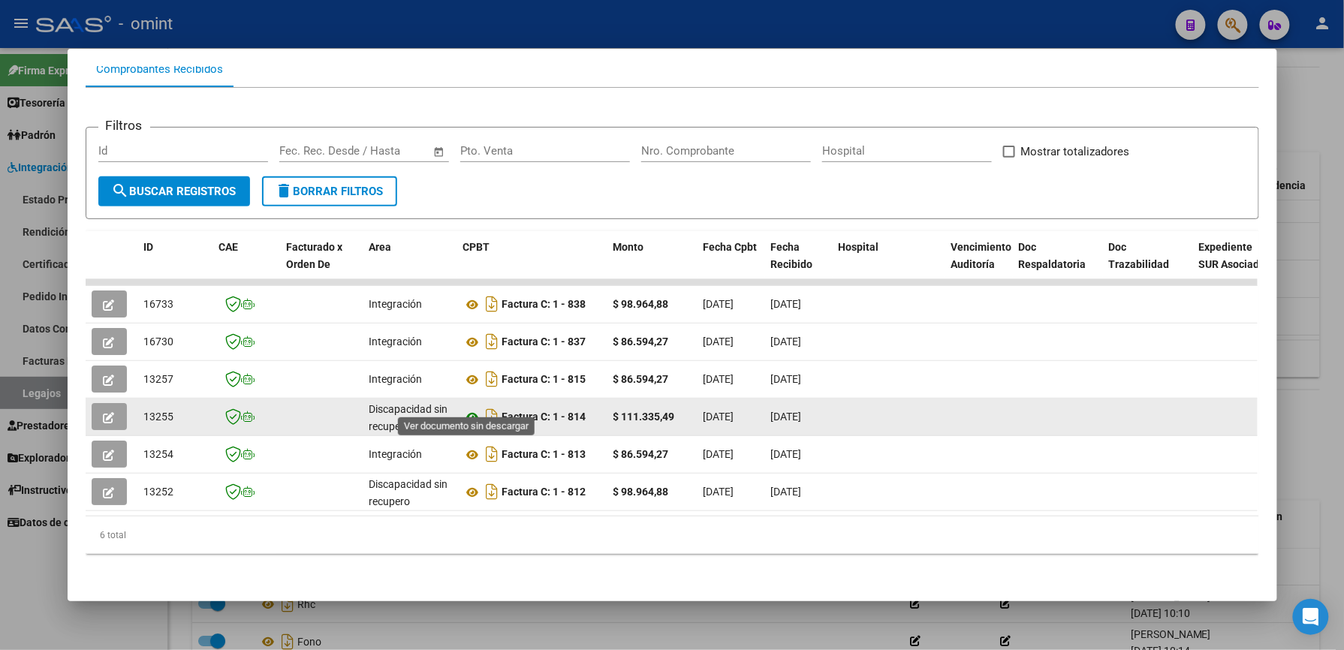
click at [469, 408] on icon at bounding box center [473, 417] width 20 height 18
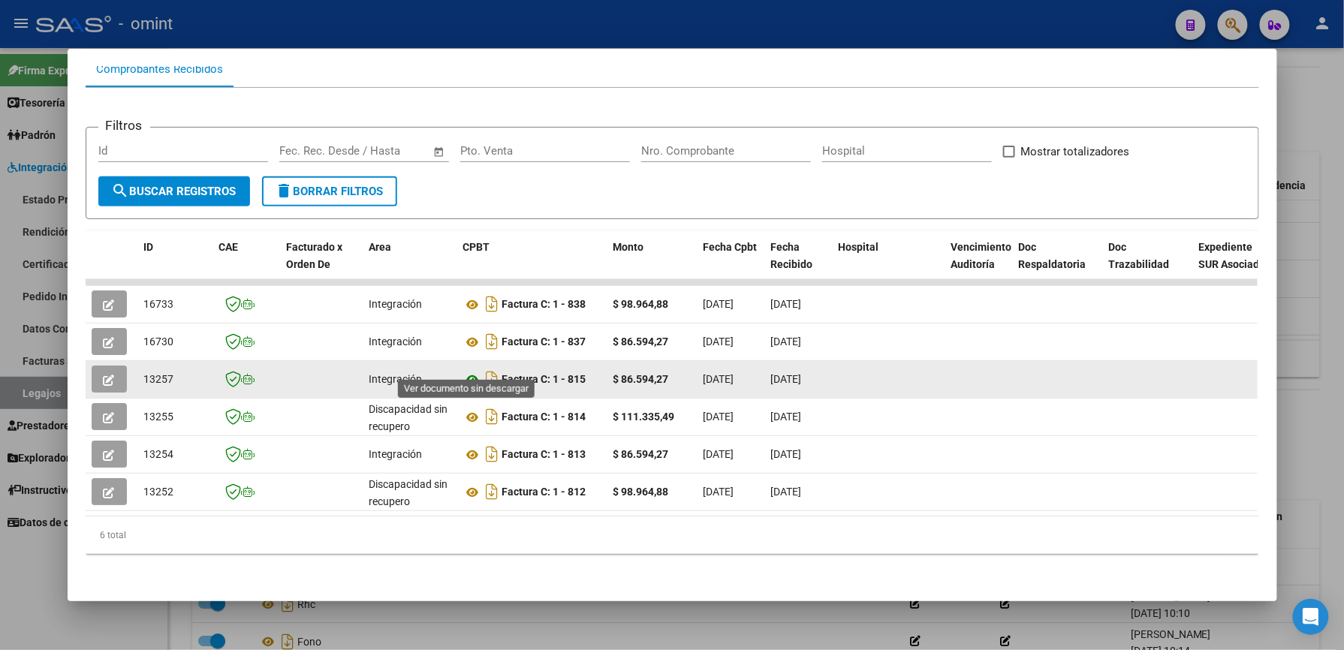
click at [467, 371] on icon at bounding box center [473, 380] width 20 height 18
click at [104, 375] on icon "button" at bounding box center [109, 380] width 11 height 11
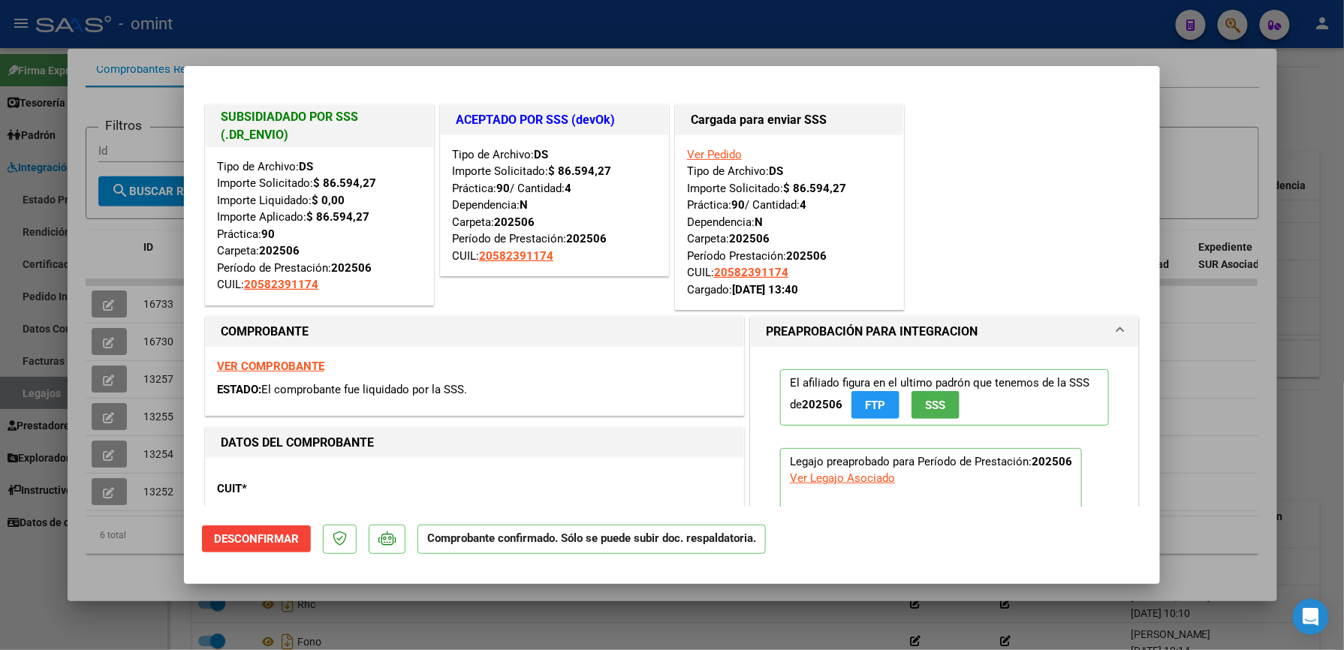
click at [1192, 133] on div at bounding box center [672, 325] width 1344 height 650
type input "$ 0,00"
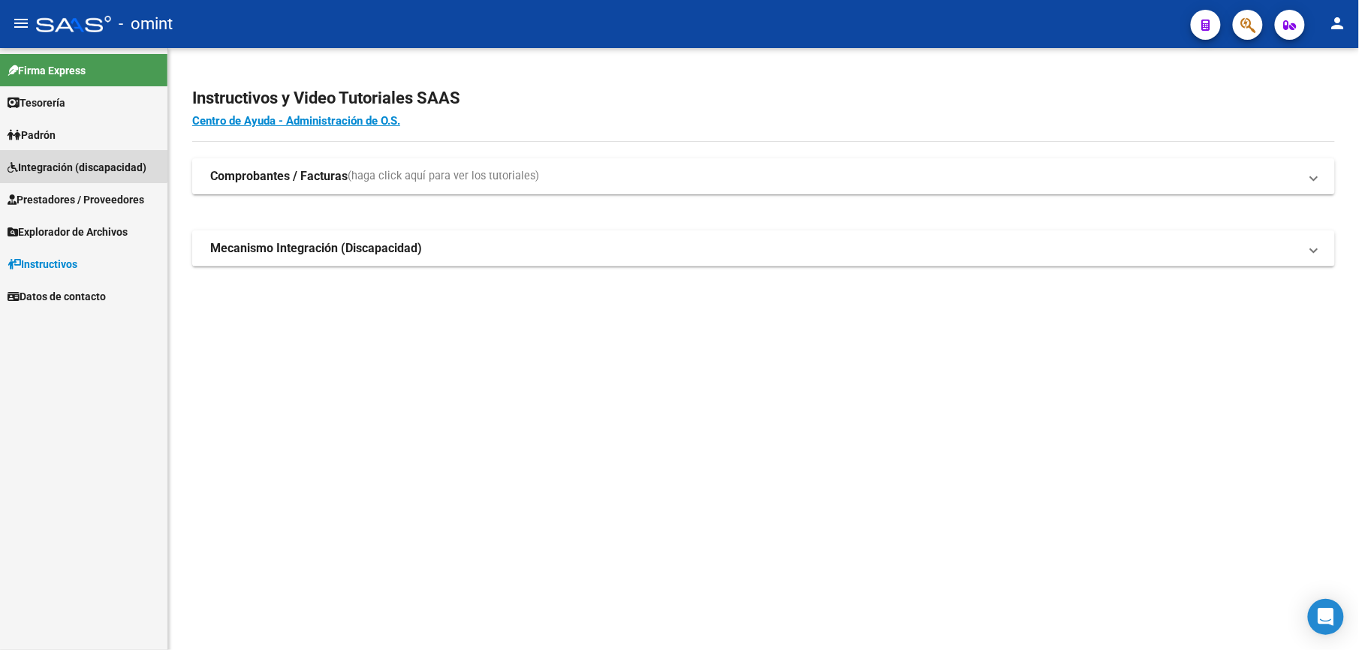
click at [60, 159] on span "Integración (discapacidad)" at bounding box center [77, 167] width 139 height 17
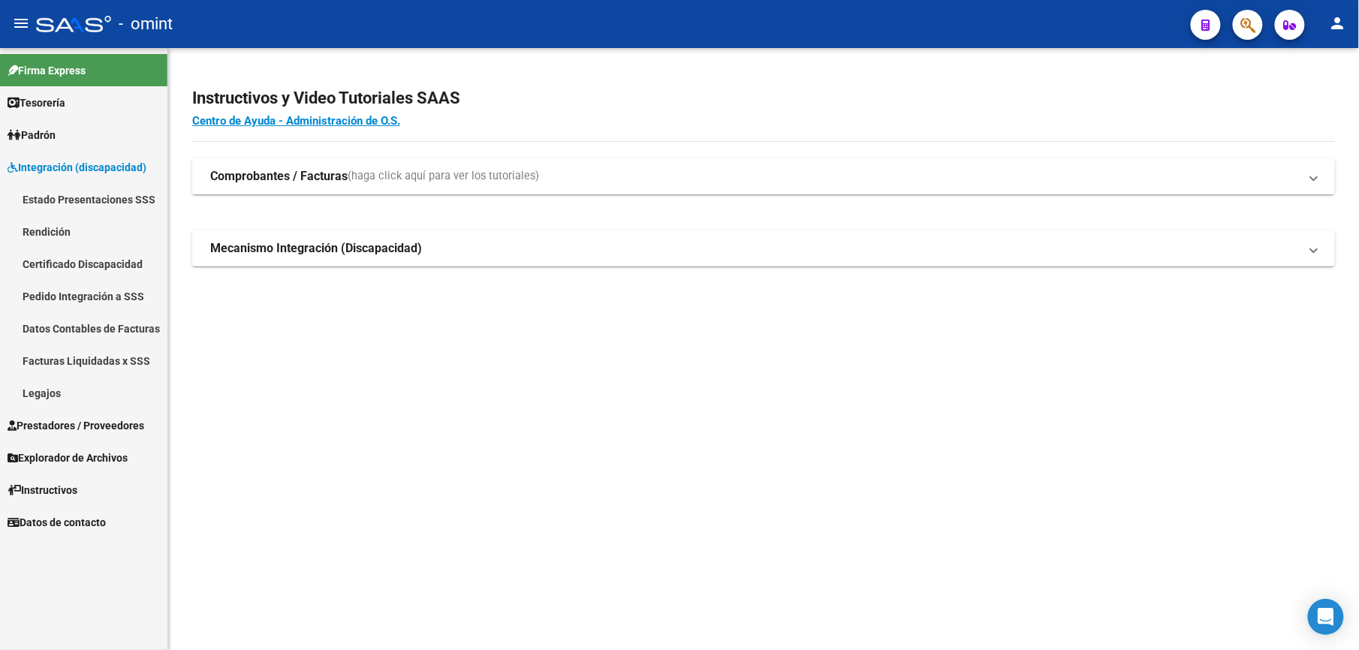
click at [39, 392] on link "Legajos" at bounding box center [83, 393] width 167 height 32
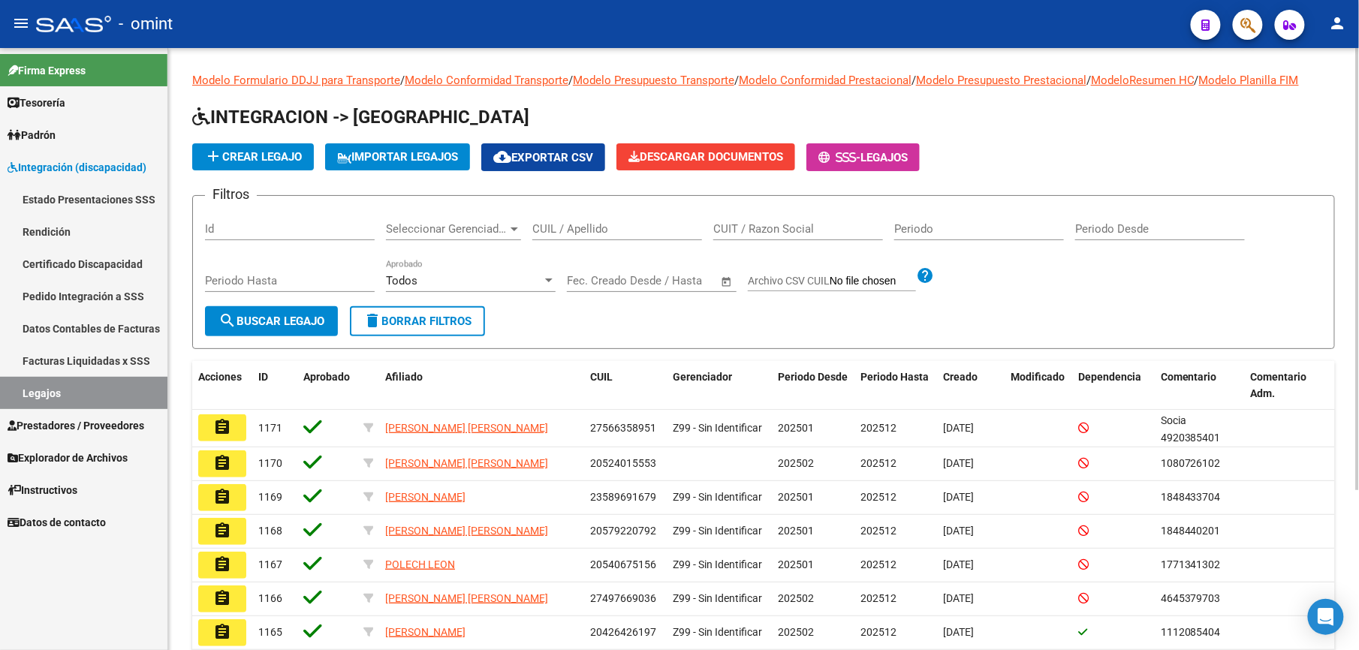
click at [583, 225] on input "CUIL / Apellido" at bounding box center [617, 229] width 170 height 14
type input "20582391174"
click at [273, 318] on span "search Buscar Legajo" at bounding box center [272, 322] width 106 height 14
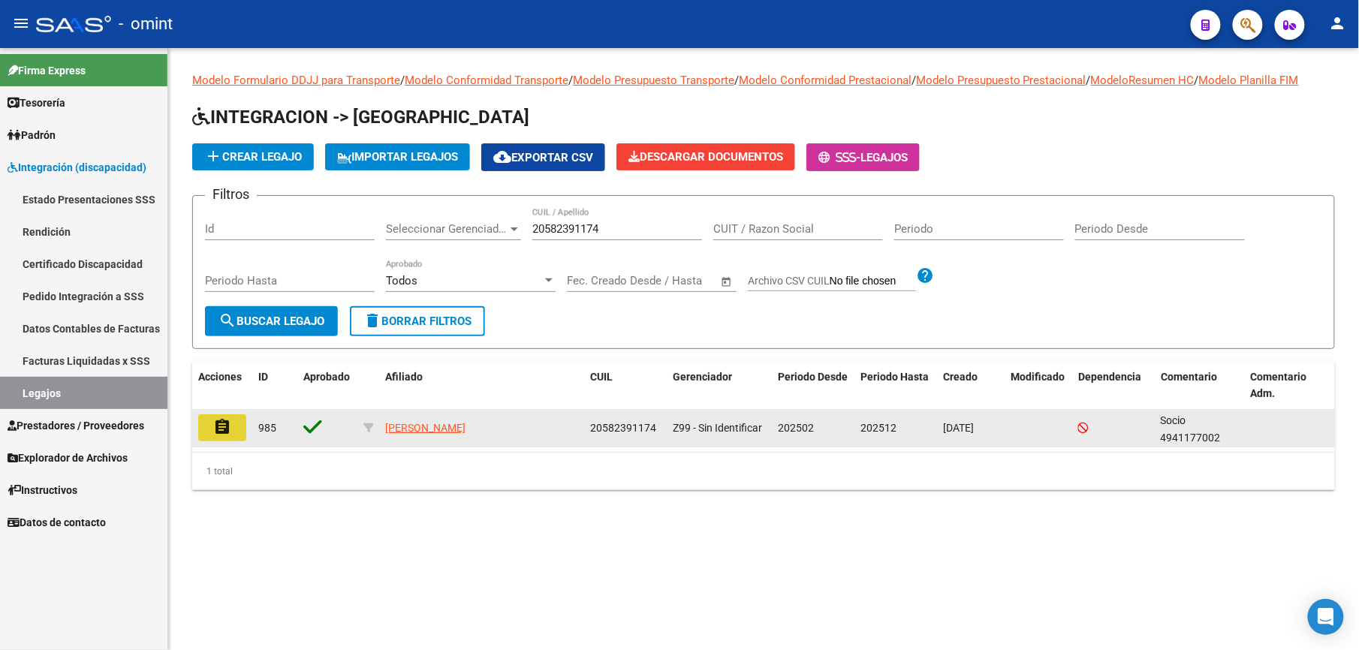
click at [204, 428] on button "assignment" at bounding box center [222, 427] width 48 height 27
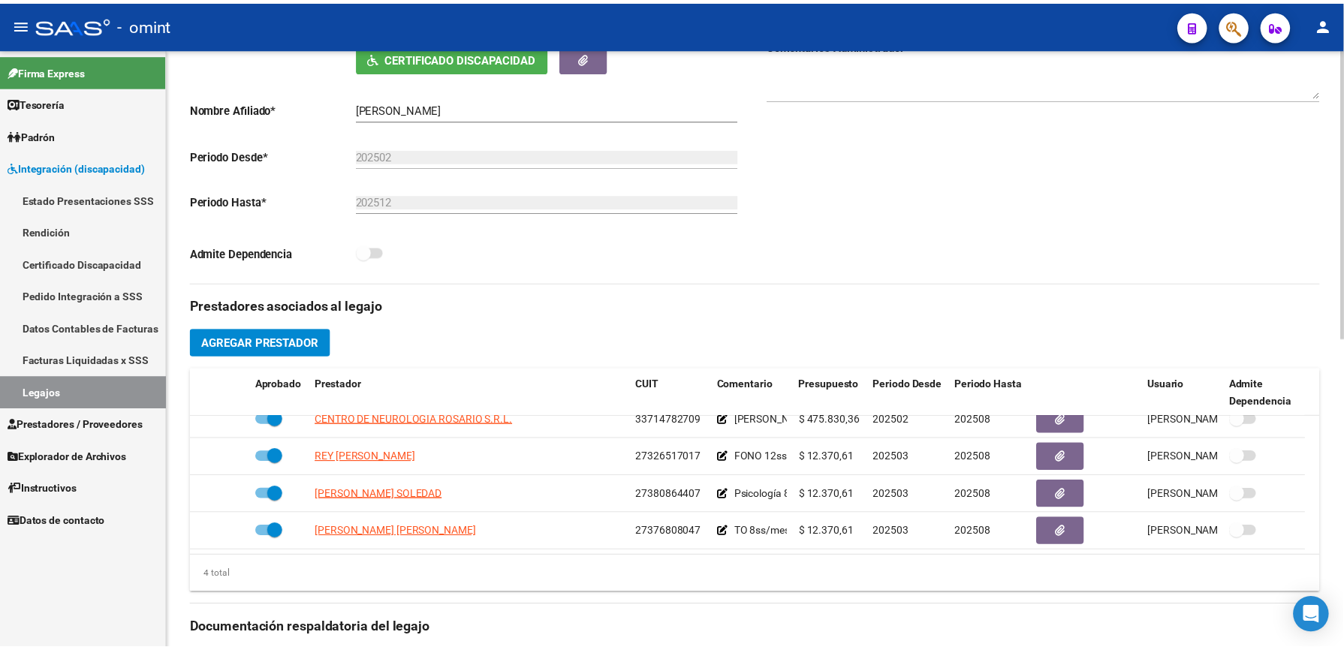
scroll to position [601, 0]
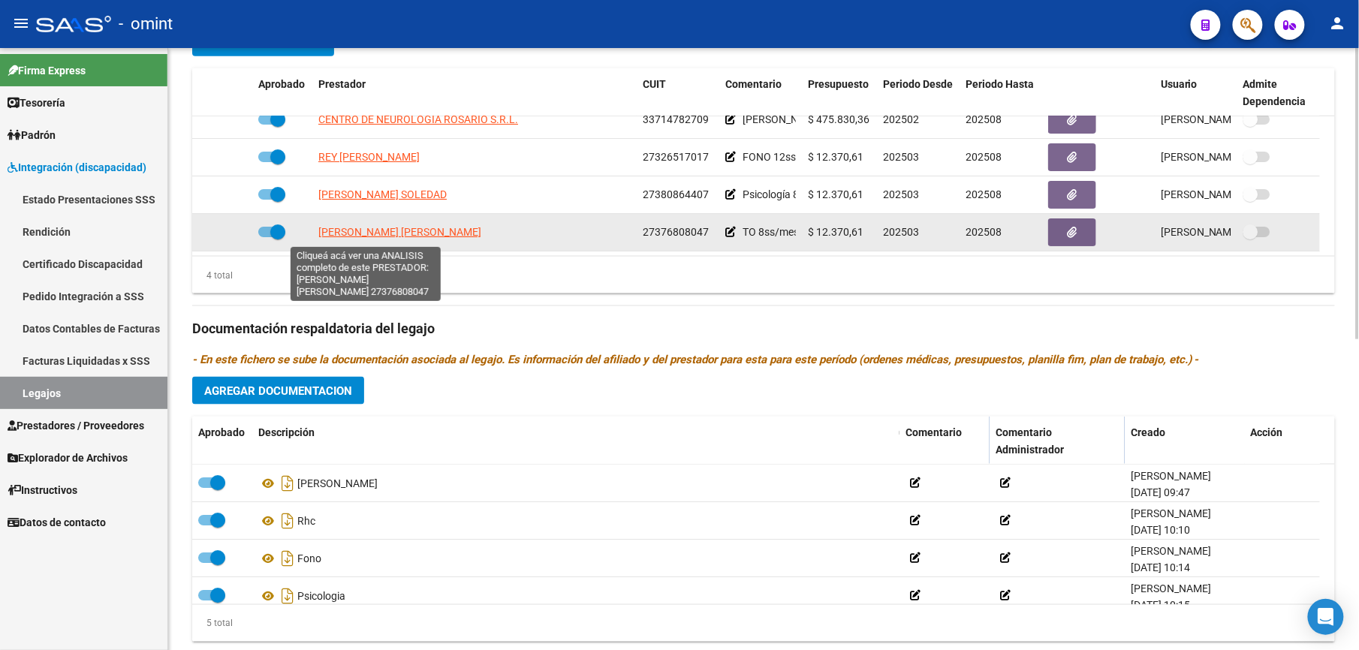
click at [376, 232] on span "[PERSON_NAME] [PERSON_NAME]" at bounding box center [399, 232] width 163 height 12
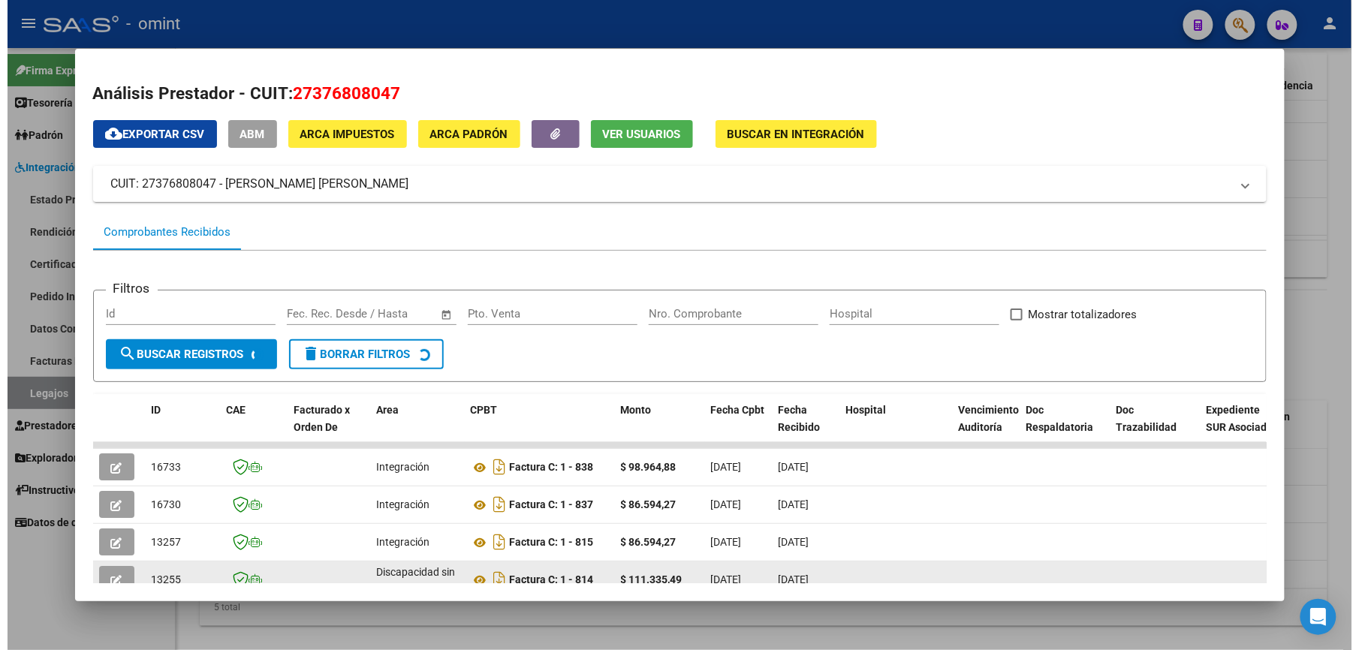
scroll to position [178, 0]
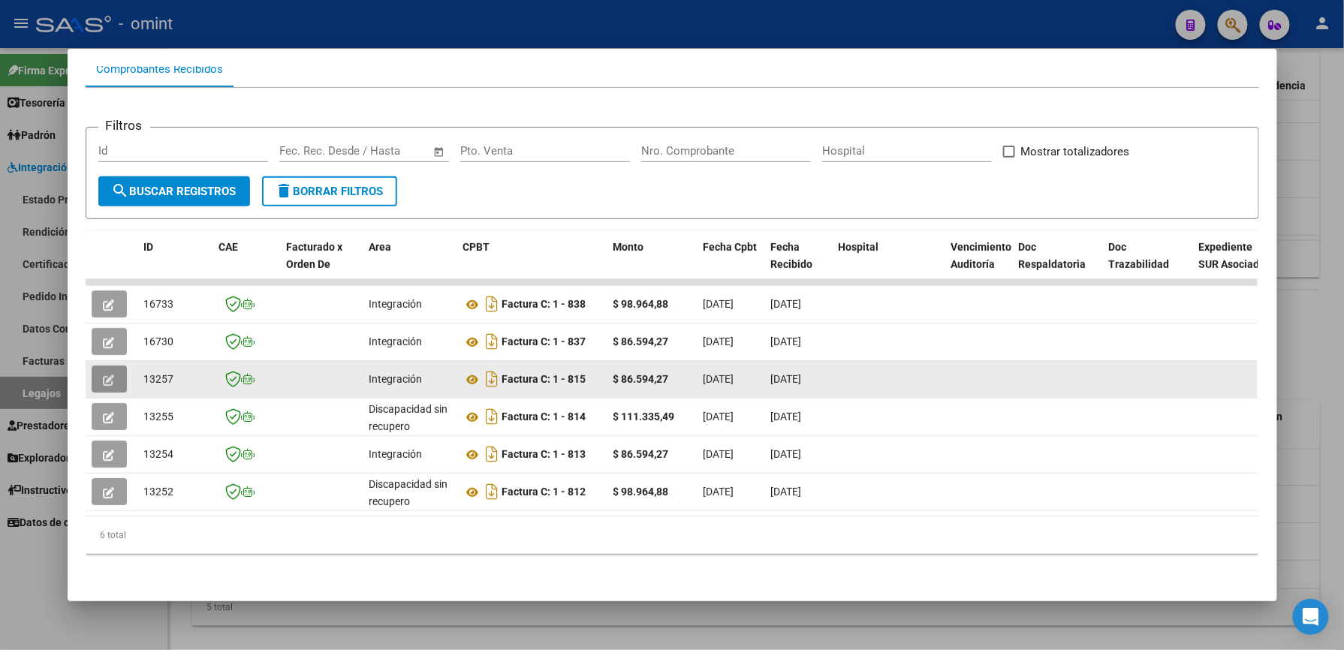
click at [106, 372] on span "button" at bounding box center [109, 379] width 11 height 14
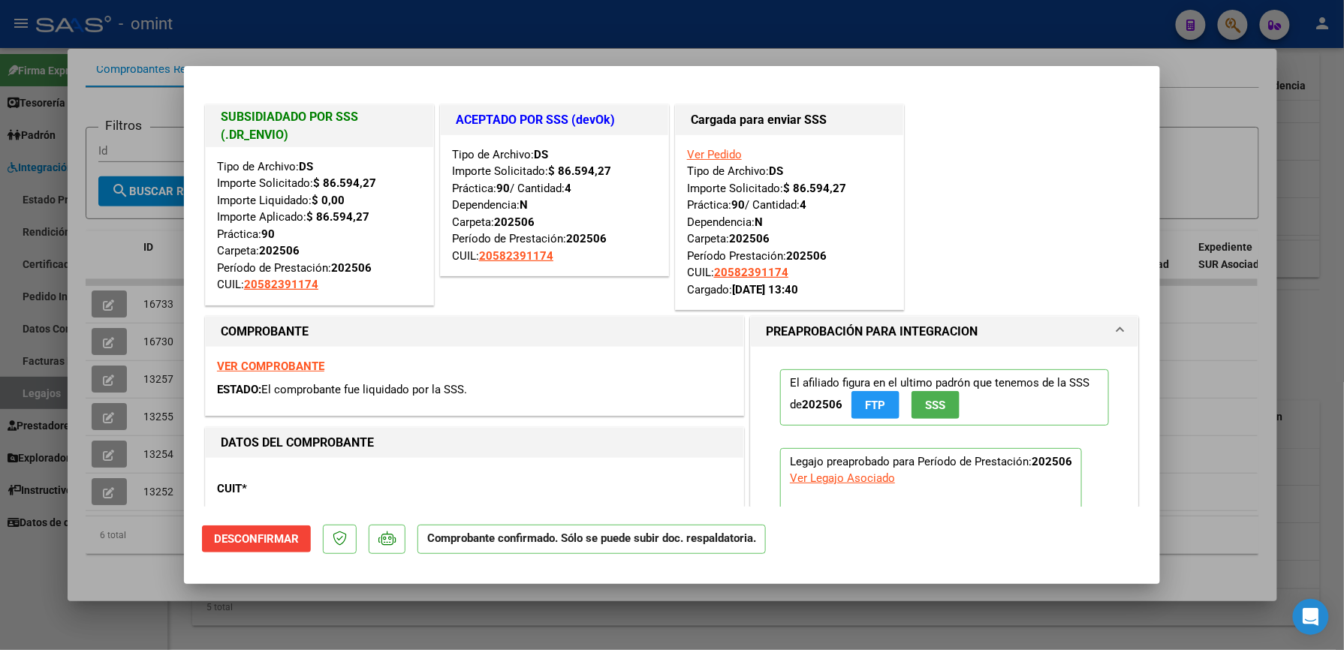
click at [1199, 152] on div at bounding box center [672, 325] width 1344 height 650
type input "$ 0,00"
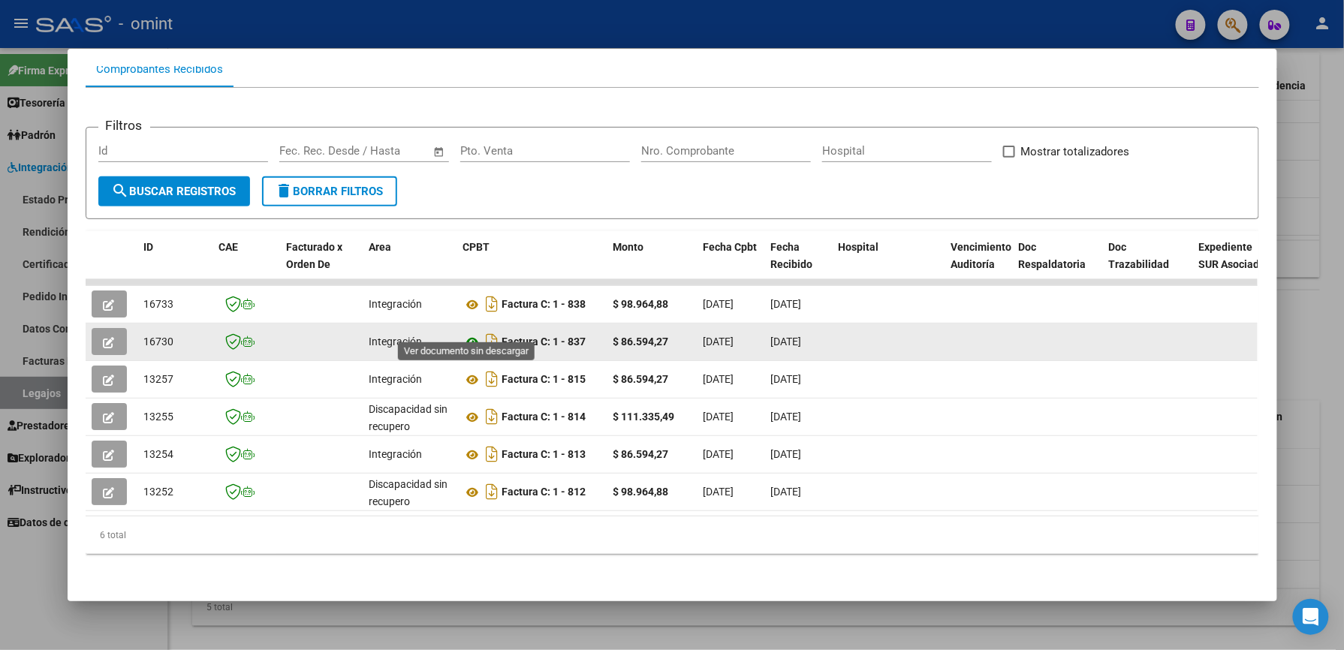
click at [469, 333] on icon at bounding box center [473, 342] width 20 height 18
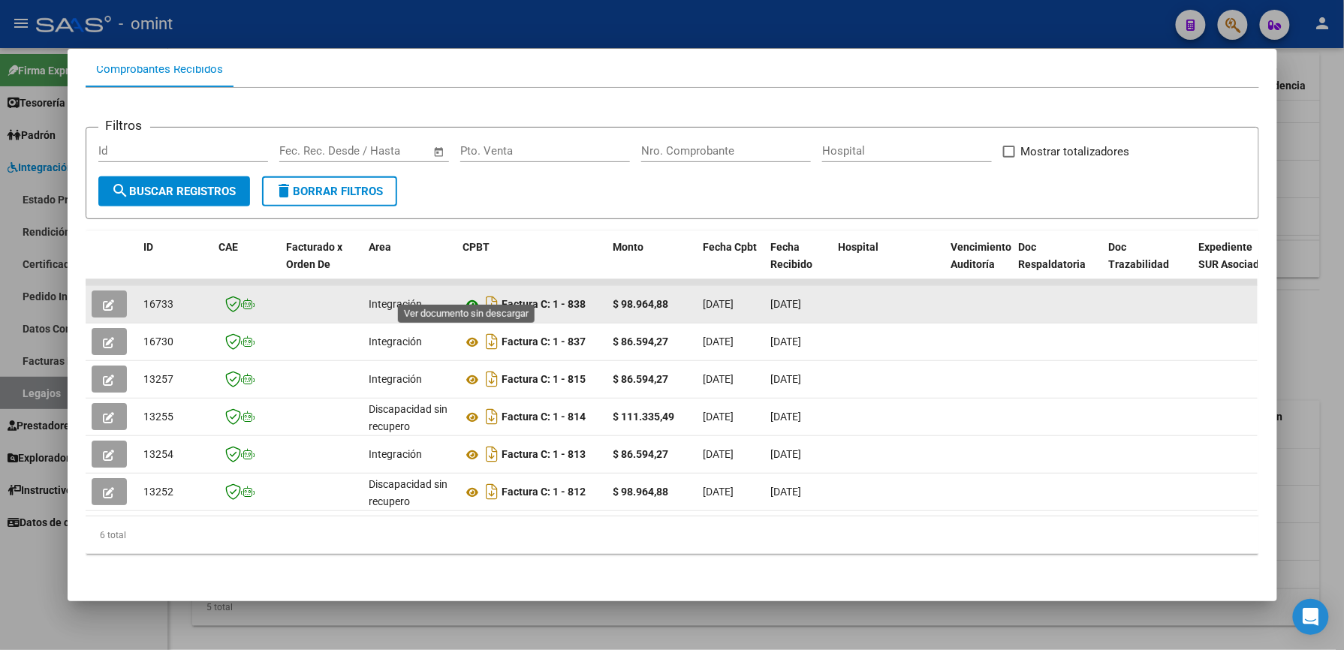
click at [467, 296] on icon at bounding box center [473, 305] width 20 height 18
click at [115, 291] on button "button" at bounding box center [109, 304] width 35 height 27
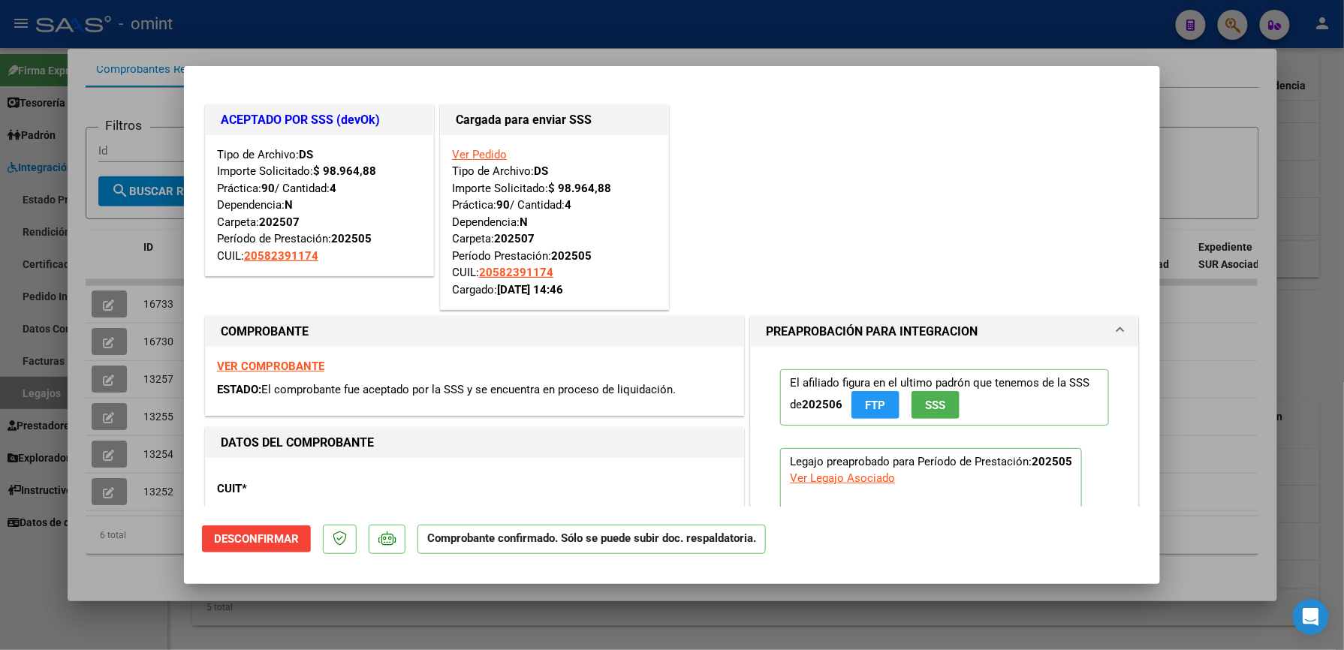
click at [1220, 329] on div at bounding box center [672, 325] width 1344 height 650
type input "$ 0,00"
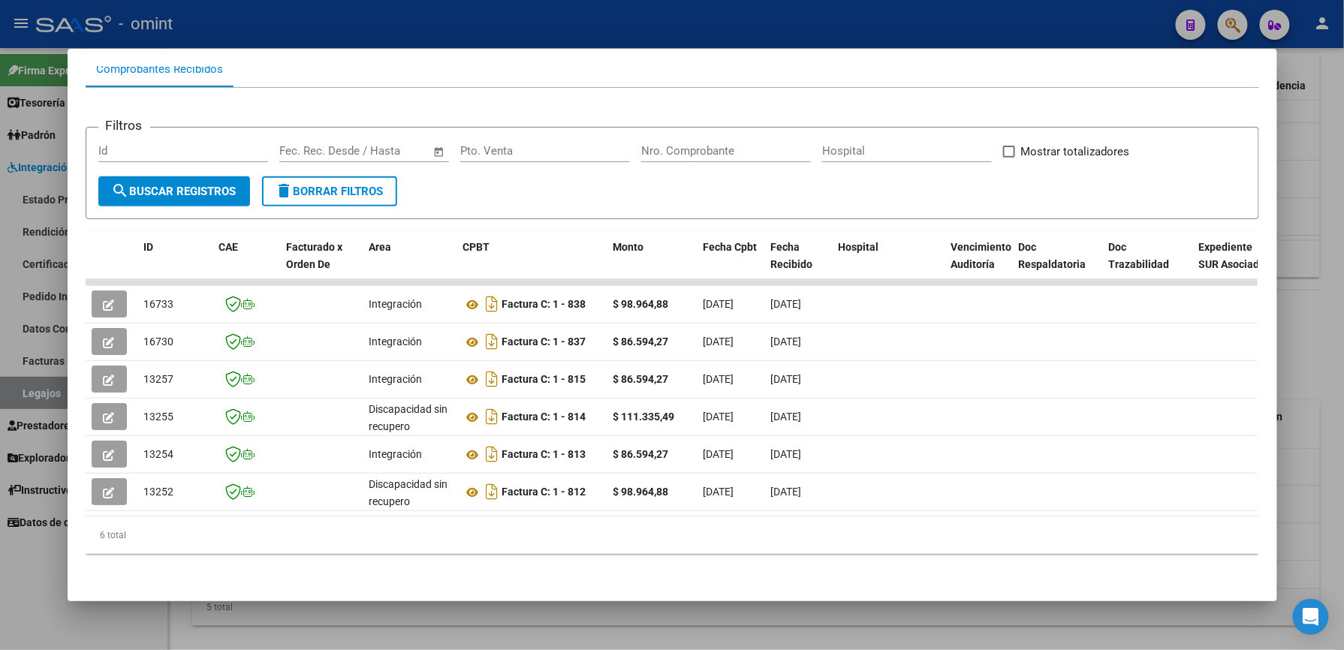
click at [1292, 342] on div at bounding box center [672, 325] width 1344 height 650
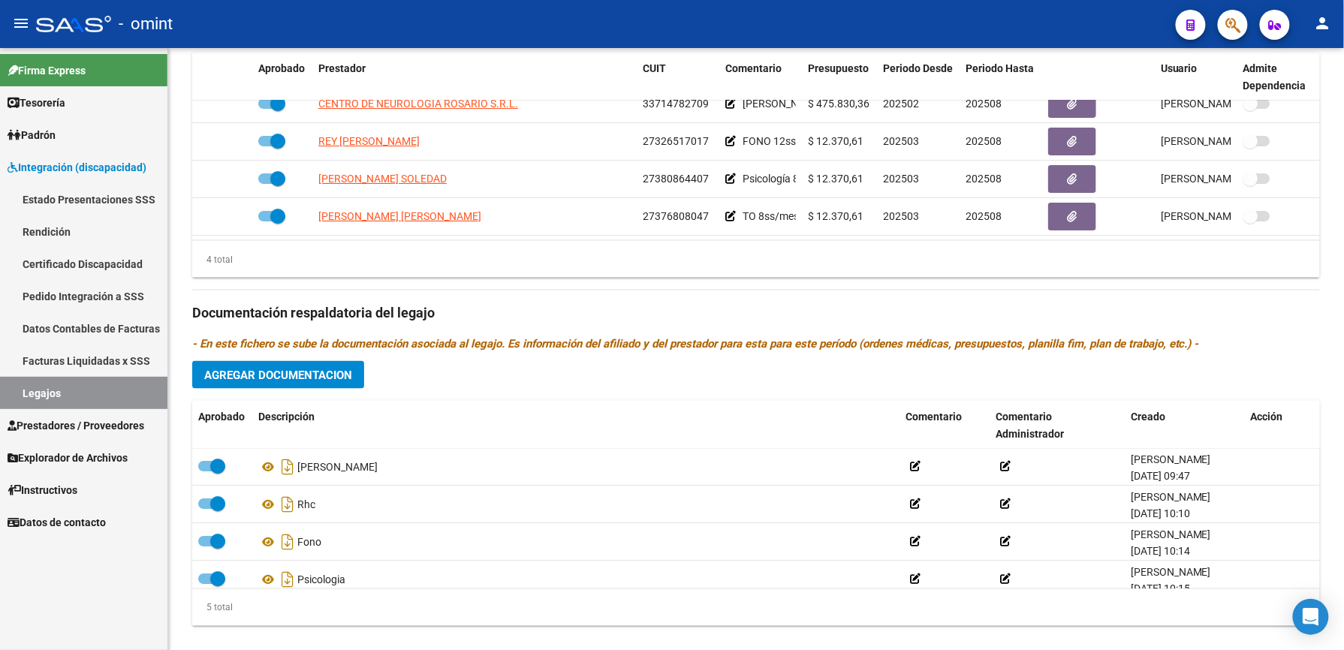
scroll to position [601, 0]
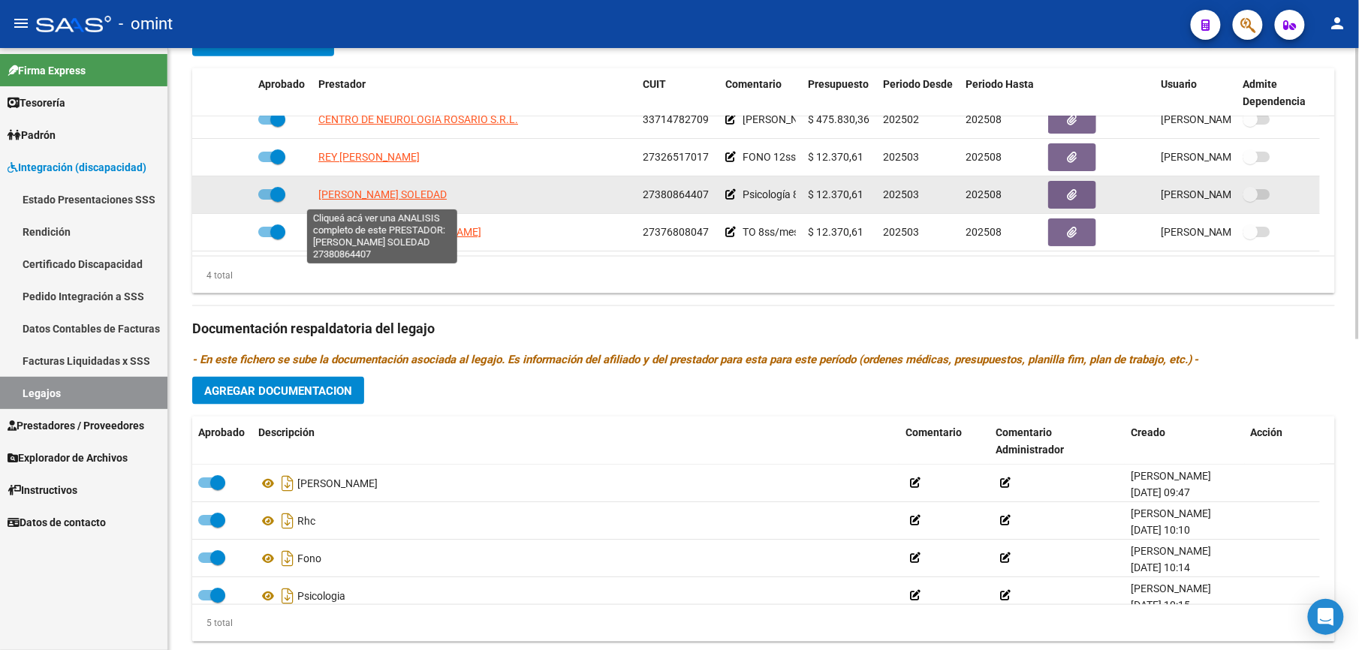
click at [373, 198] on span "[PERSON_NAME] SOLEDAD" at bounding box center [382, 194] width 128 height 12
type textarea "27380864407"
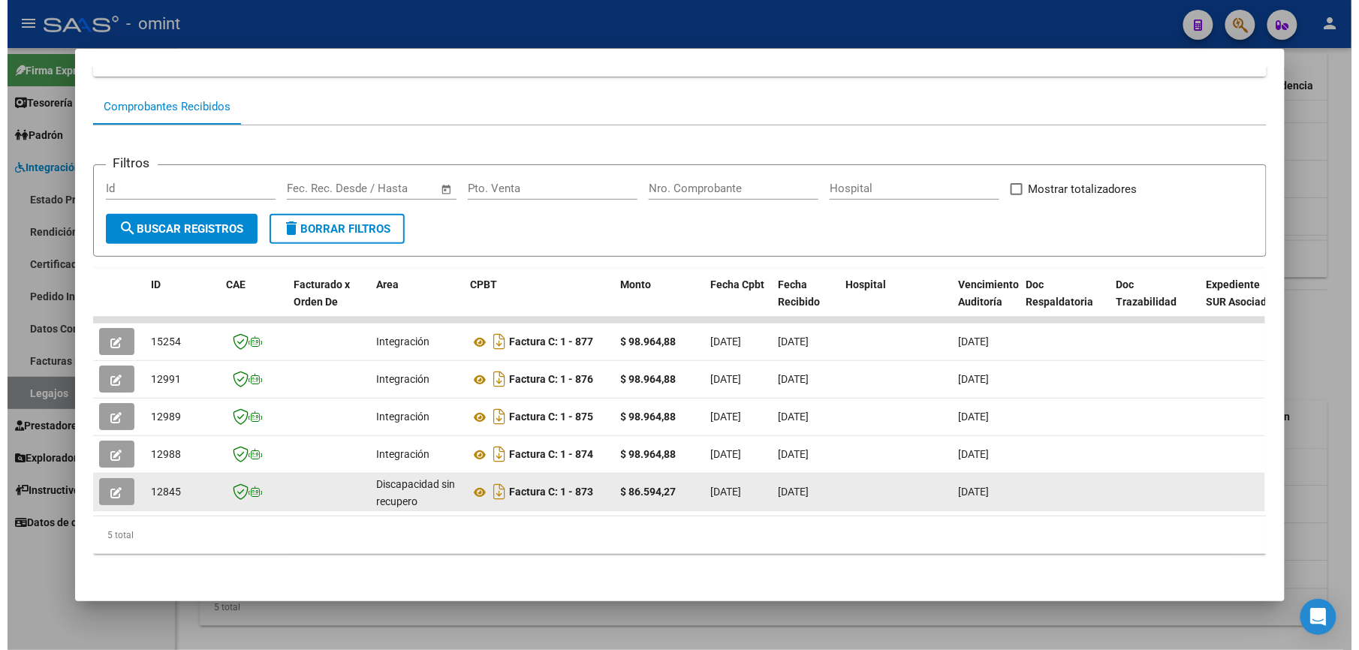
scroll to position [41, 0]
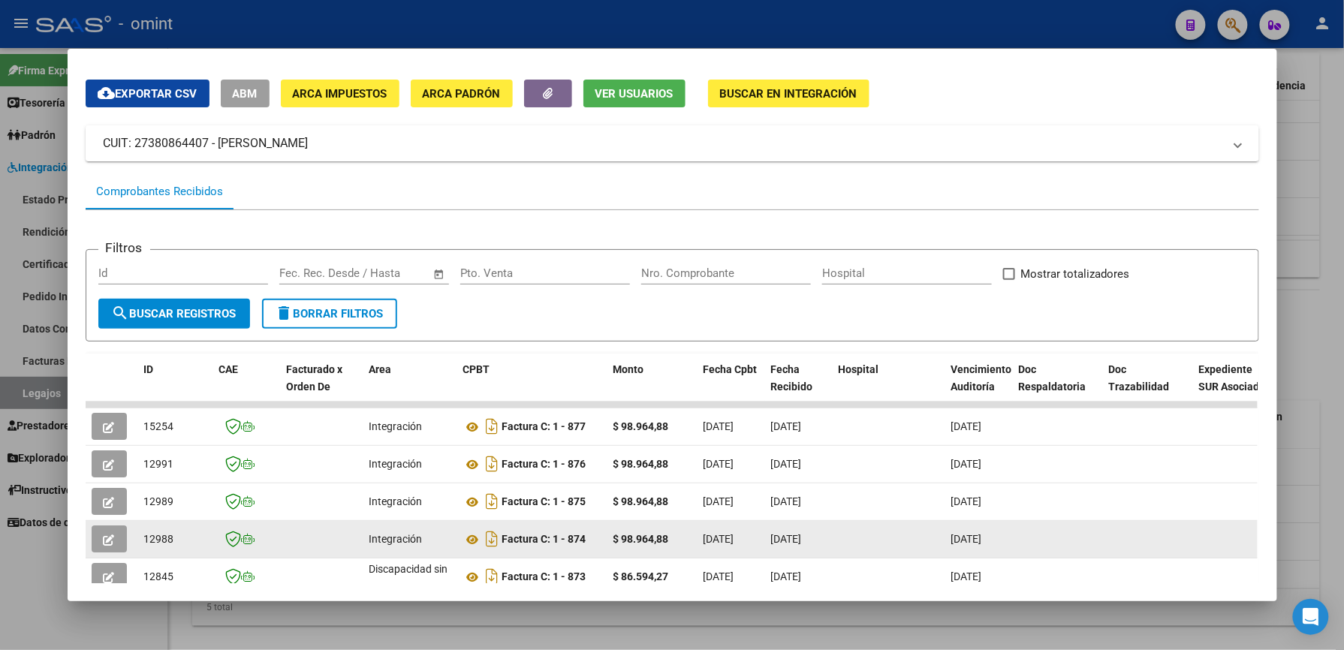
click at [104, 538] on icon "button" at bounding box center [109, 540] width 11 height 11
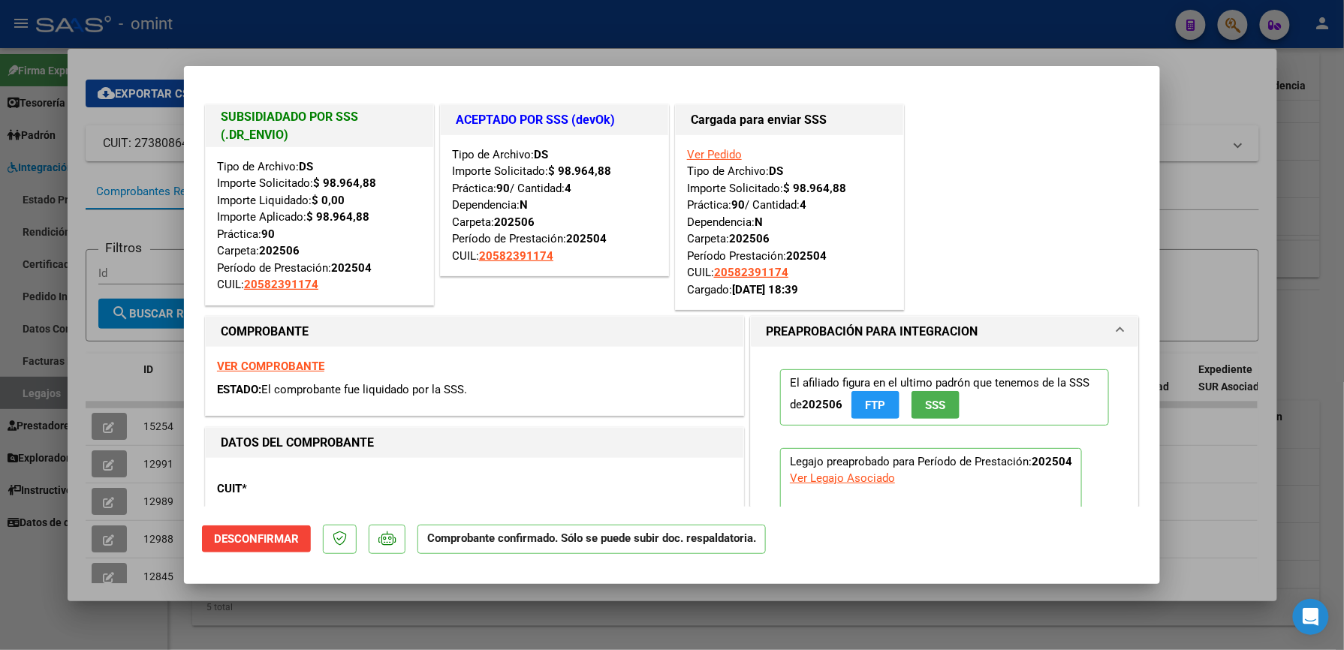
click at [1189, 186] on div at bounding box center [672, 325] width 1344 height 650
type input "$ 0,00"
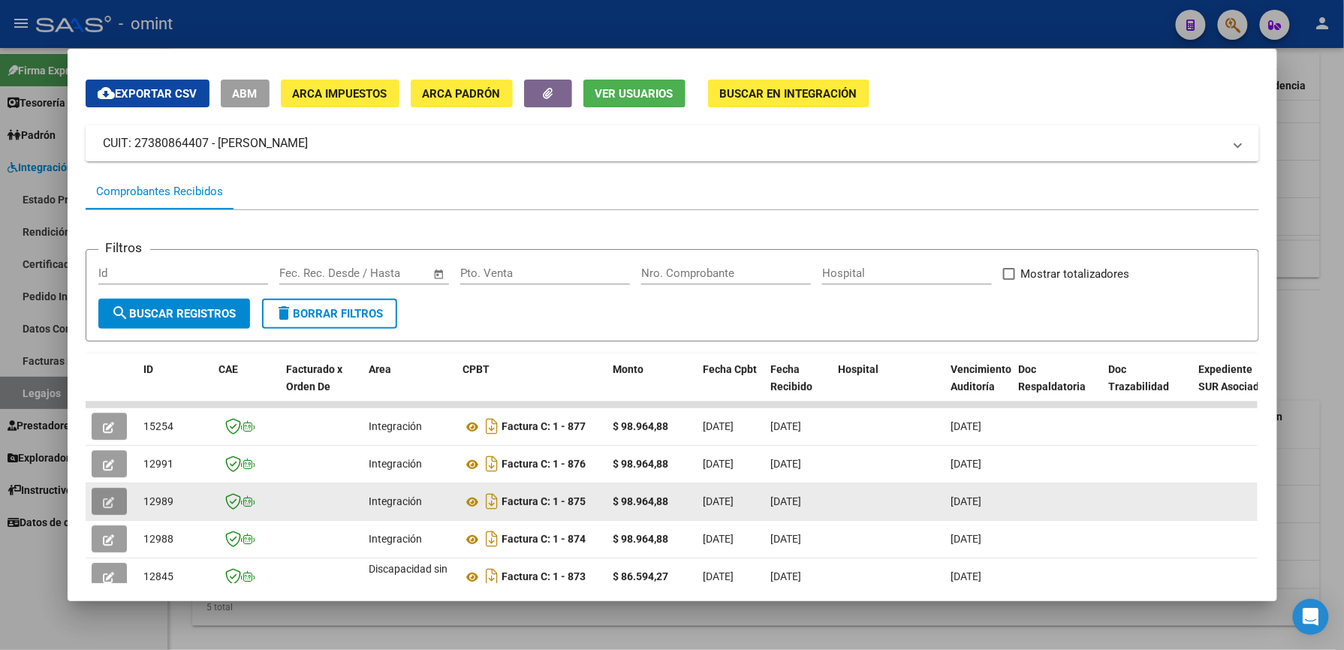
click at [104, 502] on icon "button" at bounding box center [109, 502] width 11 height 11
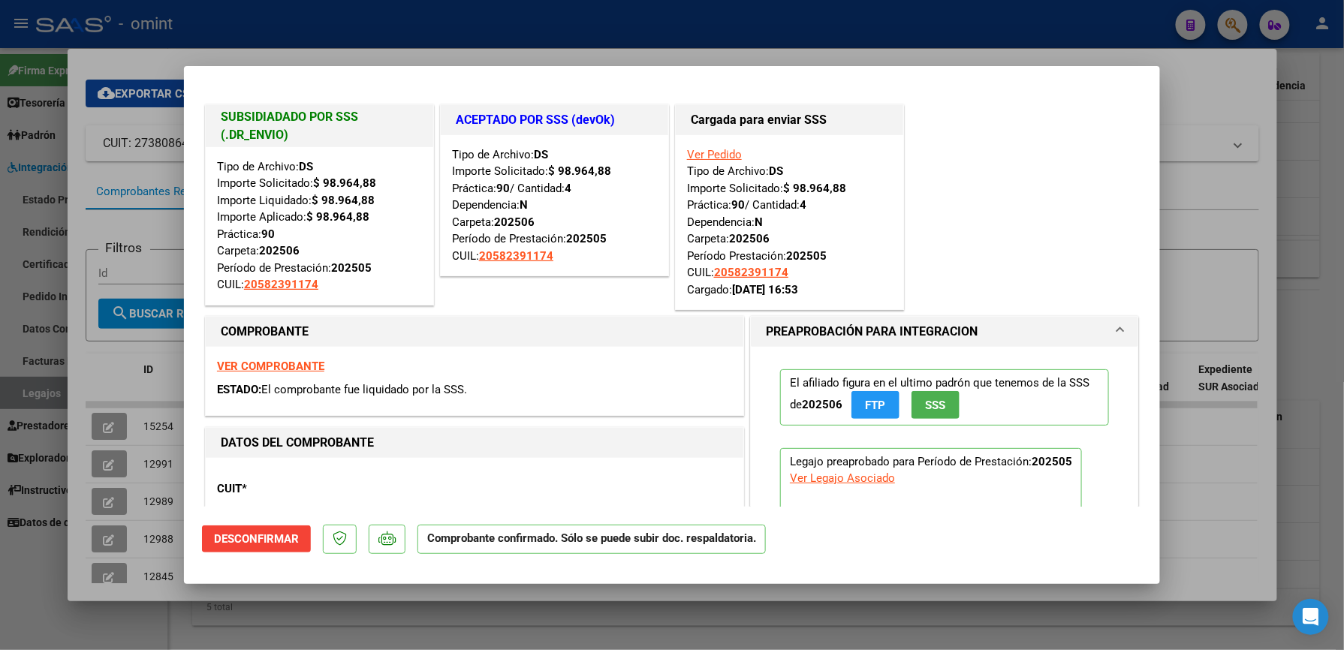
click at [1219, 199] on div at bounding box center [672, 325] width 1344 height 650
type input "$ 0,00"
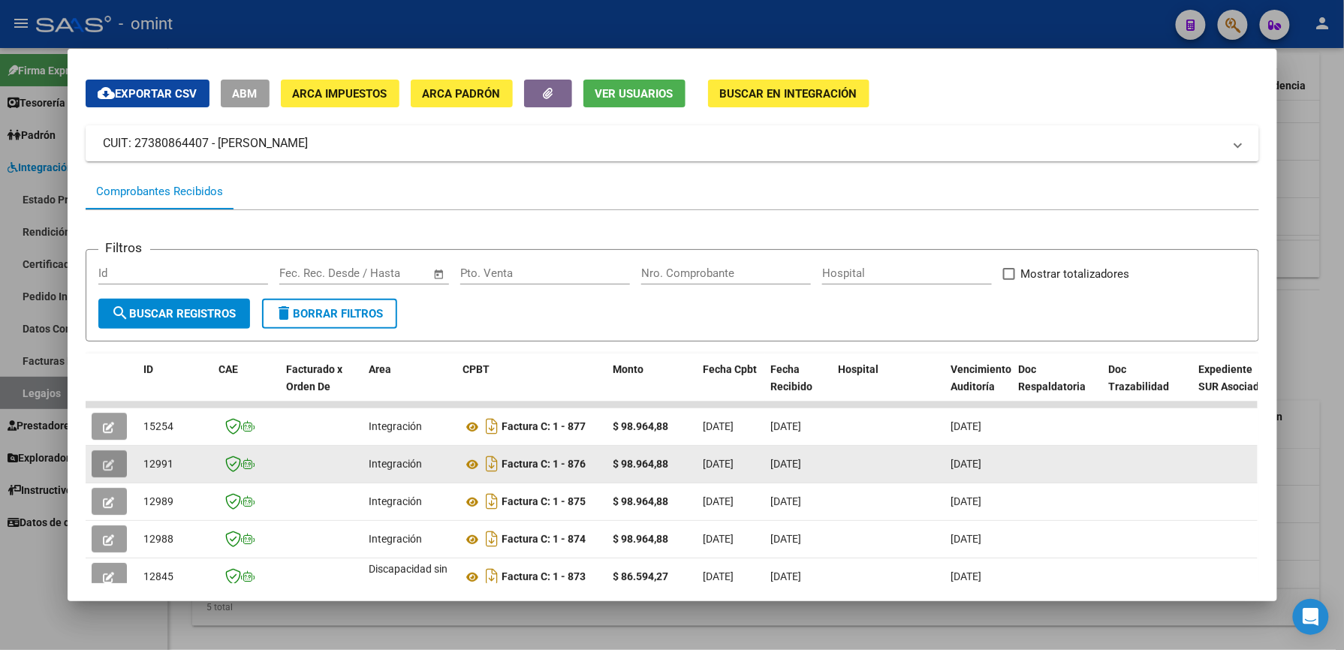
click at [104, 466] on icon "button" at bounding box center [109, 465] width 11 height 11
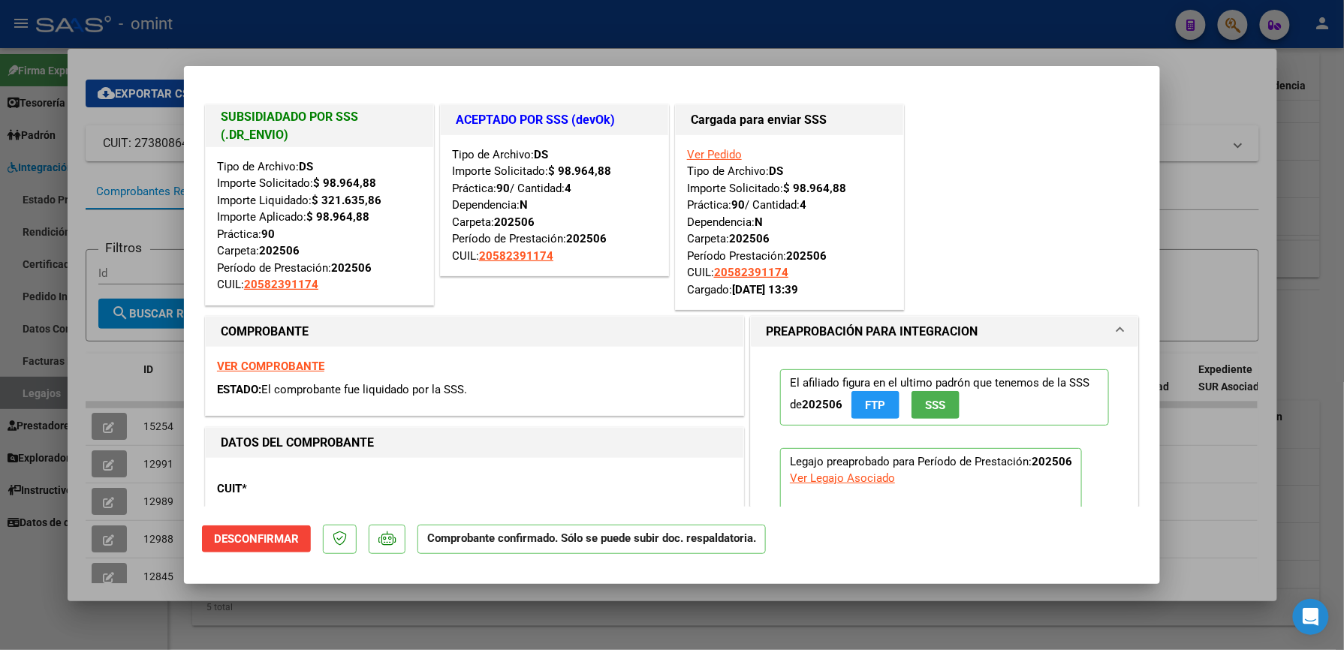
click at [1168, 234] on div at bounding box center [672, 325] width 1344 height 650
type input "$ 0,00"
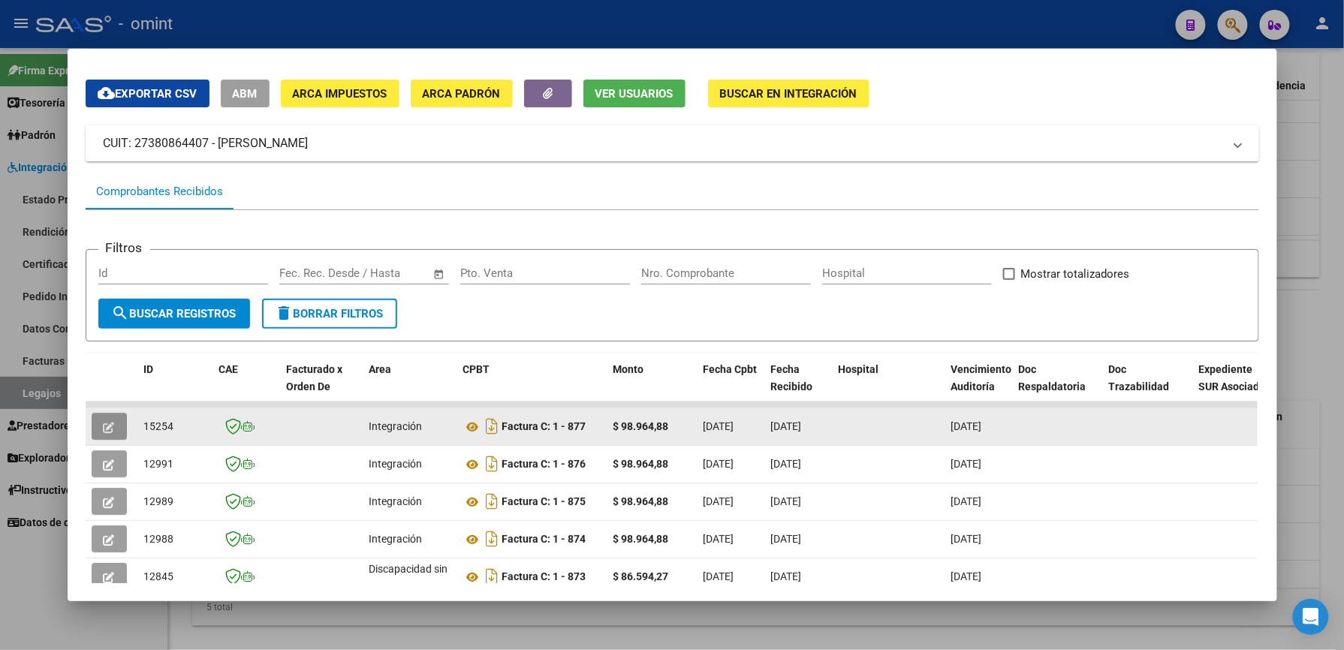
click at [104, 431] on icon "button" at bounding box center [109, 427] width 11 height 11
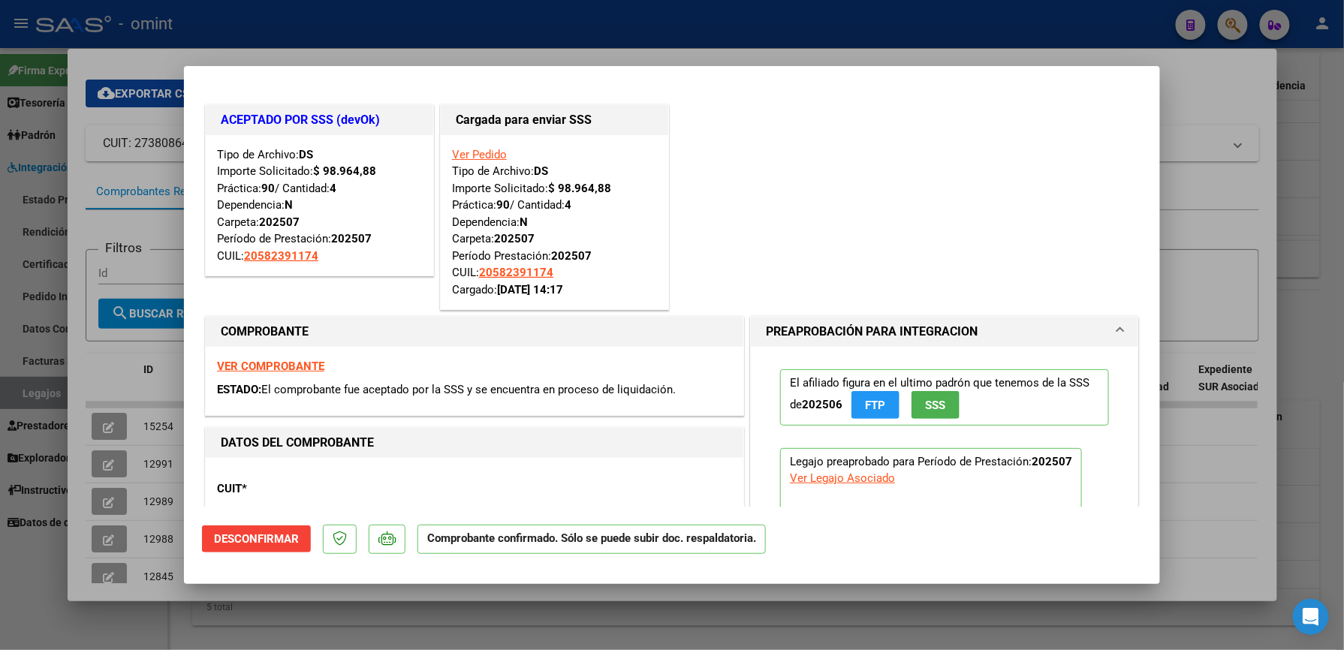
click at [1191, 203] on div at bounding box center [672, 325] width 1344 height 650
type input "$ 0,00"
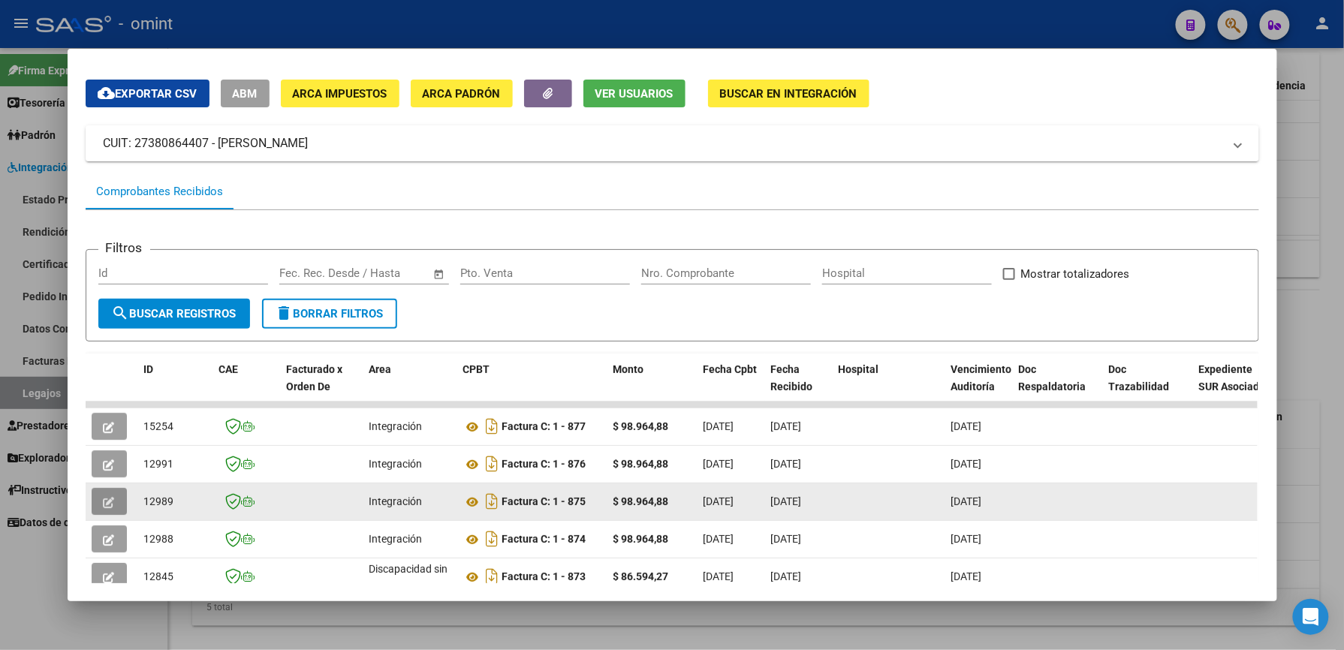
click at [104, 503] on icon "button" at bounding box center [109, 502] width 11 height 11
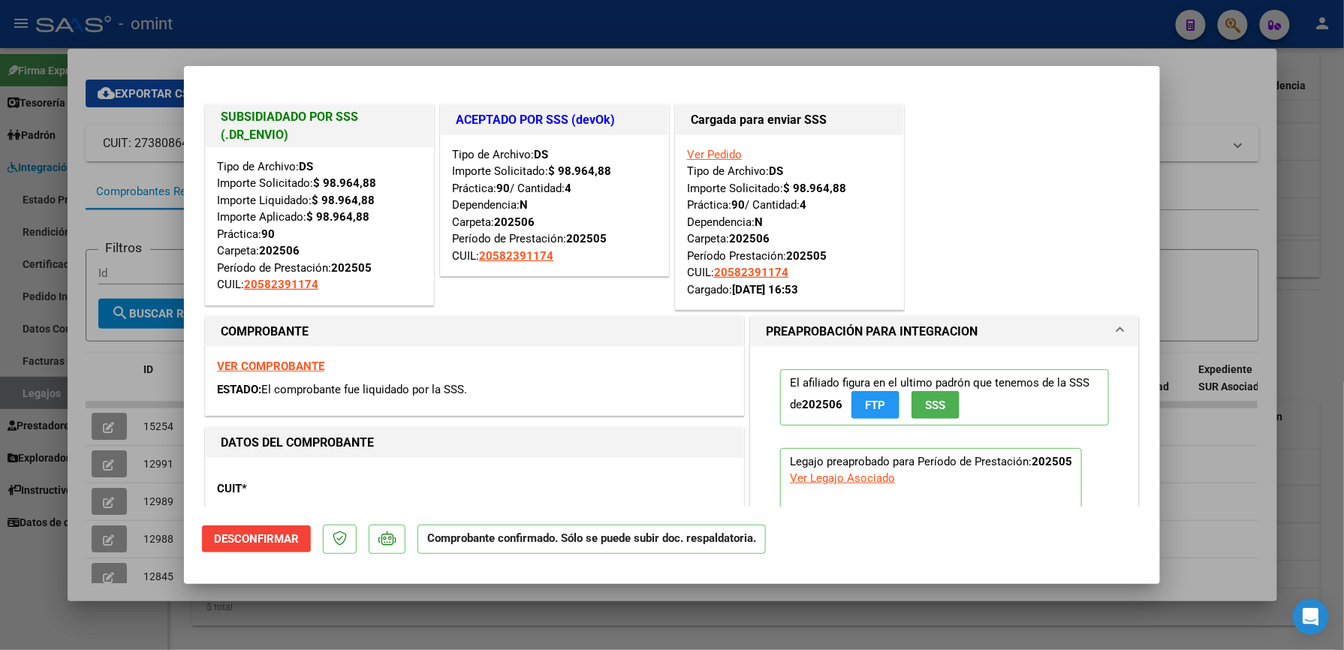
click at [107, 466] on div at bounding box center [672, 325] width 1344 height 650
type input "$ 0,00"
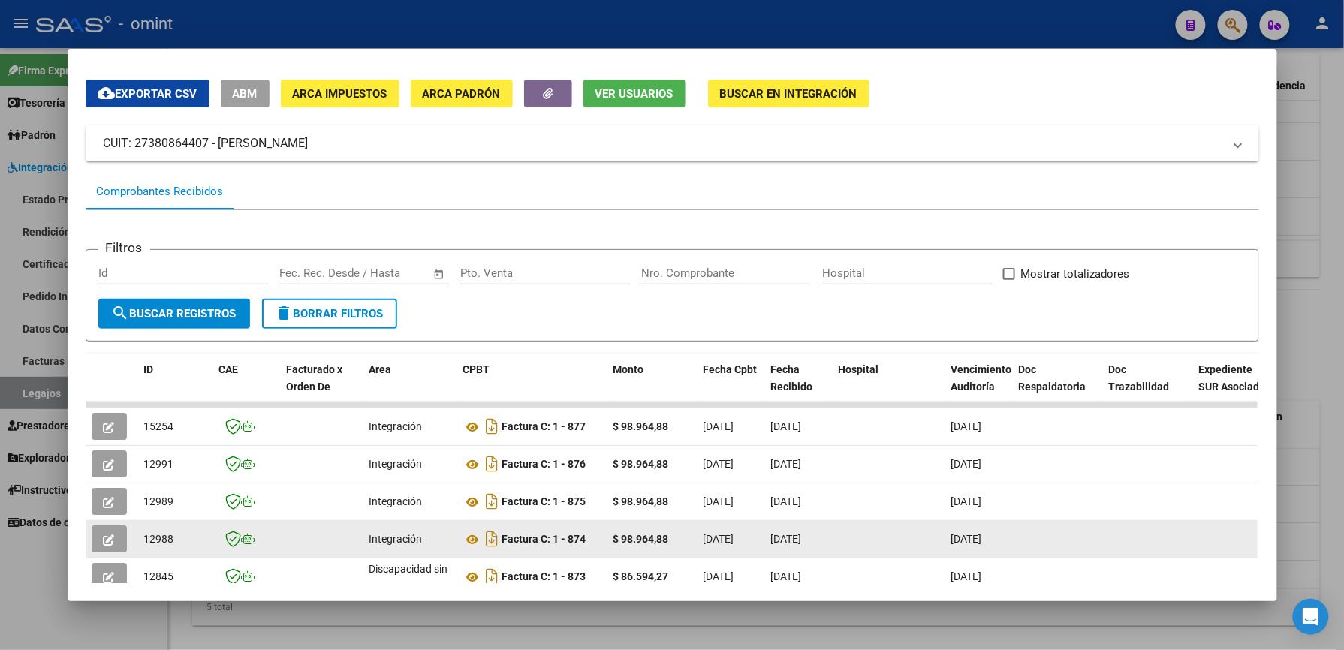
click at [123, 530] on div at bounding box center [112, 539] width 41 height 27
click at [105, 535] on icon "button" at bounding box center [109, 540] width 11 height 11
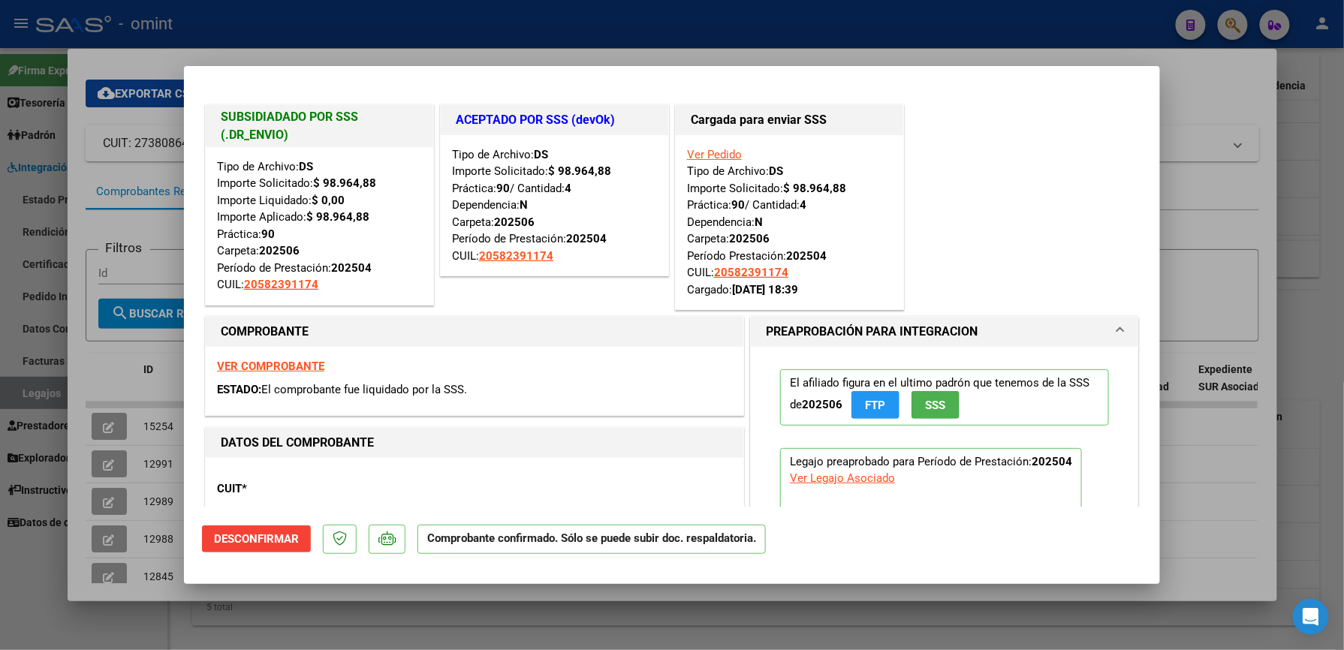
click at [105, 469] on div at bounding box center [672, 325] width 1344 height 650
type input "$ 0,00"
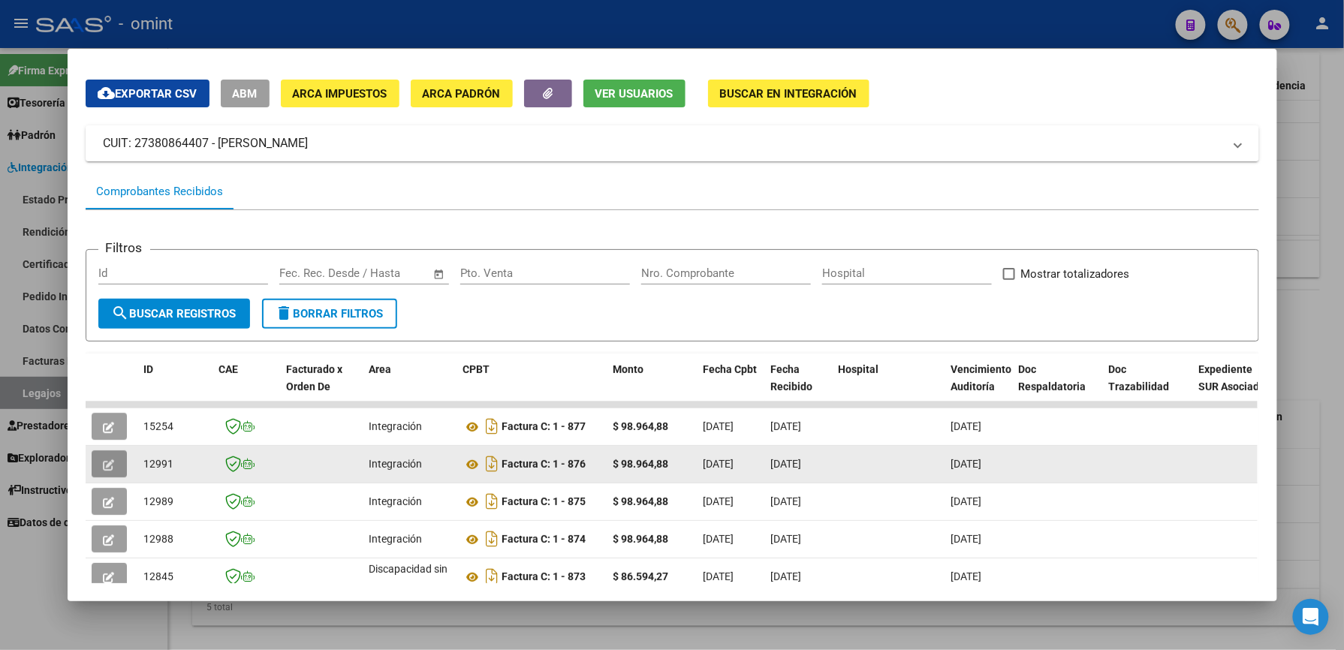
click at [105, 460] on icon "button" at bounding box center [109, 465] width 11 height 11
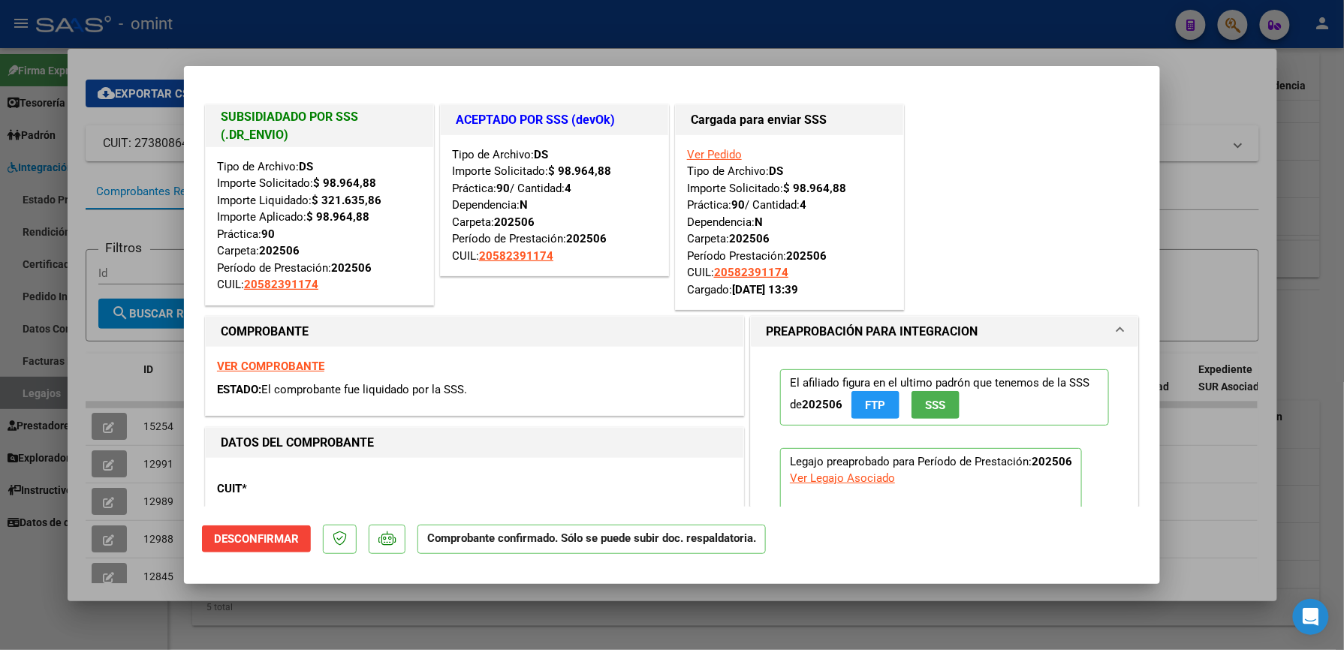
drag, startPoint x: 292, startPoint y: 130, endPoint x: 209, endPoint y: 110, distance: 85.8
click at [209, 110] on div "SUBSIDIADADO POR SSS (.DR_ENVIO)" at bounding box center [320, 126] width 228 height 42
copy h1 "SUBSIDIADADO POR SSS (.DR_ENVIO)"
click at [1298, 374] on div at bounding box center [672, 325] width 1344 height 650
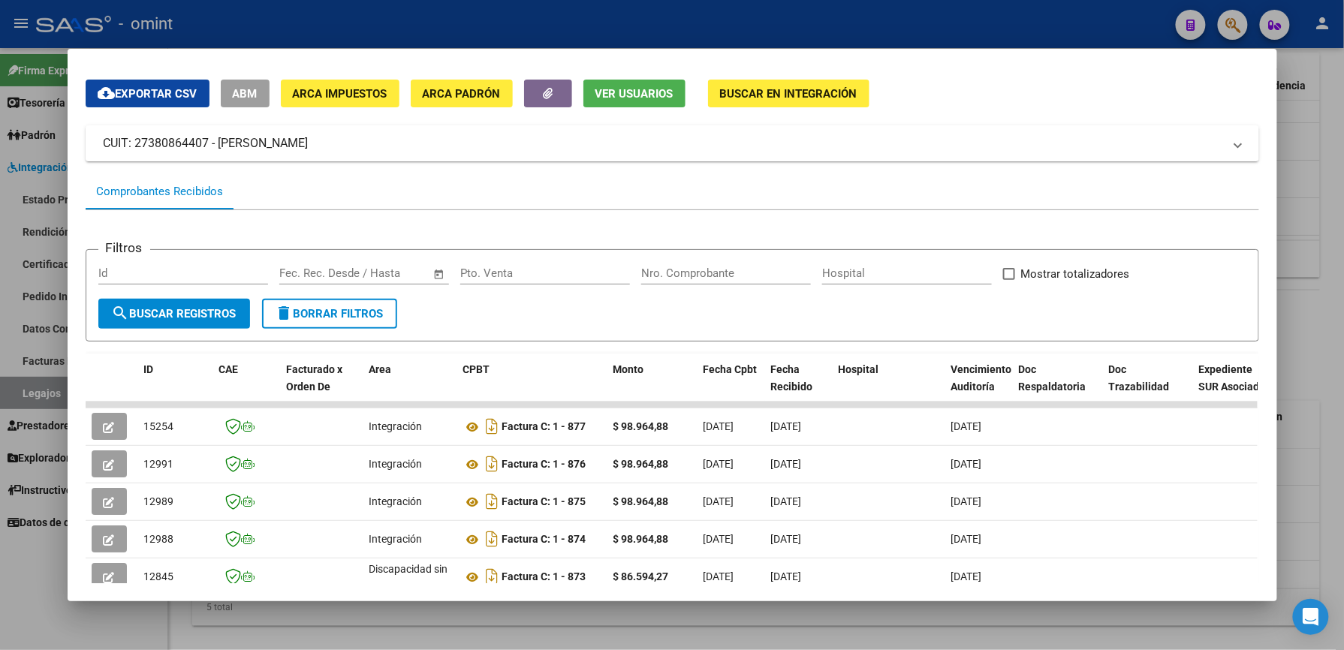
click at [1320, 219] on div at bounding box center [672, 325] width 1344 height 650
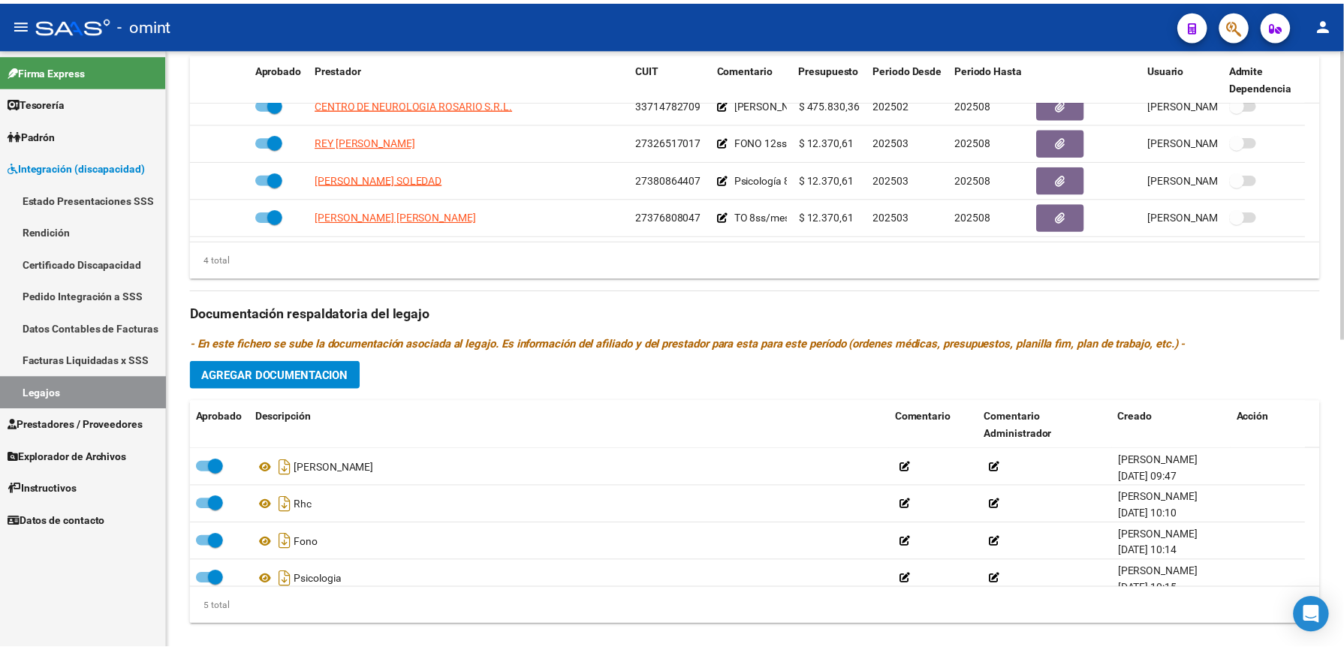
scroll to position [601, 0]
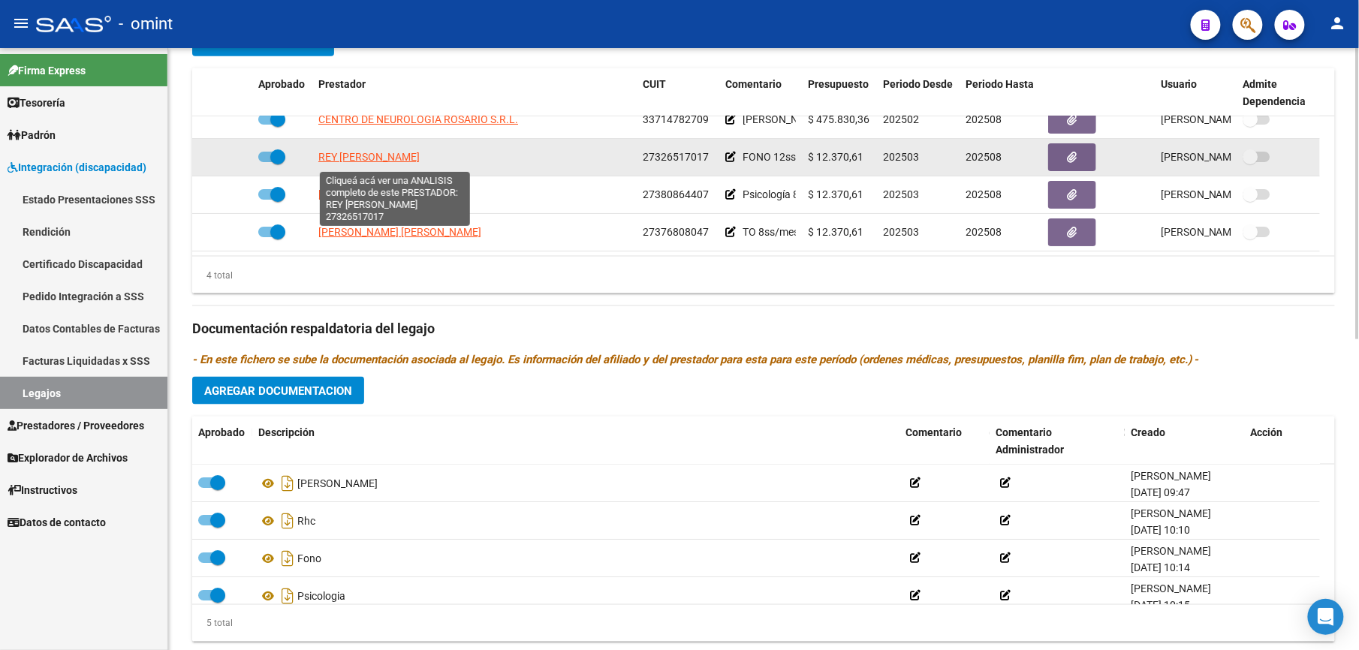
click at [403, 155] on span "REY [PERSON_NAME]" at bounding box center [368, 157] width 101 height 12
type textarea "27326517017"
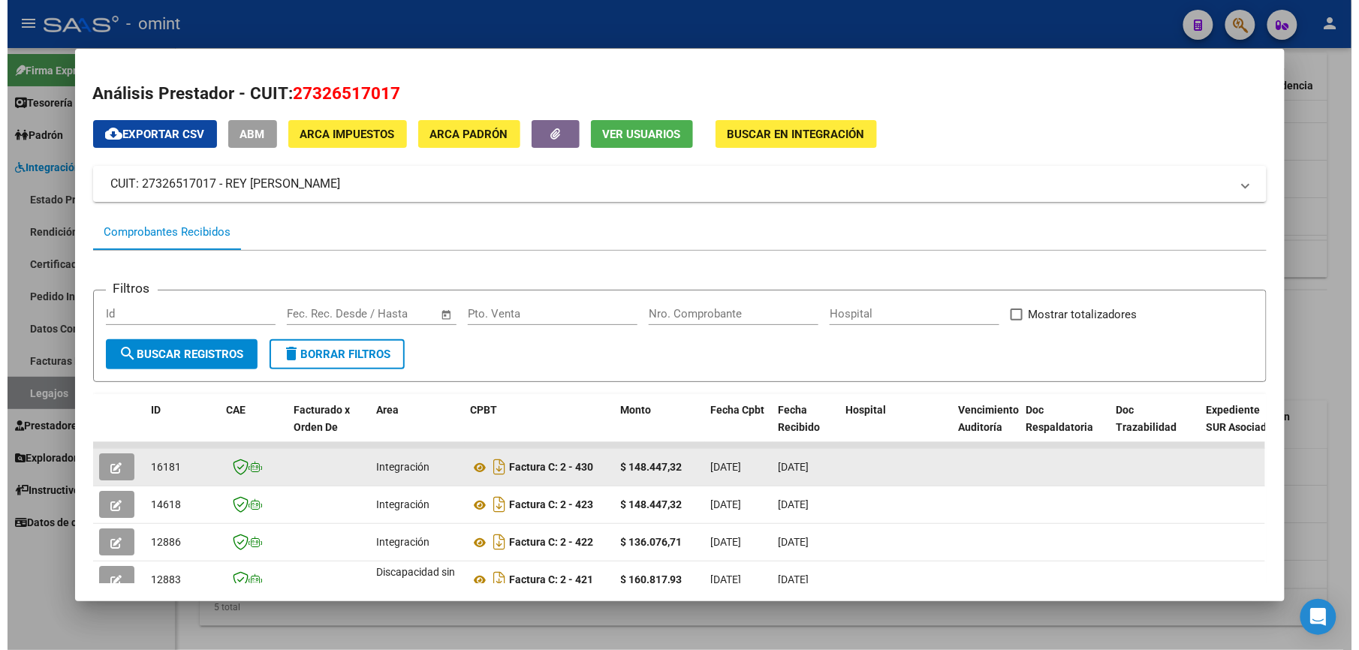
scroll to position [178, 0]
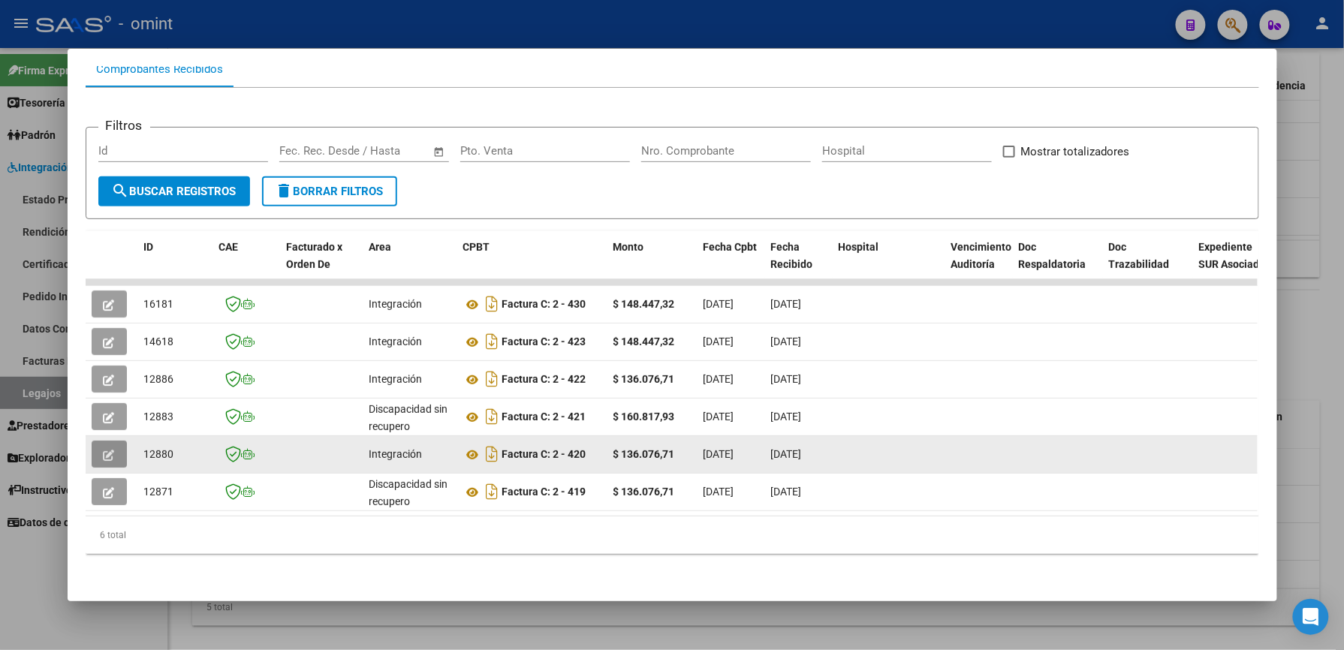
click at [106, 450] on icon "button" at bounding box center [109, 455] width 11 height 11
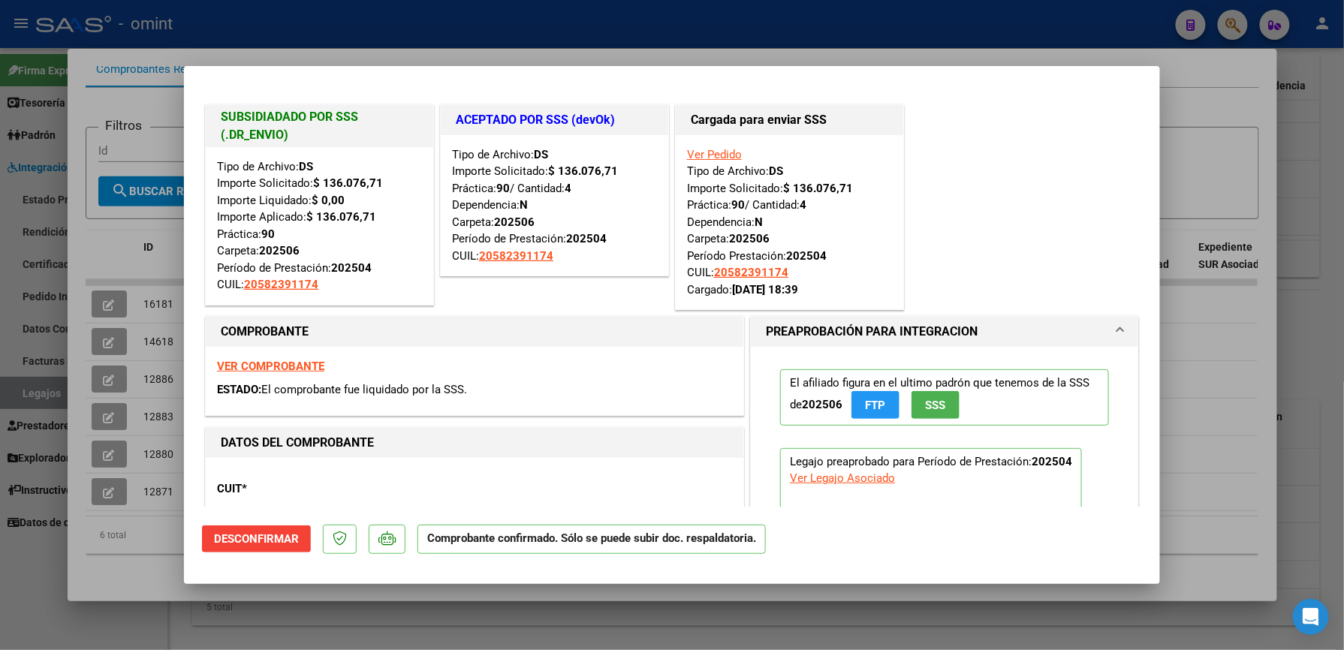
click at [1233, 139] on div at bounding box center [672, 325] width 1344 height 650
type input "$ 0,00"
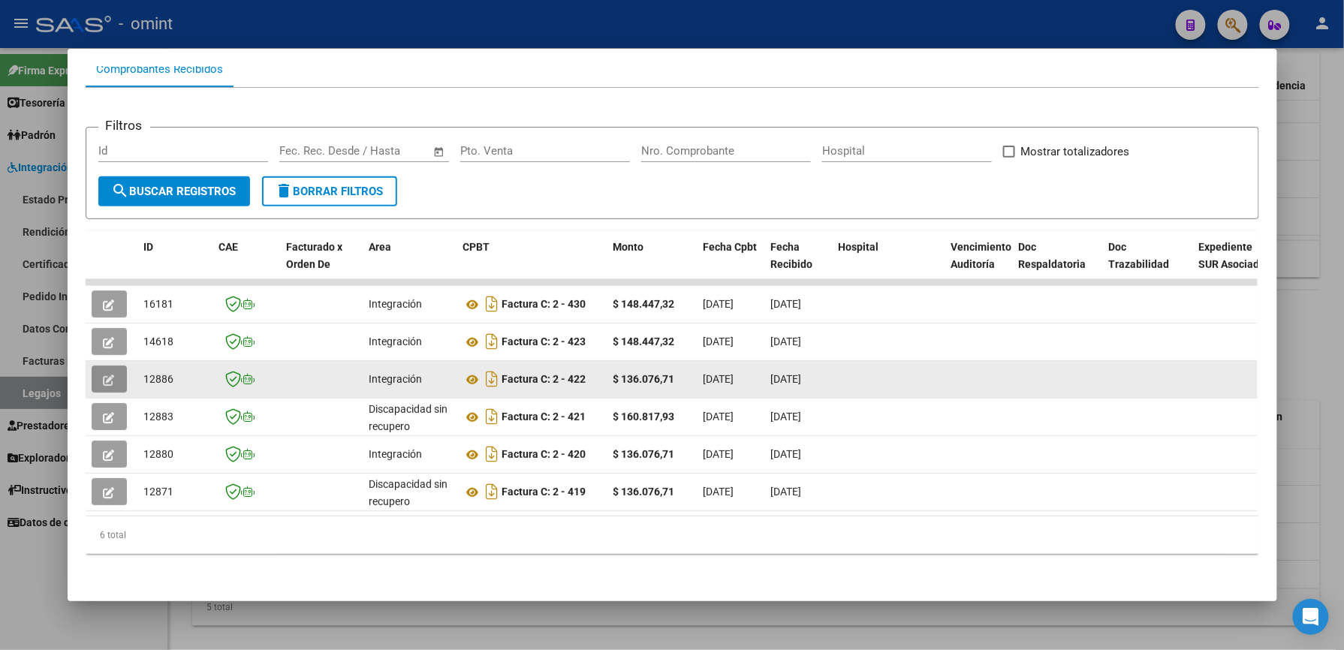
click at [92, 366] on button "button" at bounding box center [109, 379] width 35 height 27
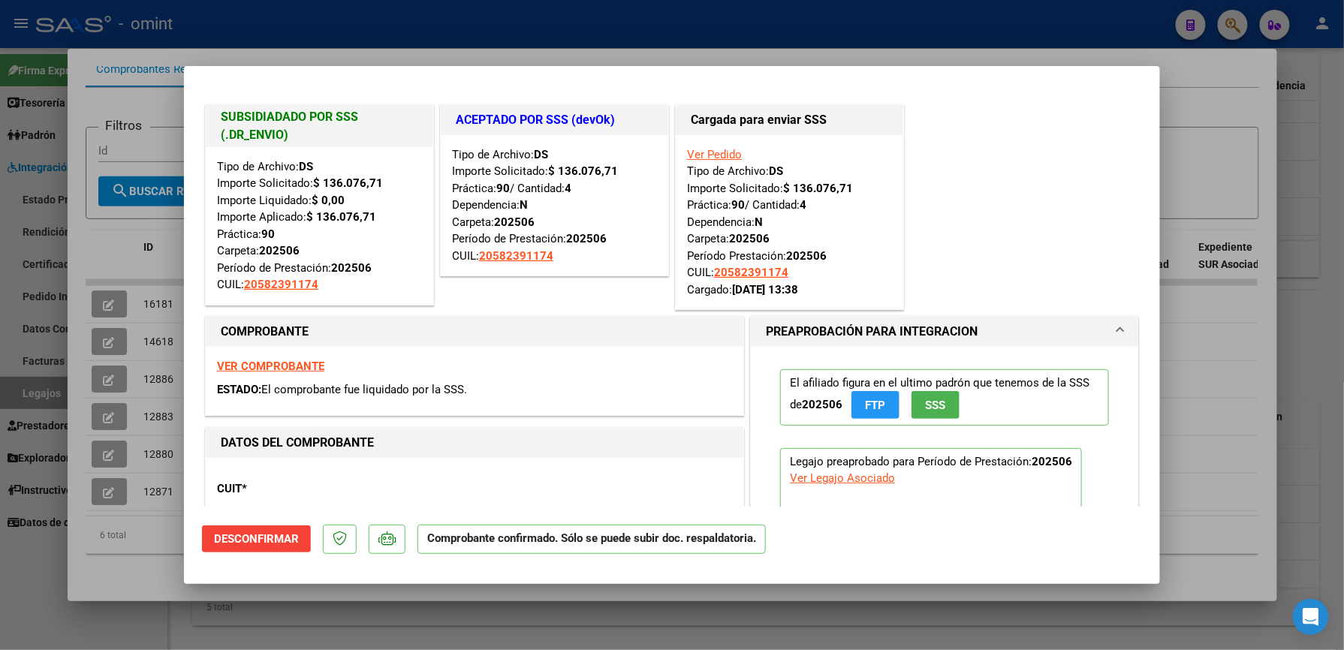
click at [1226, 150] on div at bounding box center [672, 325] width 1344 height 650
type input "$ 0,00"
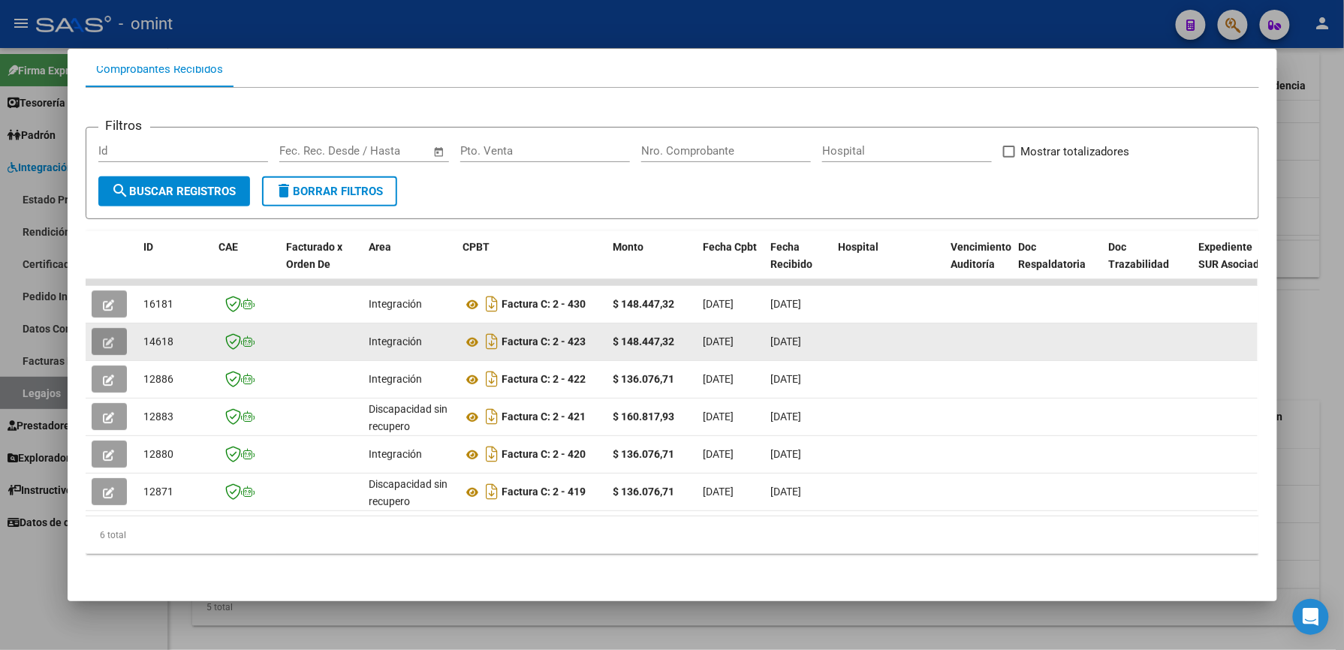
click at [110, 328] on button "button" at bounding box center [109, 341] width 35 height 27
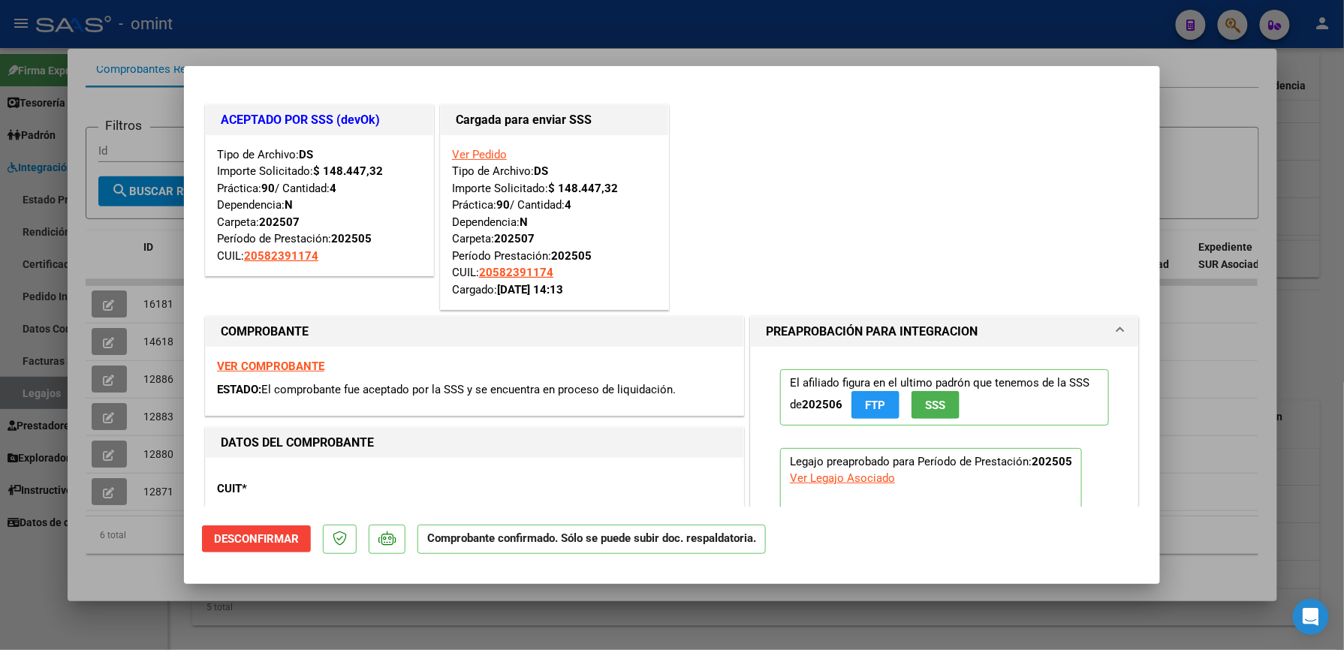
click at [1221, 159] on div at bounding box center [672, 325] width 1344 height 650
type input "$ 0,00"
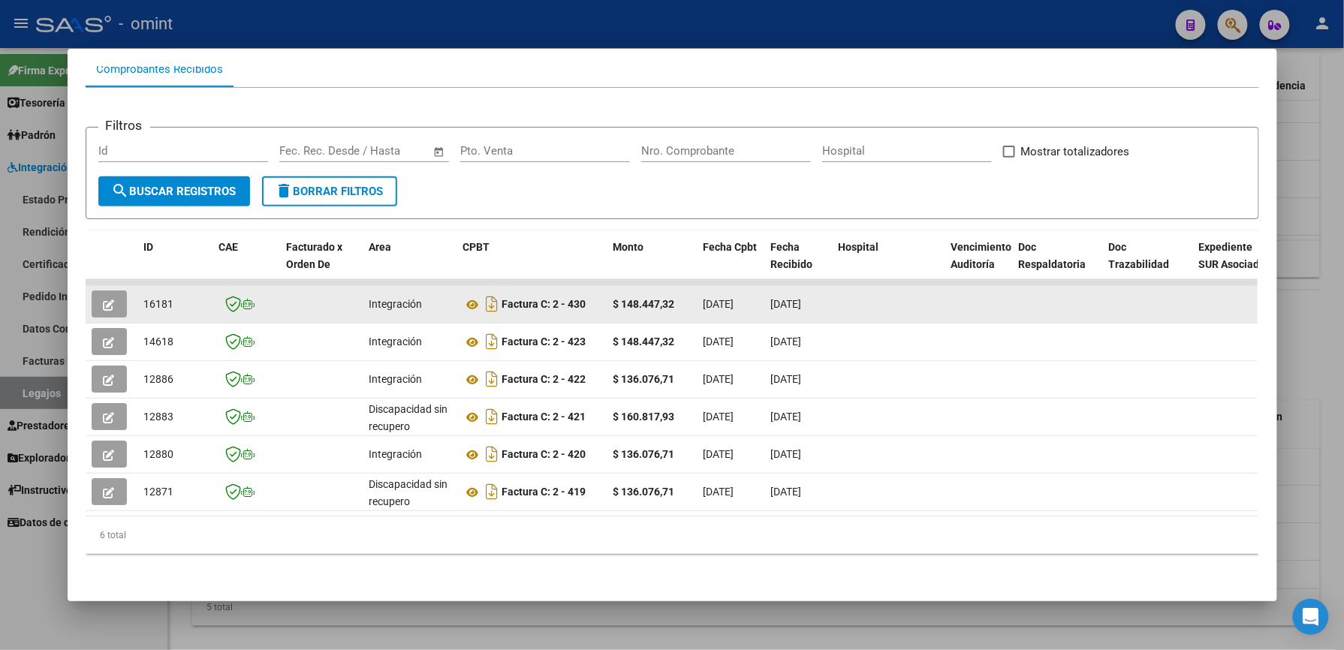
click at [111, 291] on button "button" at bounding box center [109, 304] width 35 height 27
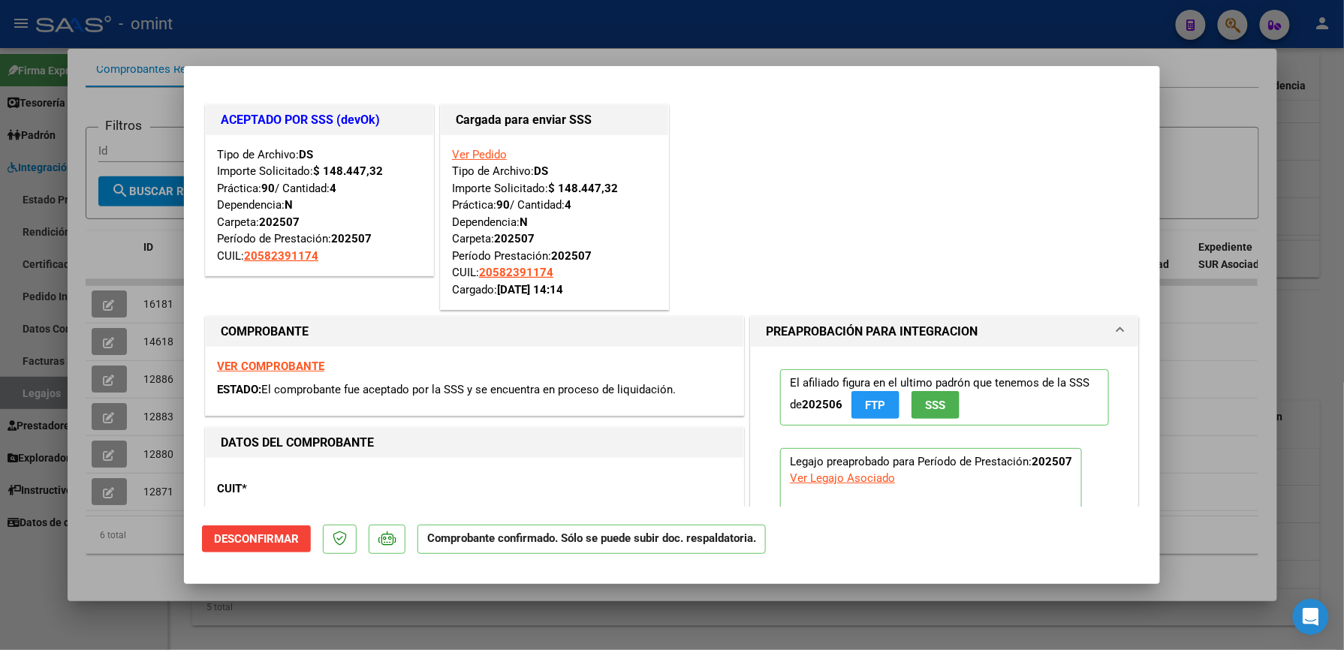
click at [1199, 127] on div at bounding box center [672, 325] width 1344 height 650
type input "$ 0,00"
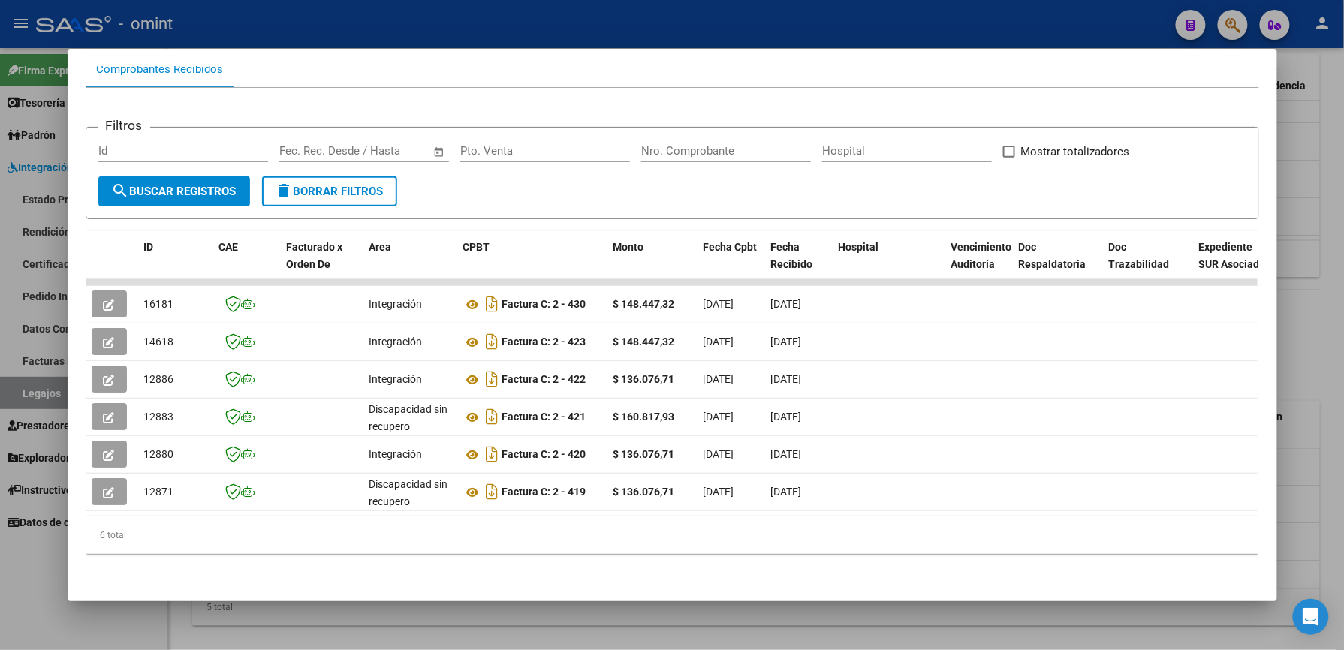
click at [1322, 227] on div at bounding box center [672, 325] width 1344 height 650
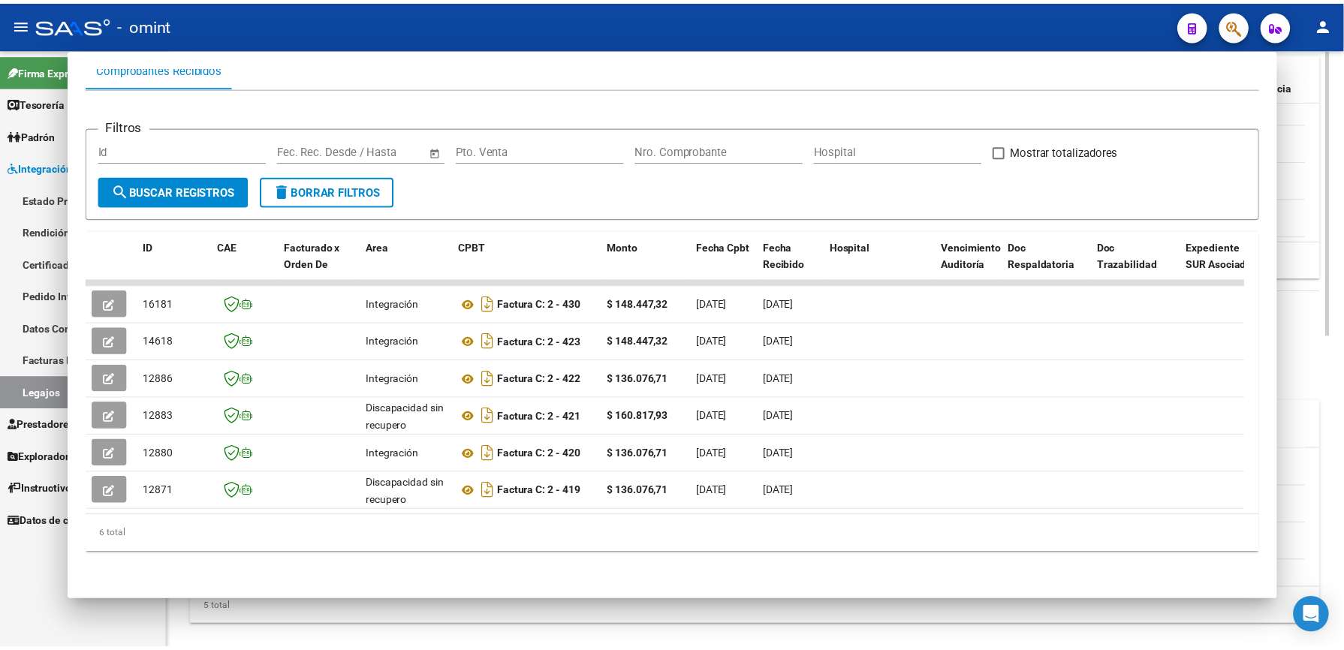
scroll to position [601, 0]
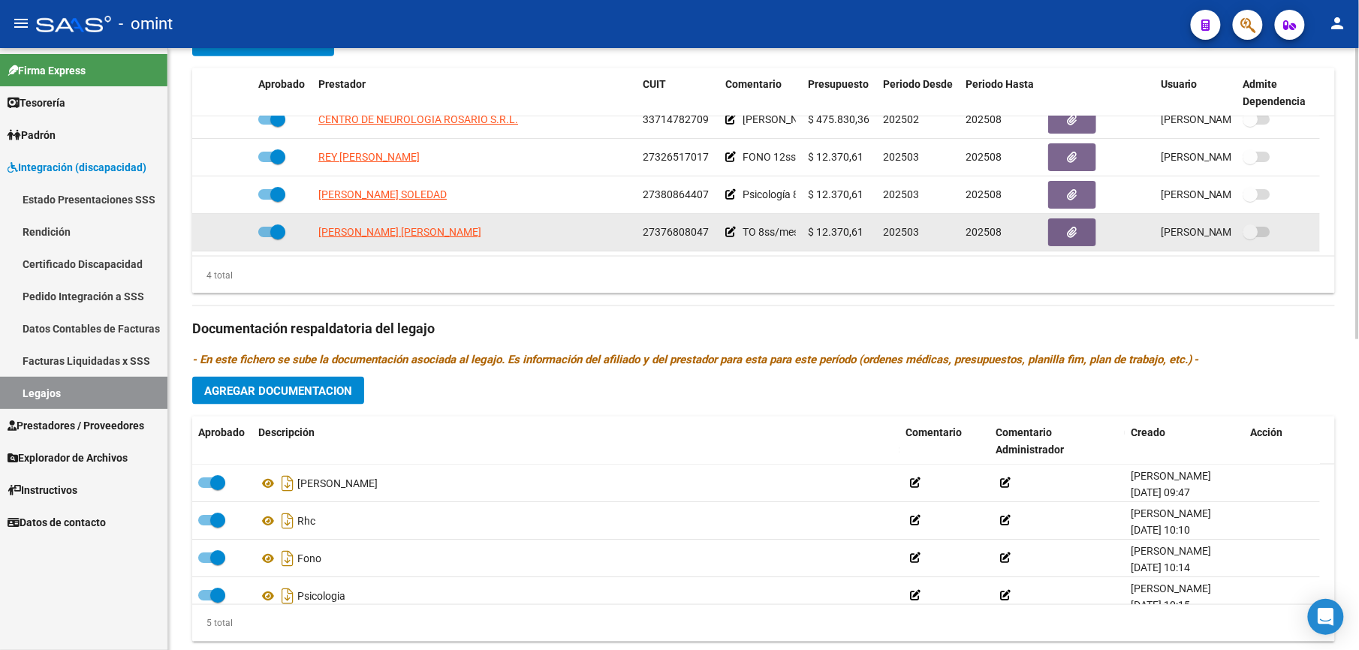
click at [359, 241] on app-link-go-to "[PERSON_NAME] [PERSON_NAME]" at bounding box center [399, 232] width 163 height 17
click at [366, 228] on span "[PERSON_NAME] [PERSON_NAME]" at bounding box center [399, 232] width 163 height 12
type textarea "27376808047"
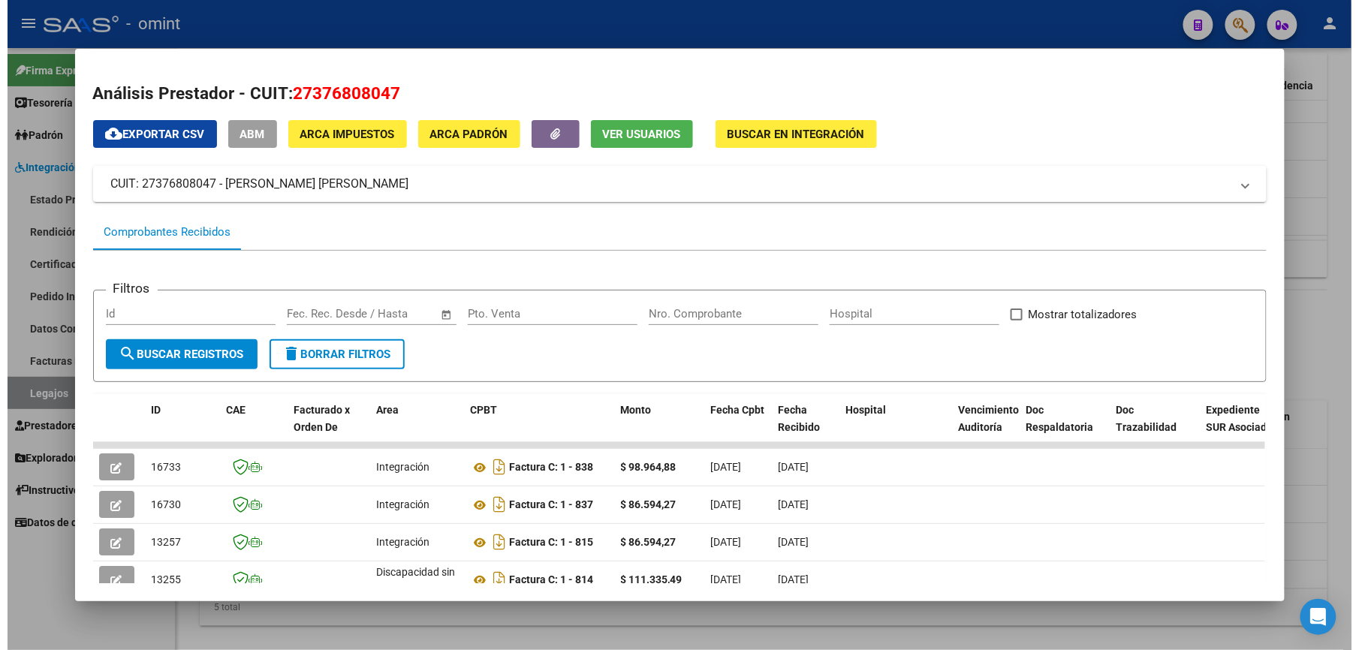
scroll to position [178, 0]
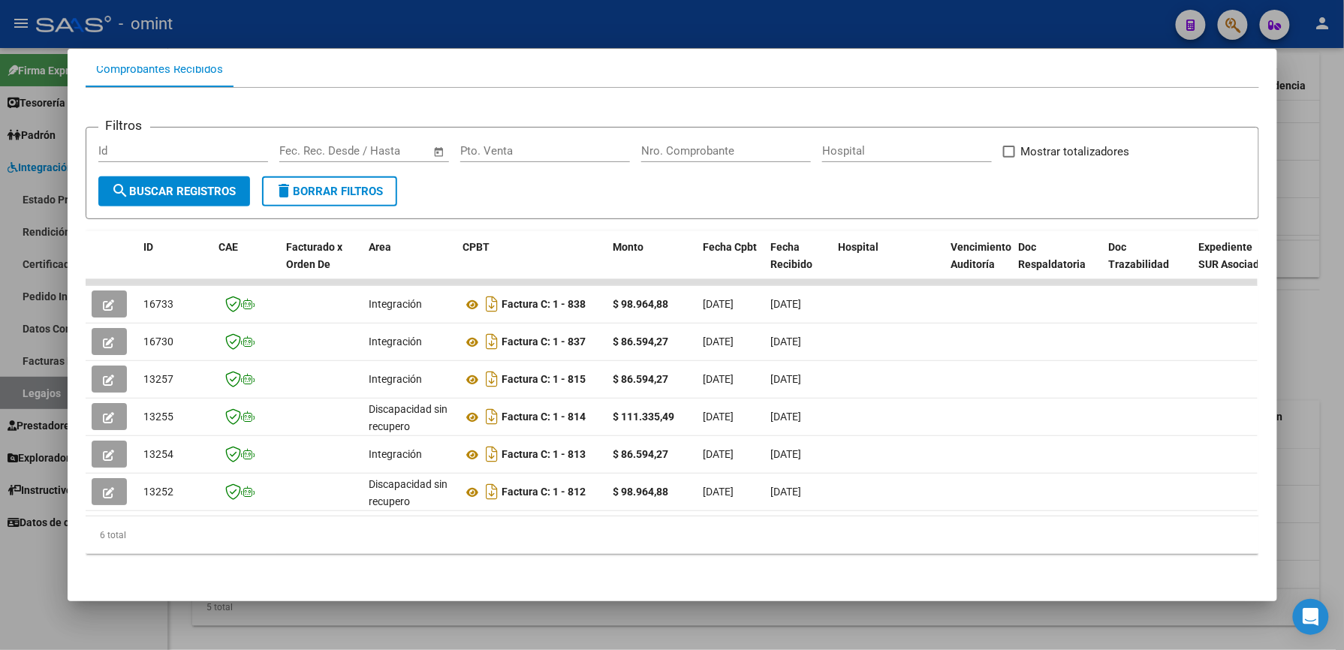
click at [1305, 373] on div at bounding box center [672, 325] width 1344 height 650
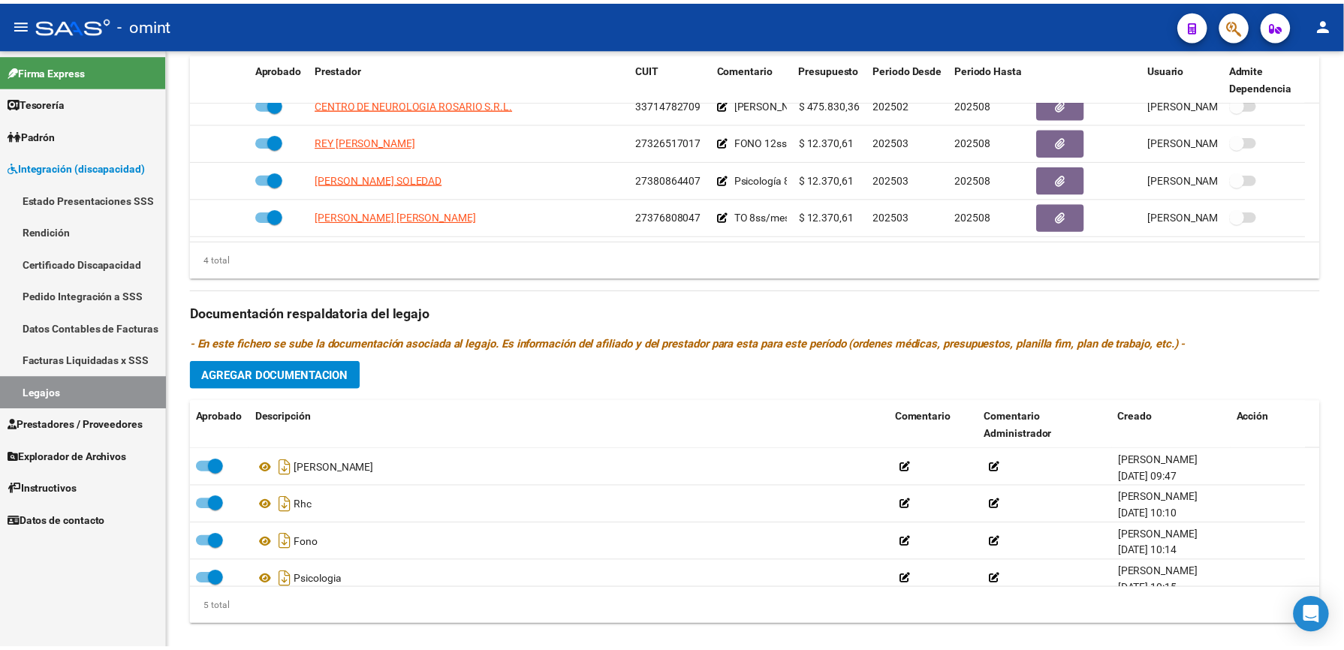
scroll to position [601, 0]
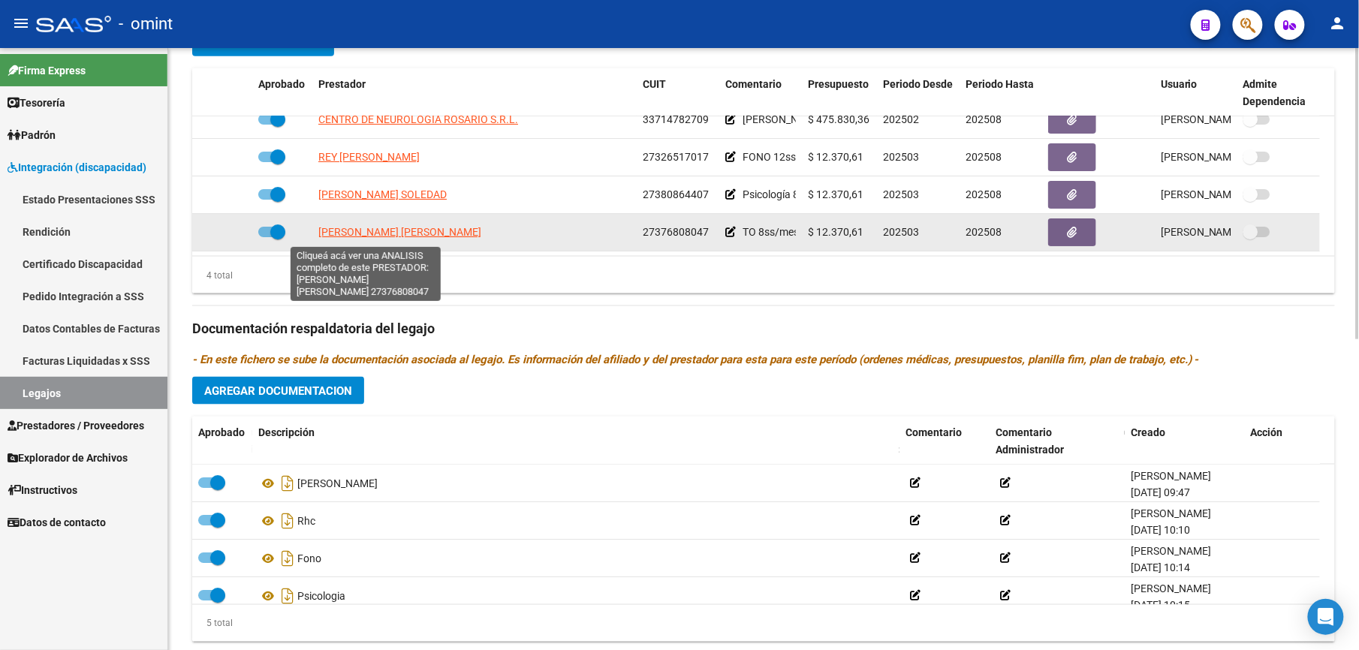
click at [369, 234] on span "[PERSON_NAME] [PERSON_NAME]" at bounding box center [399, 232] width 163 height 12
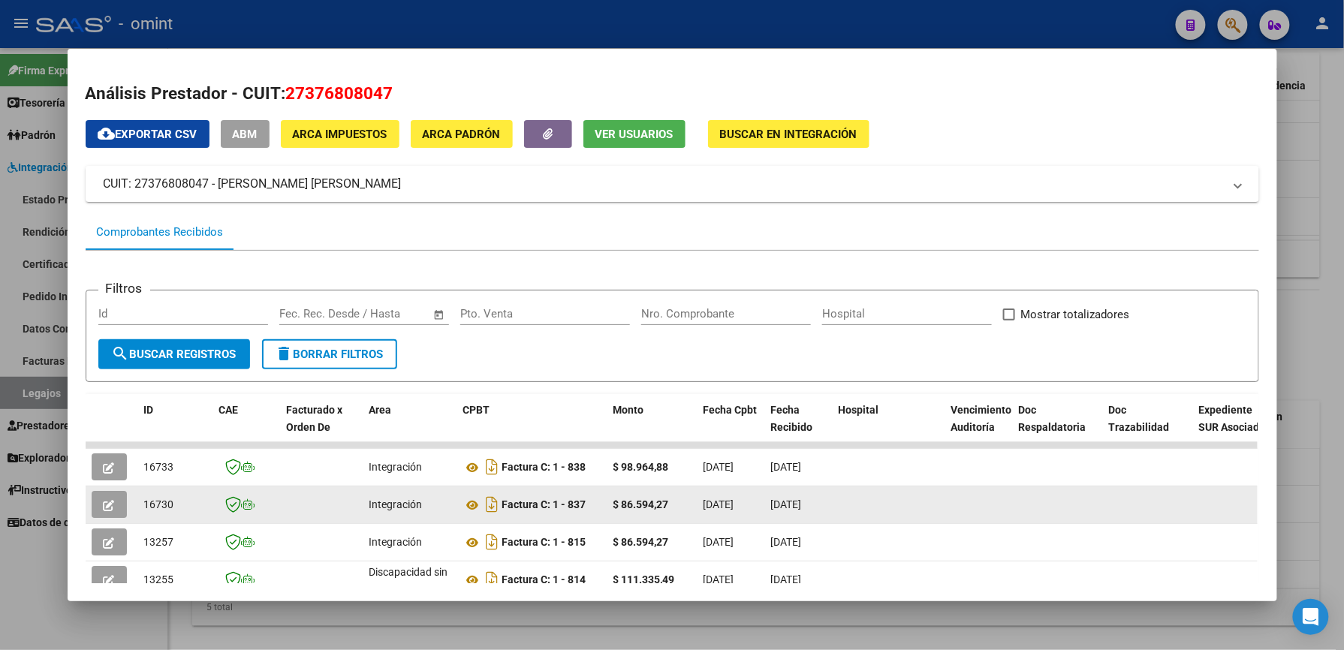
scroll to position [178, 0]
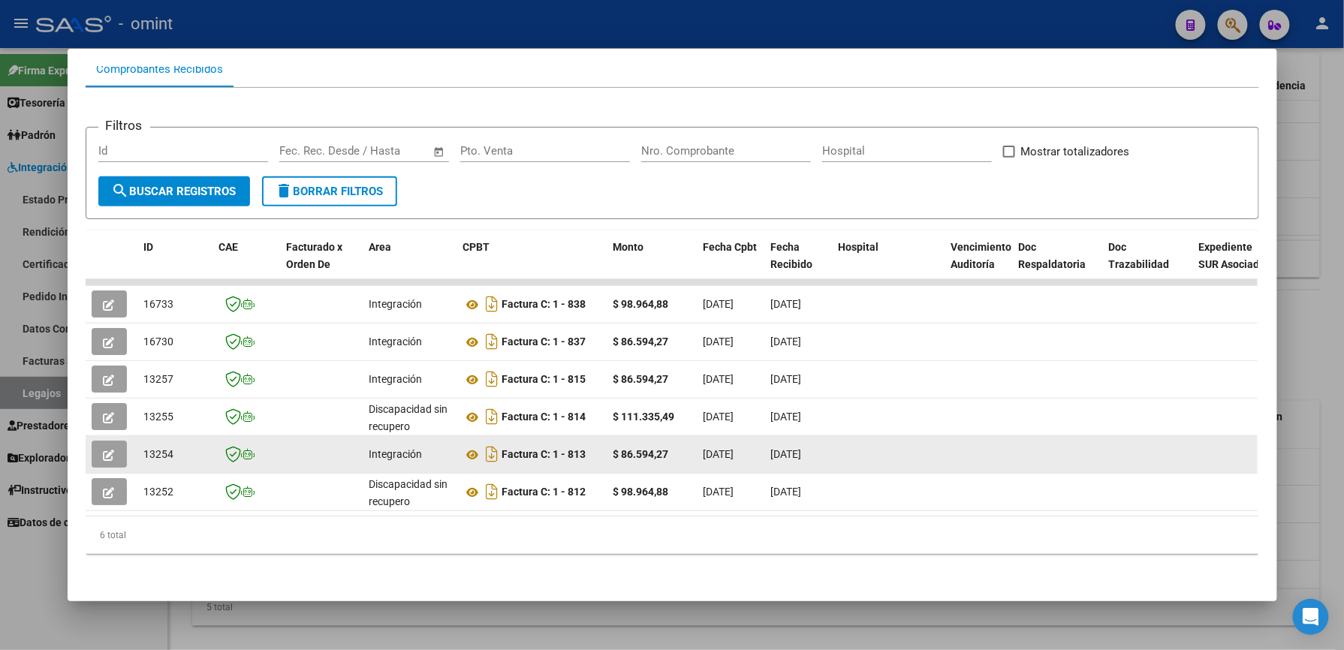
click at [104, 450] on icon "button" at bounding box center [109, 455] width 11 height 11
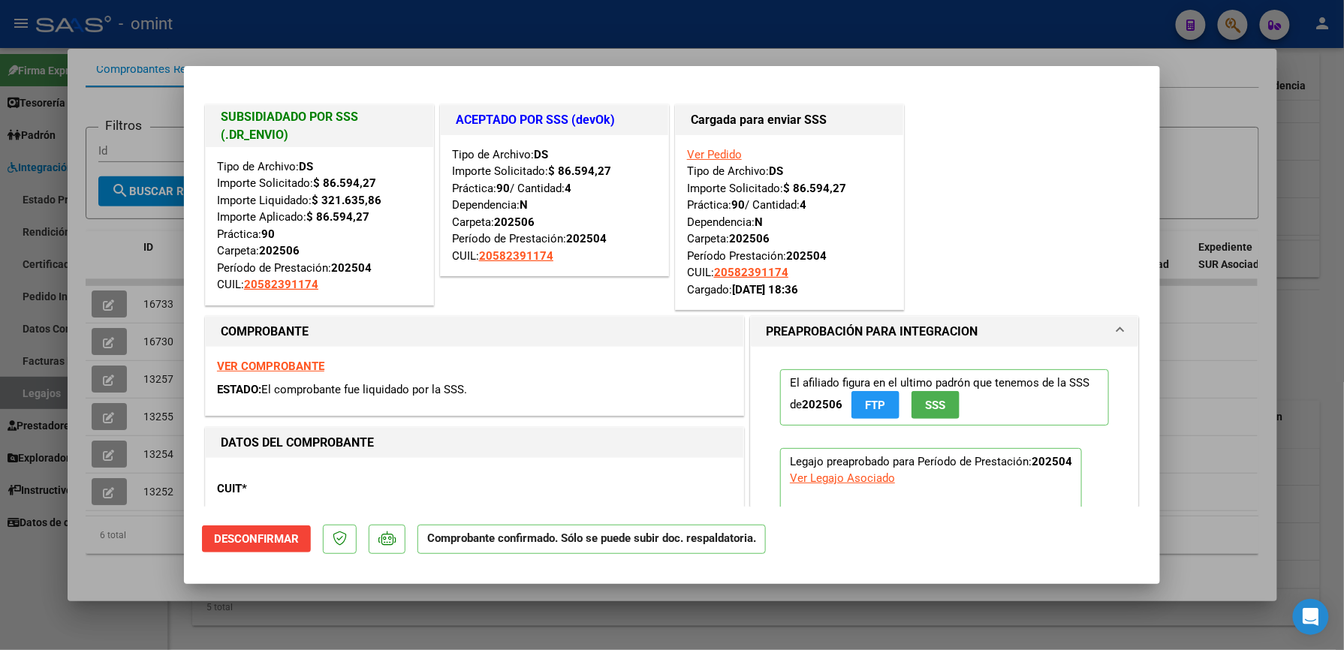
click at [1216, 169] on div at bounding box center [672, 325] width 1344 height 650
type input "$ 0,00"
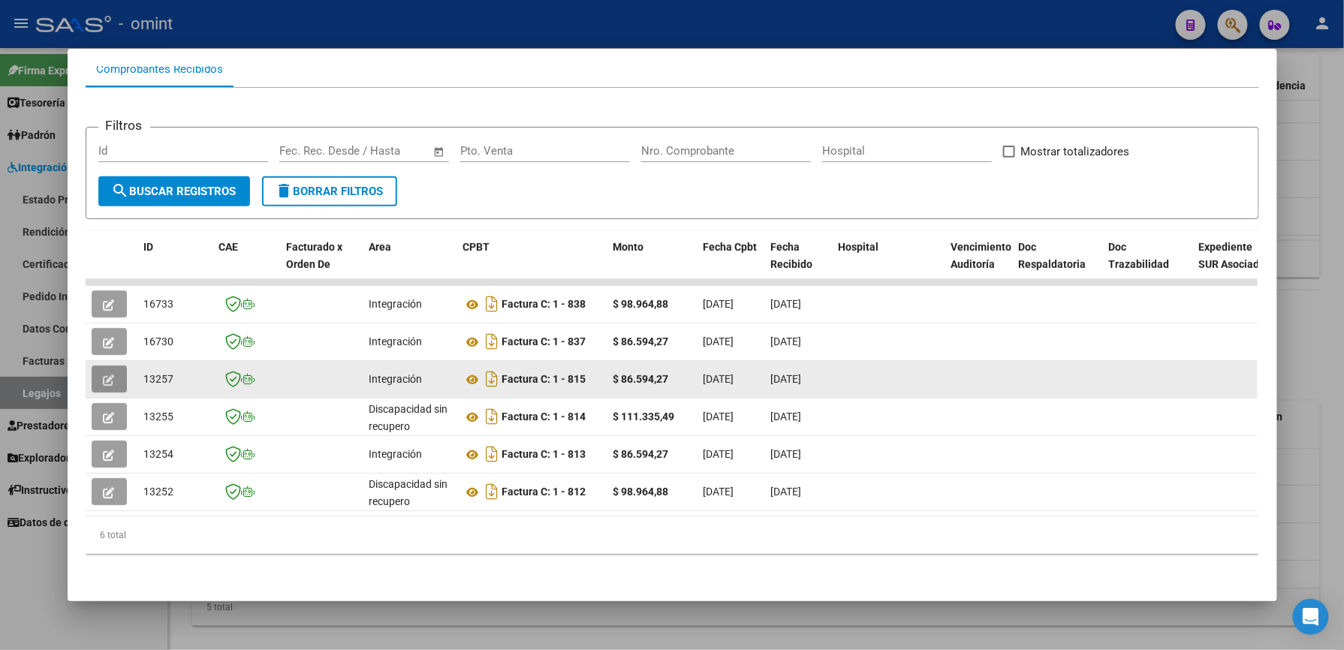
click at [104, 375] on icon "button" at bounding box center [109, 380] width 11 height 11
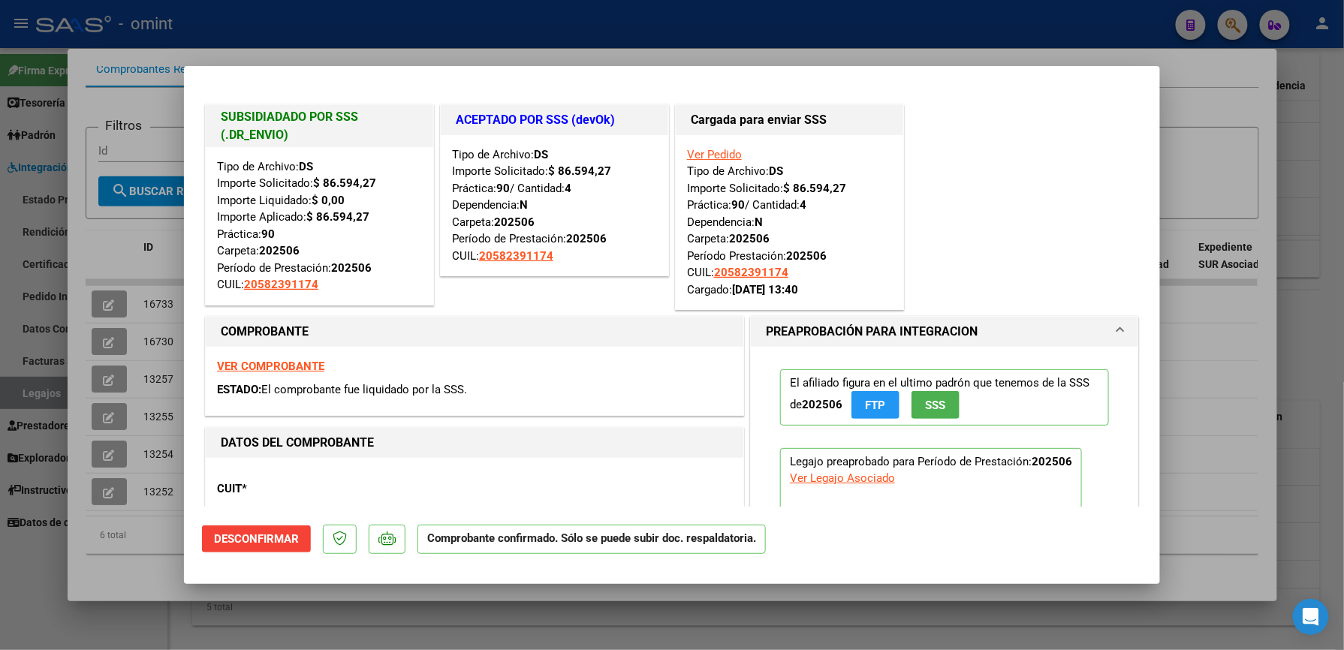
click at [1184, 142] on div at bounding box center [672, 325] width 1344 height 650
type input "$ 0,00"
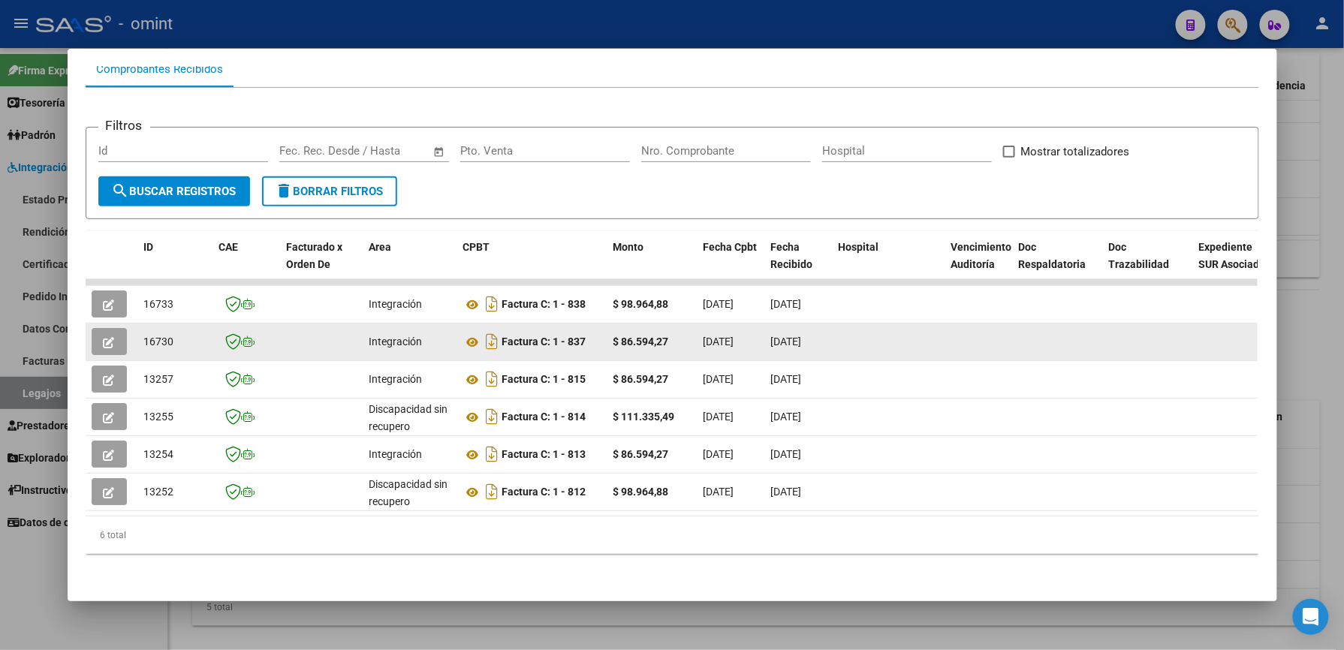
click at [104, 337] on icon "button" at bounding box center [109, 342] width 11 height 11
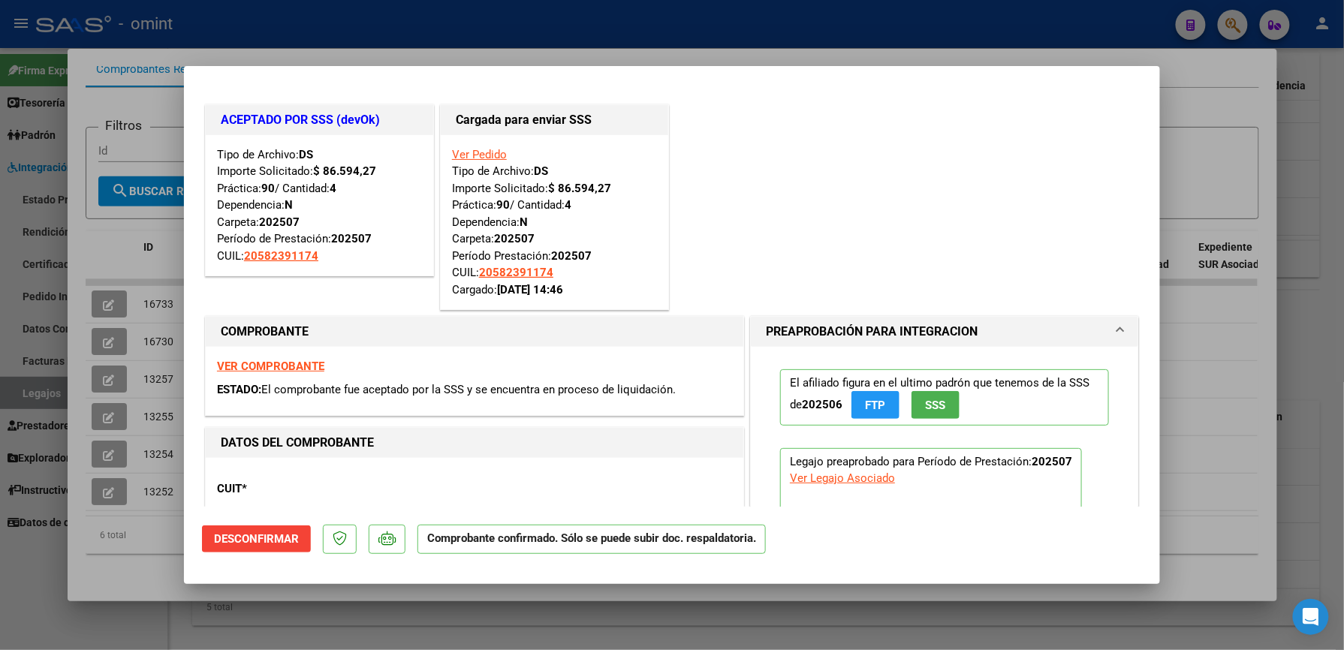
drag, startPoint x: 1240, startPoint y: 136, endPoint x: 1137, endPoint y: 135, distance: 103.6
click at [1240, 136] on div at bounding box center [672, 325] width 1344 height 650
type input "$ 0,00"
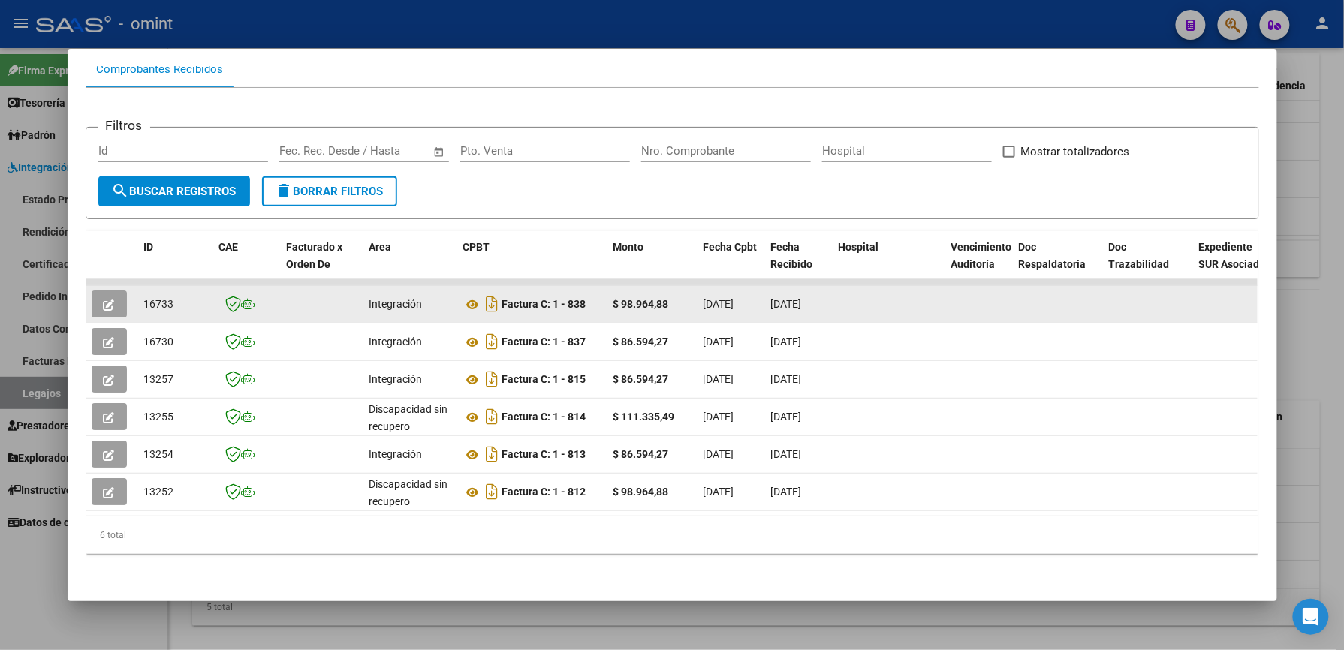
click at [108, 292] on button "button" at bounding box center [109, 304] width 35 height 27
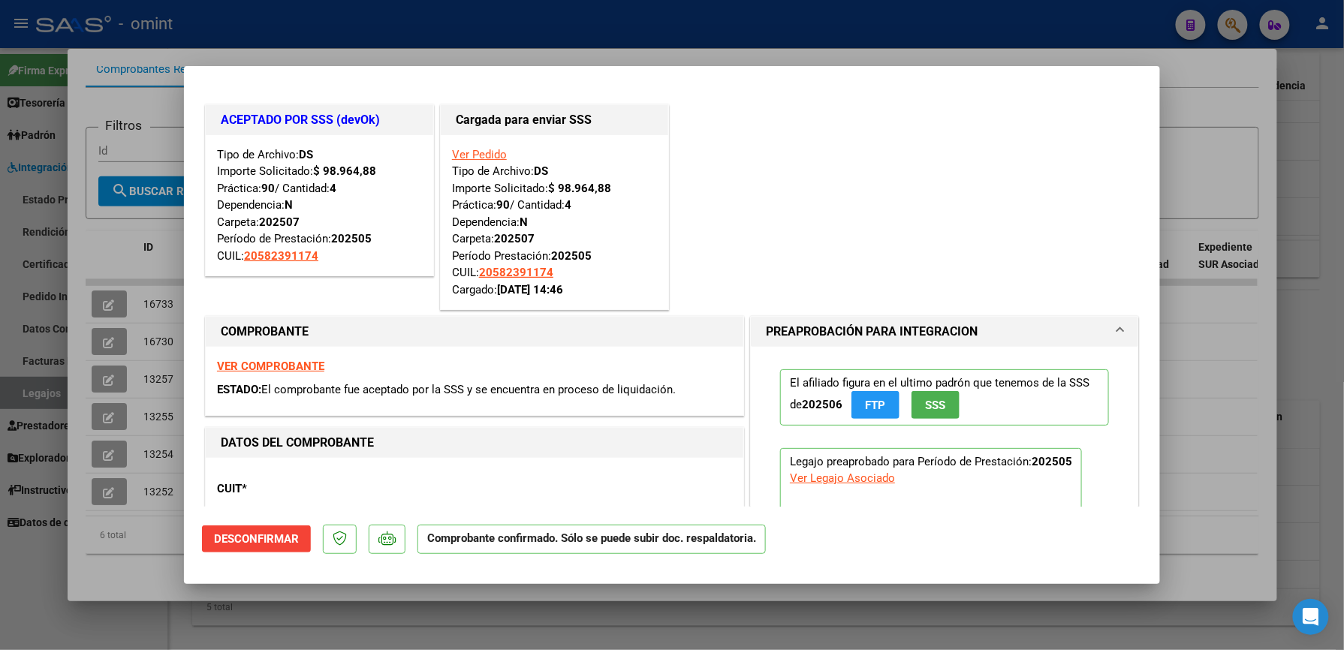
click at [1203, 151] on div at bounding box center [672, 325] width 1344 height 650
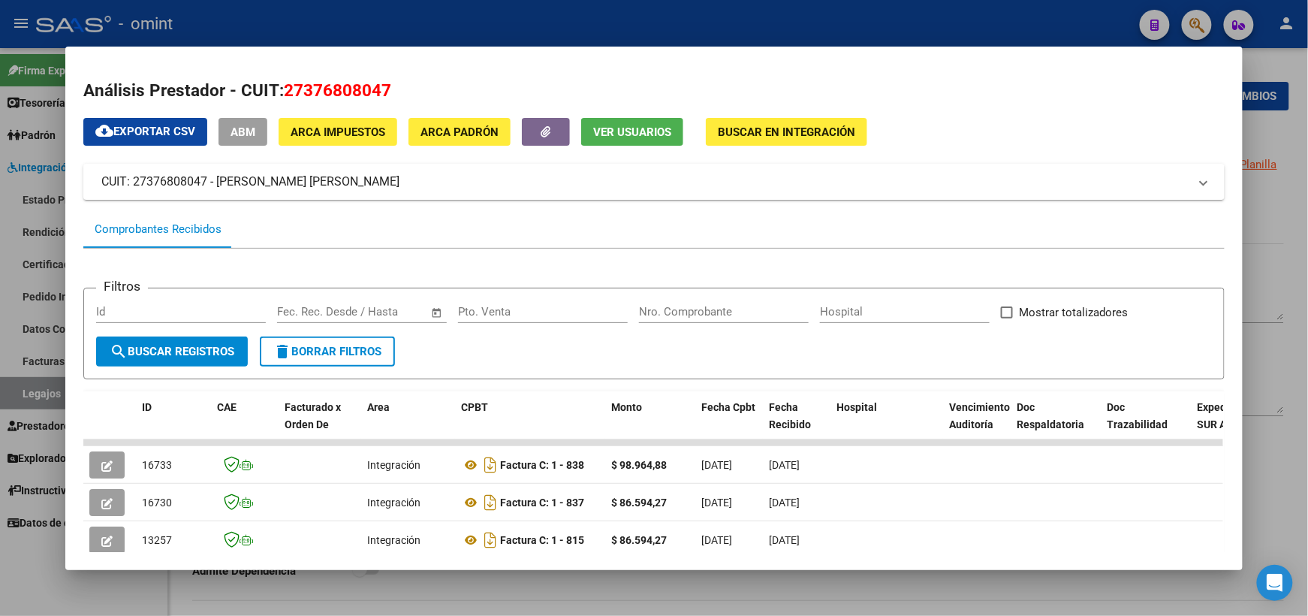
scroll to position [178, 0]
